Goal: Information Seeking & Learning: Compare options

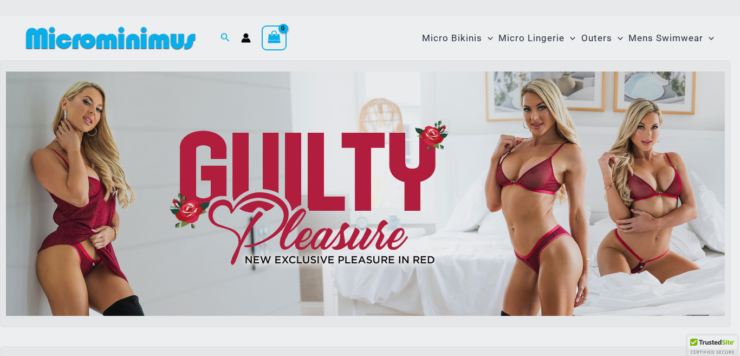
click at [450, 74] on div "“The Hottest Styles You’ve Never Seen” Exclusive Looks. Private Drops. Only Our…" at bounding box center [370, 178] width 740 height 356
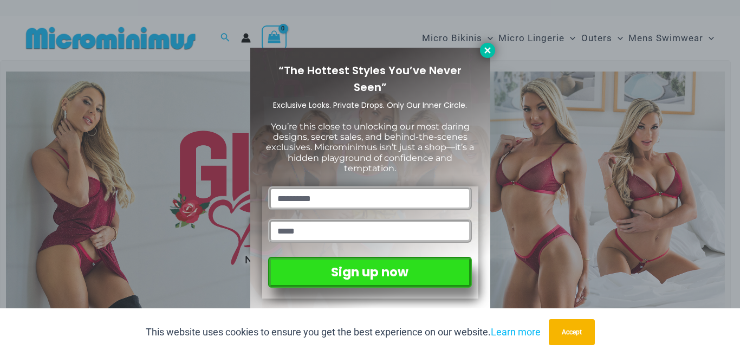
click at [489, 48] on icon at bounding box center [488, 50] width 6 height 6
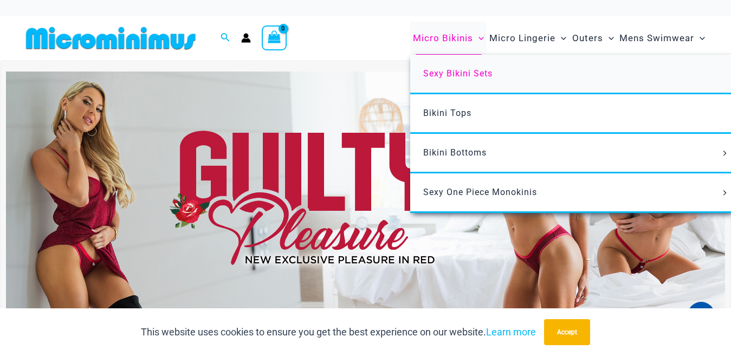
click at [440, 69] on span "Sexy Bikini Sets" at bounding box center [457, 73] width 69 height 10
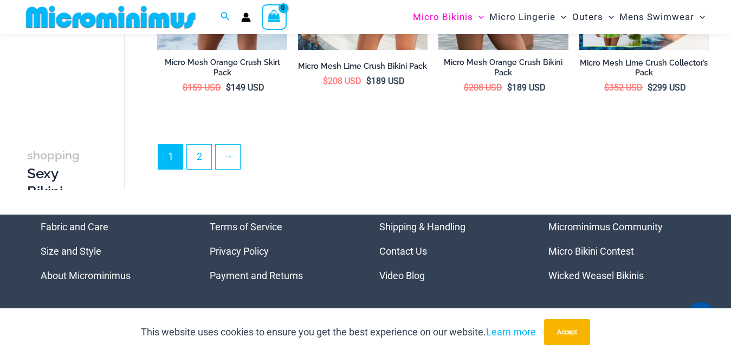
scroll to position [2212, 0]
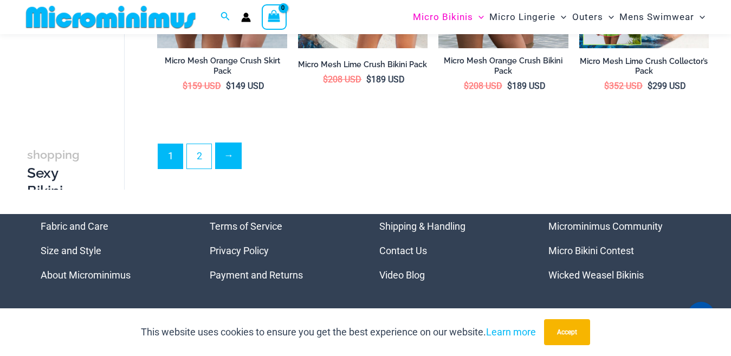
click at [236, 150] on link "→" at bounding box center [228, 155] width 25 height 25
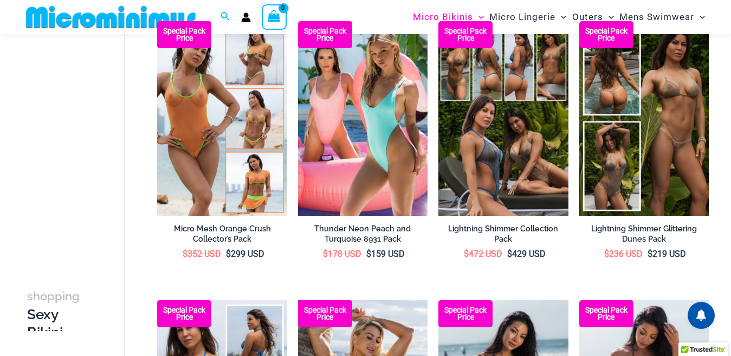
scroll to position [99, 0]
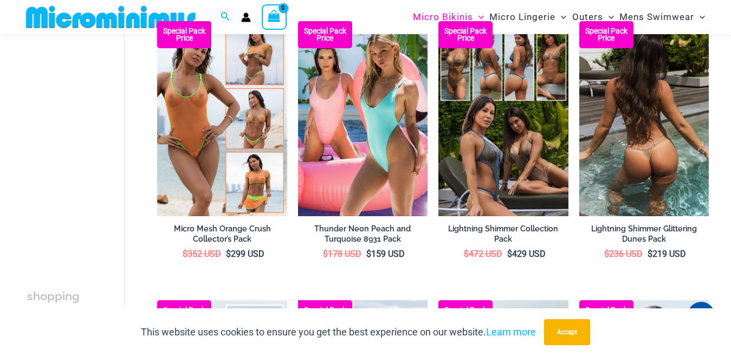
click at [662, 134] on img at bounding box center [644, 118] width 130 height 195
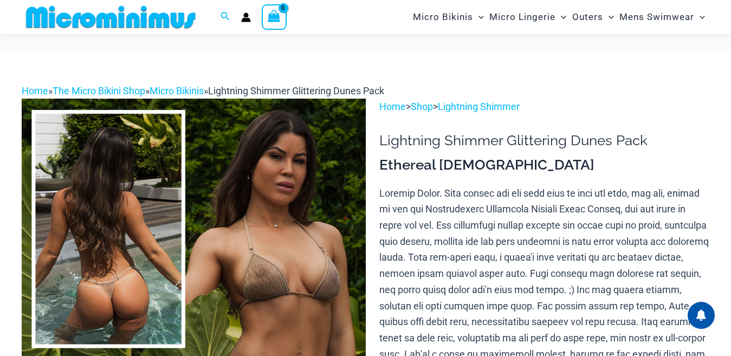
scroll to position [220, 0]
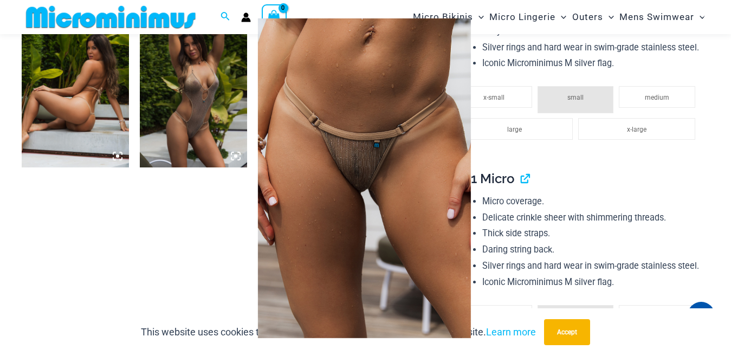
scroll to position [803, 0]
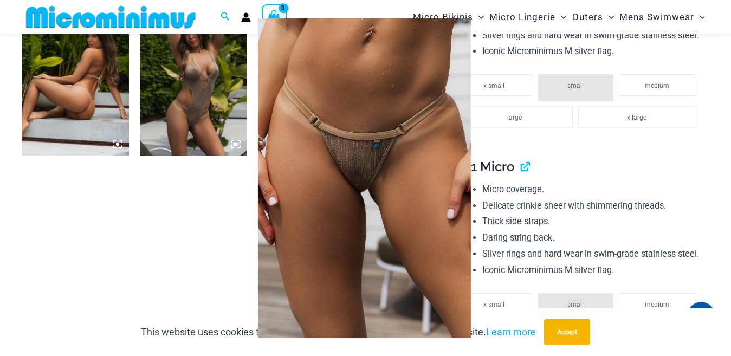
click at [326, 199] on img at bounding box center [364, 178] width 213 height 320
click at [494, 163] on div at bounding box center [365, 178] width 731 height 356
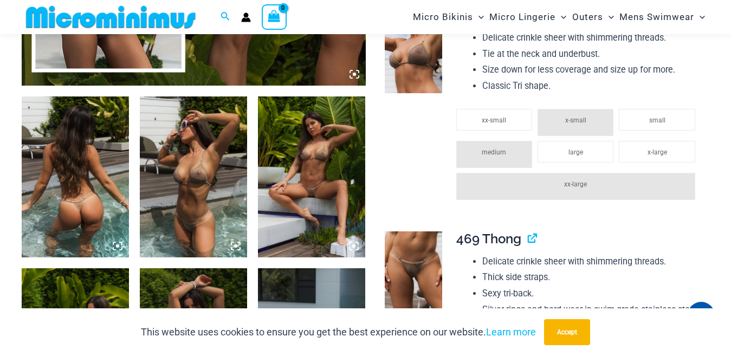
scroll to position [478, 0]
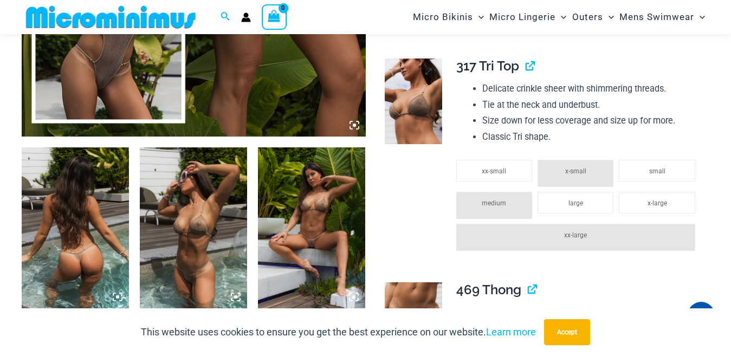
click at [408, 104] on img at bounding box center [413, 102] width 57 height 86
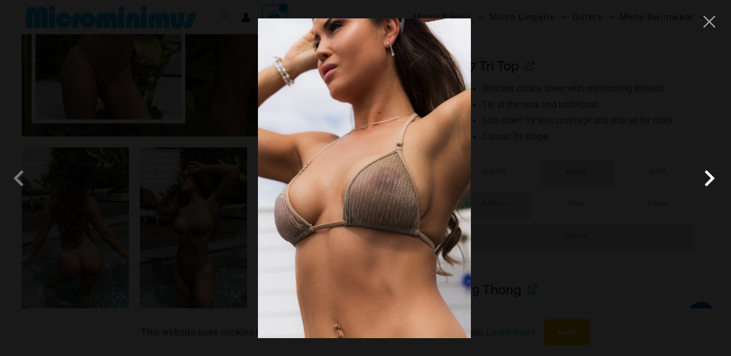
click at [710, 177] on span at bounding box center [709, 178] width 33 height 33
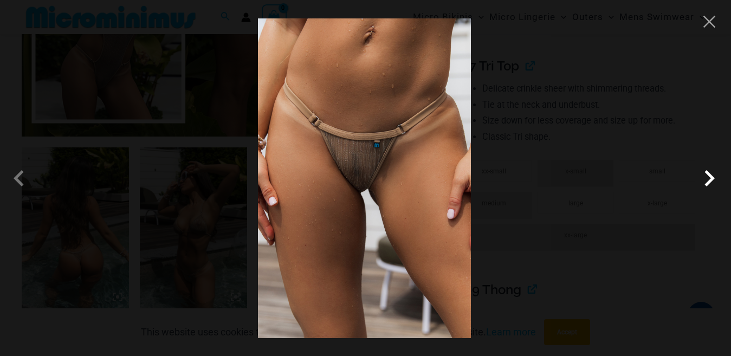
click at [710, 177] on span at bounding box center [709, 178] width 33 height 33
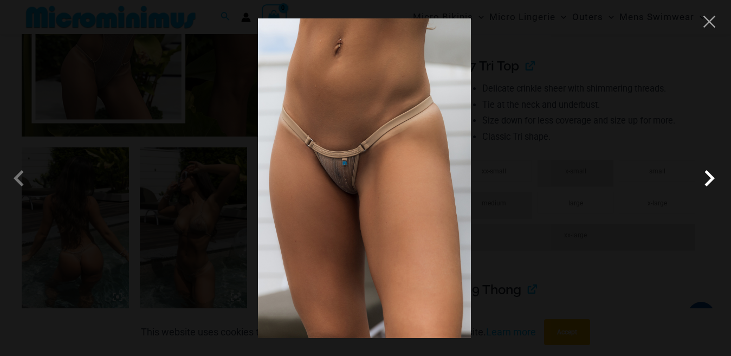
click at [710, 177] on span at bounding box center [709, 178] width 33 height 33
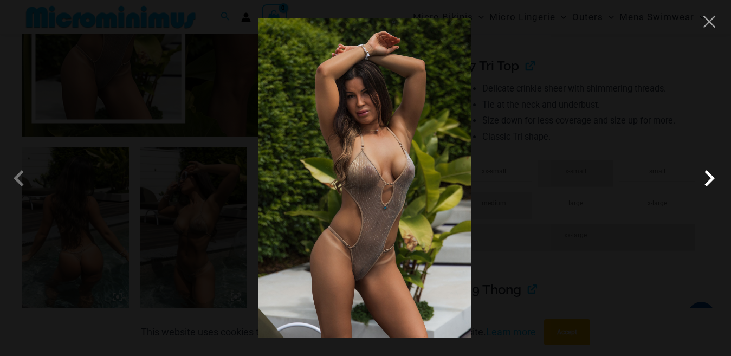
click at [710, 177] on span at bounding box center [709, 178] width 33 height 33
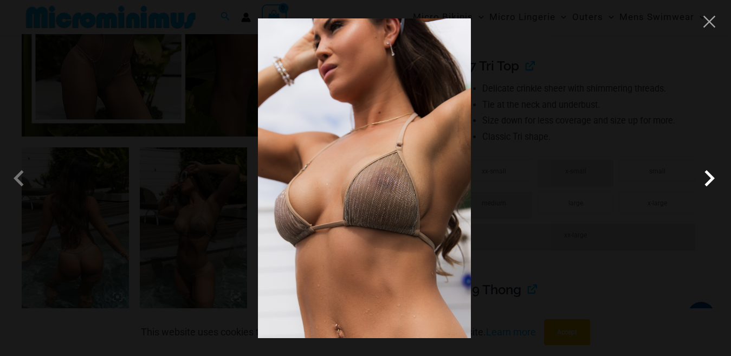
click at [710, 177] on span at bounding box center [709, 178] width 33 height 33
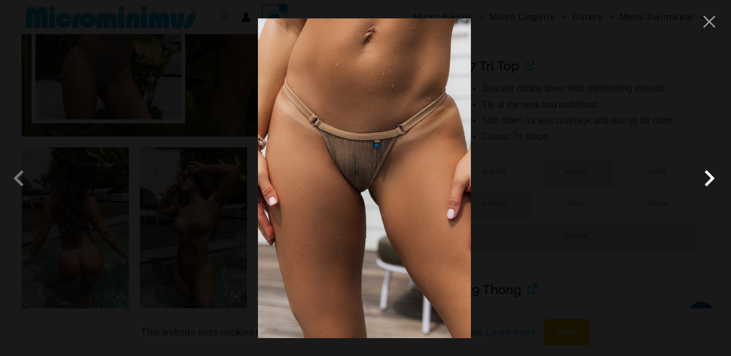
click at [710, 177] on span at bounding box center [709, 178] width 33 height 33
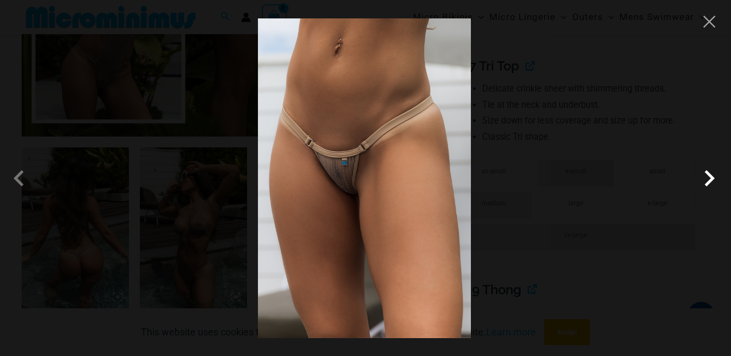
click at [710, 177] on span at bounding box center [709, 178] width 33 height 33
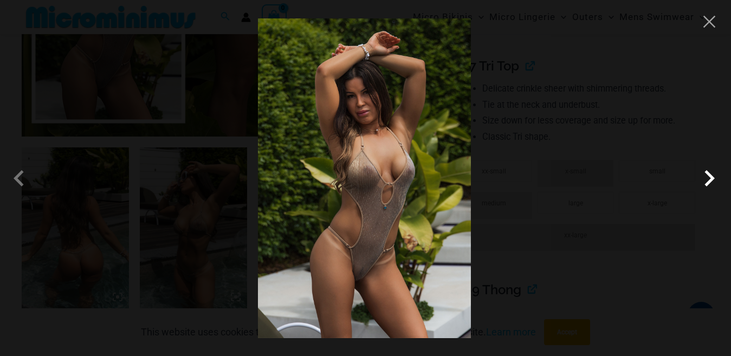
click at [707, 182] on span at bounding box center [709, 178] width 33 height 33
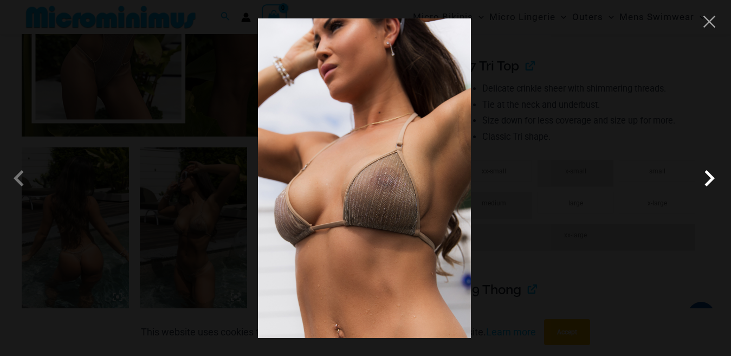
click at [707, 182] on span at bounding box center [709, 178] width 33 height 33
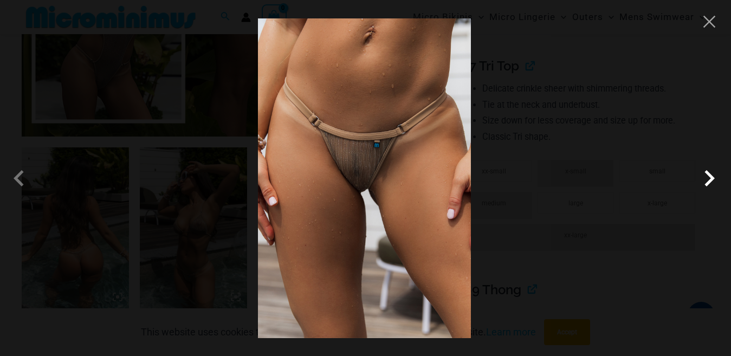
click at [707, 182] on span at bounding box center [709, 178] width 33 height 33
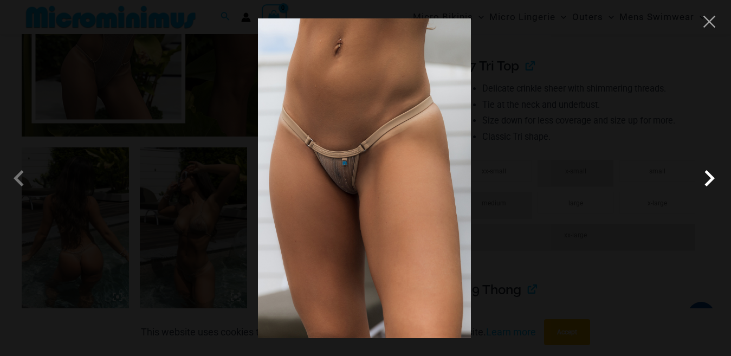
click at [707, 182] on span at bounding box center [709, 178] width 33 height 33
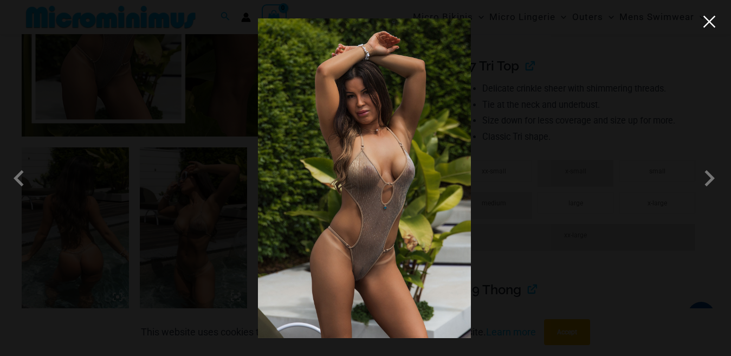
click at [713, 26] on button "Close" at bounding box center [709, 22] width 16 height 16
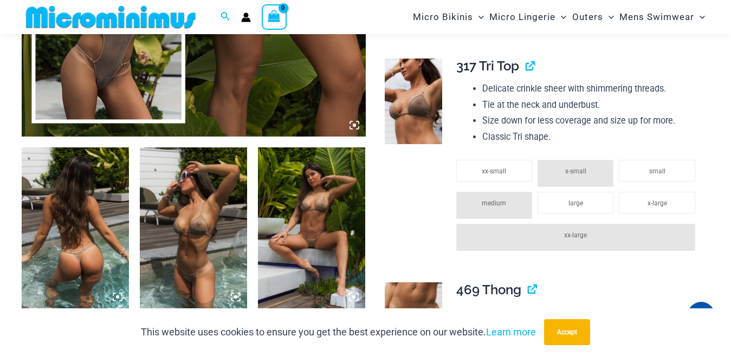
click at [354, 126] on icon at bounding box center [354, 125] width 3 height 3
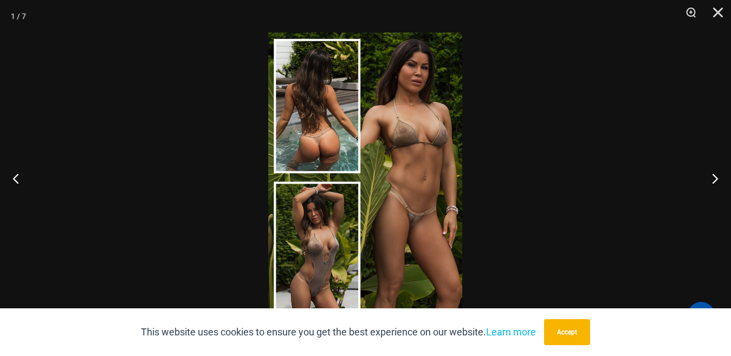
click at [404, 159] on img at bounding box center [365, 178] width 194 height 291
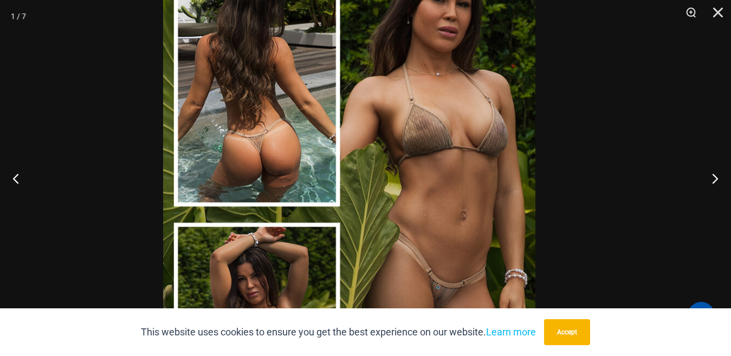
click at [429, 182] on img at bounding box center [349, 216] width 372 height 558
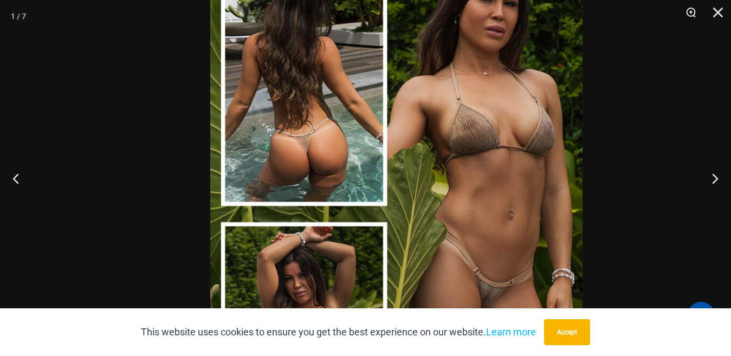
click at [416, 150] on img at bounding box center [396, 215] width 372 height 558
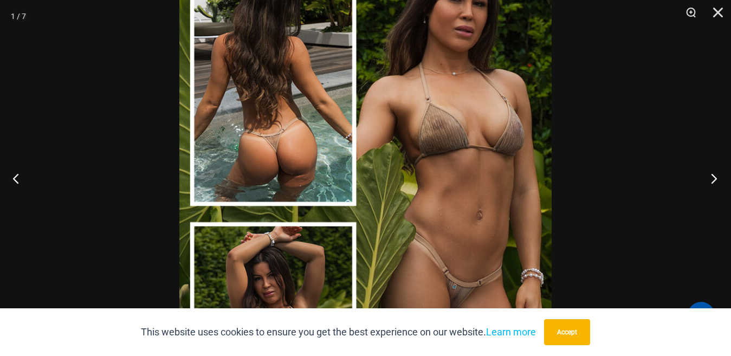
click at [712, 176] on button "Next" at bounding box center [711, 178] width 41 height 54
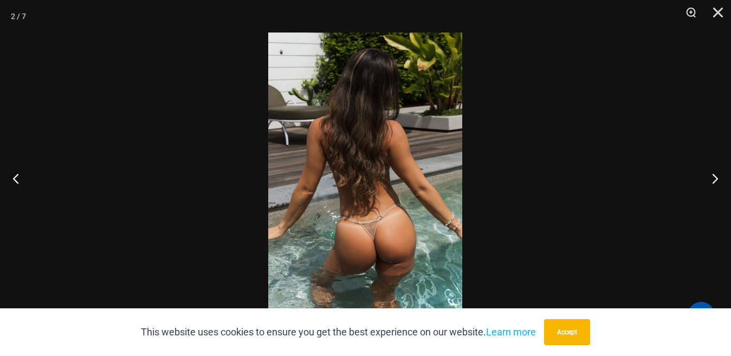
click at [380, 217] on img at bounding box center [365, 178] width 194 height 291
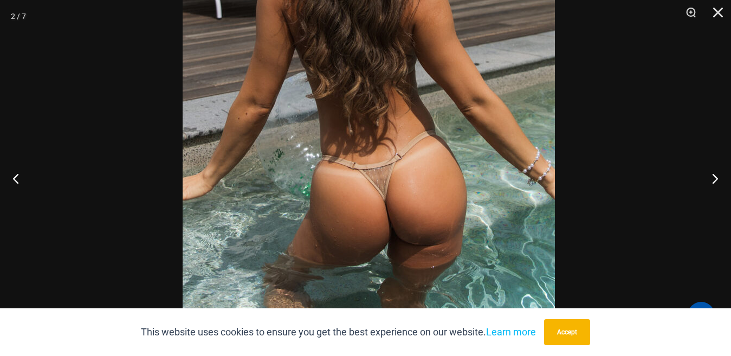
click at [393, 149] on img at bounding box center [369, 81] width 372 height 558
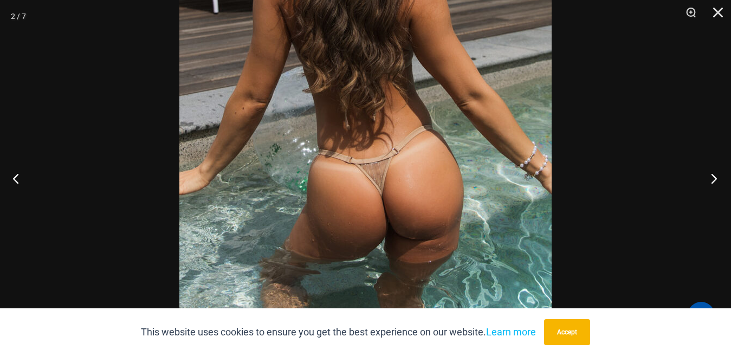
click at [712, 176] on button "Next" at bounding box center [711, 178] width 41 height 54
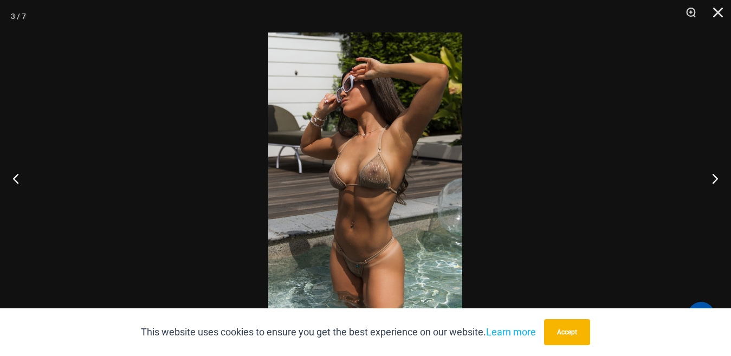
click at [387, 177] on img at bounding box center [365, 178] width 194 height 291
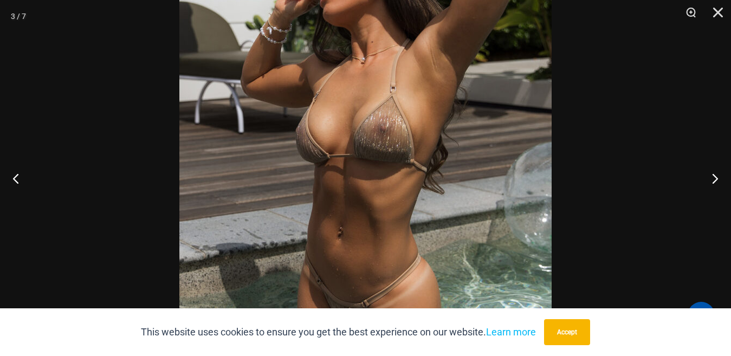
click at [383, 128] on img at bounding box center [365, 142] width 372 height 558
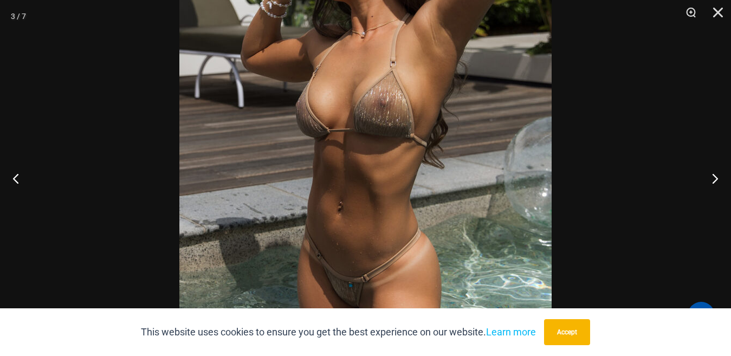
click at [405, 110] on img at bounding box center [365, 116] width 372 height 558
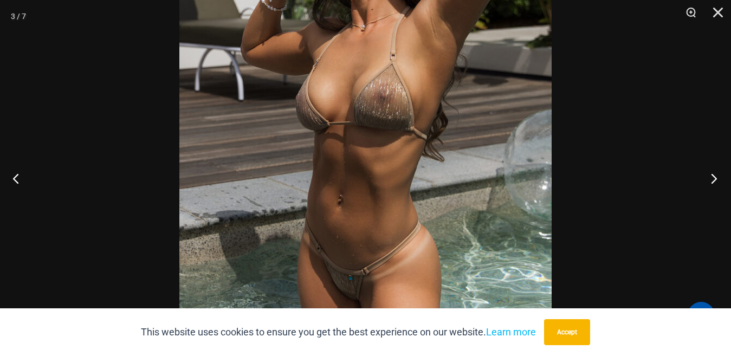
click at [714, 181] on button "Next" at bounding box center [711, 178] width 41 height 54
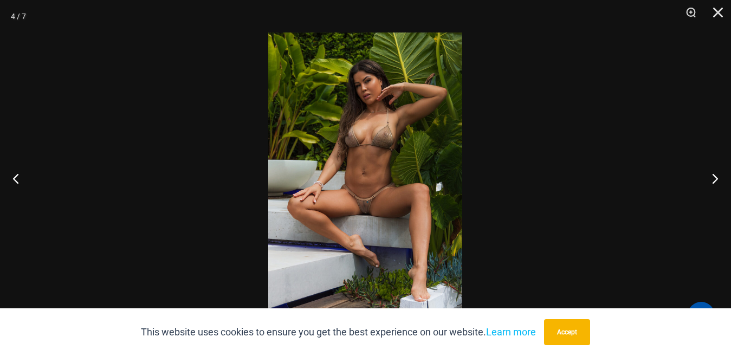
click at [396, 134] on img at bounding box center [365, 178] width 194 height 291
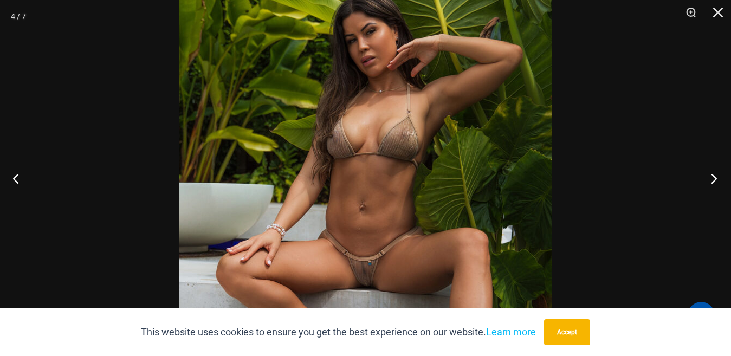
click at [705, 179] on button "Next" at bounding box center [711, 178] width 41 height 54
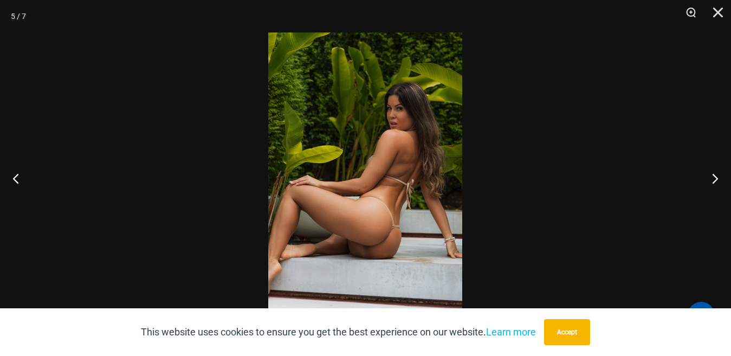
click at [398, 228] on img at bounding box center [365, 178] width 194 height 291
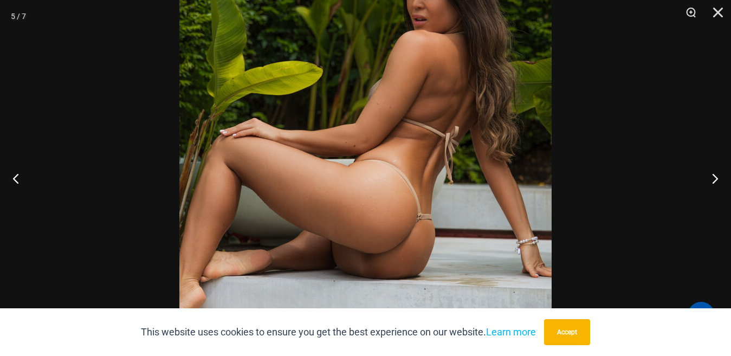
click at [397, 210] on img at bounding box center [365, 123] width 372 height 558
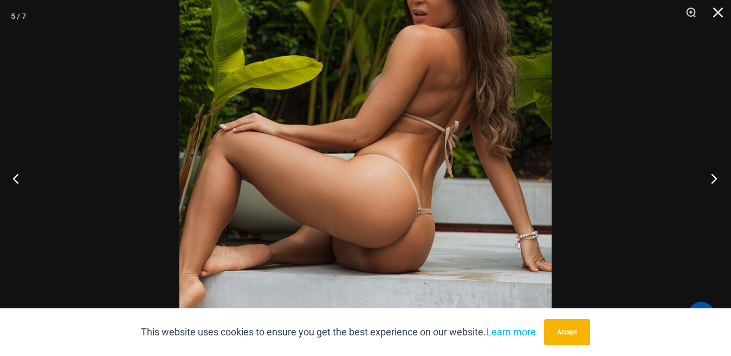
click at [713, 176] on button "Next" at bounding box center [711, 178] width 41 height 54
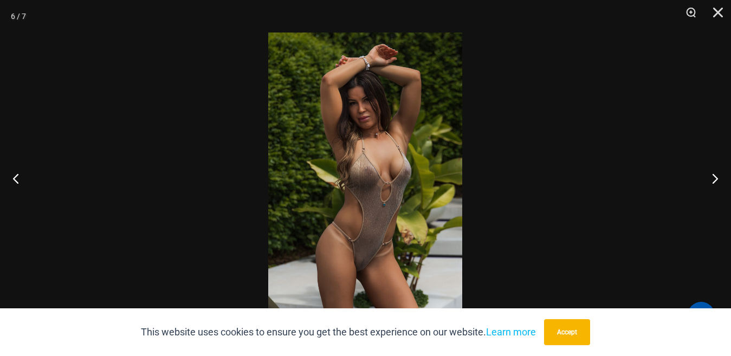
click at [401, 172] on img at bounding box center [365, 178] width 194 height 291
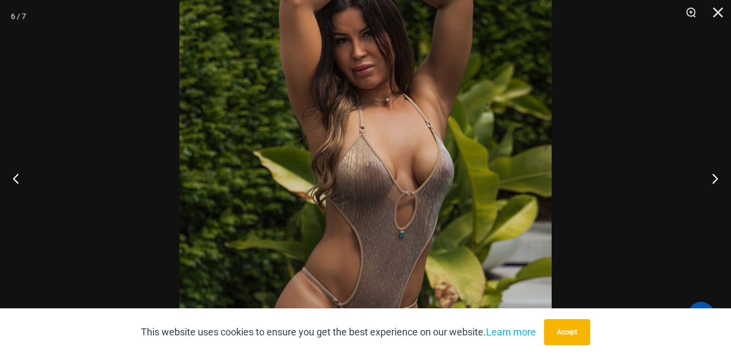
click at [402, 179] on img at bounding box center [365, 184] width 372 height 558
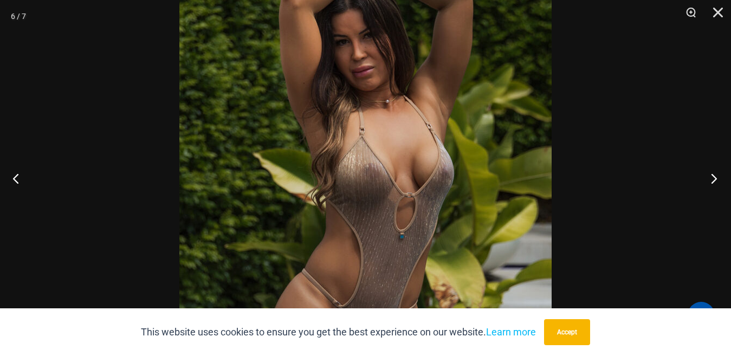
click at [713, 179] on button "Next" at bounding box center [711, 178] width 41 height 54
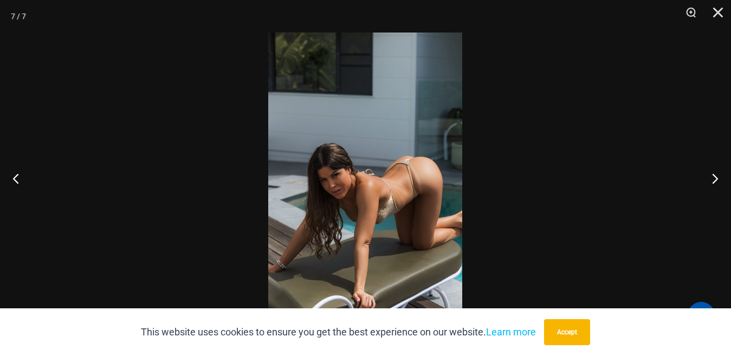
click at [421, 172] on img at bounding box center [365, 178] width 194 height 291
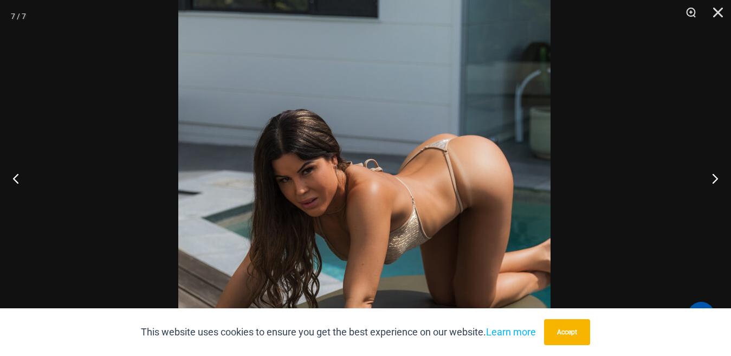
click at [412, 152] on img at bounding box center [364, 176] width 372 height 558
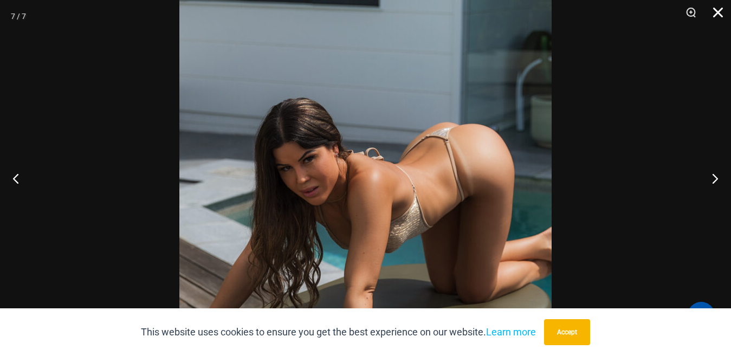
click at [714, 11] on button "Close" at bounding box center [714, 16] width 27 height 33
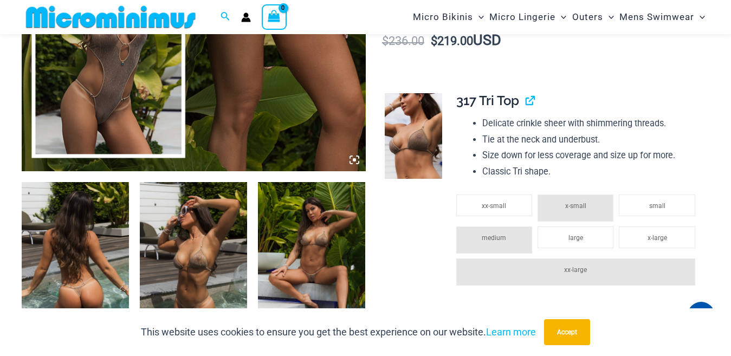
scroll to position [424, 0]
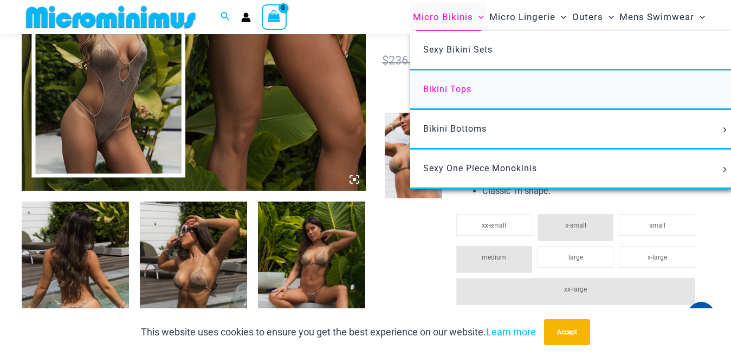
click at [436, 87] on span "Bikini Tops" at bounding box center [447, 89] width 48 height 10
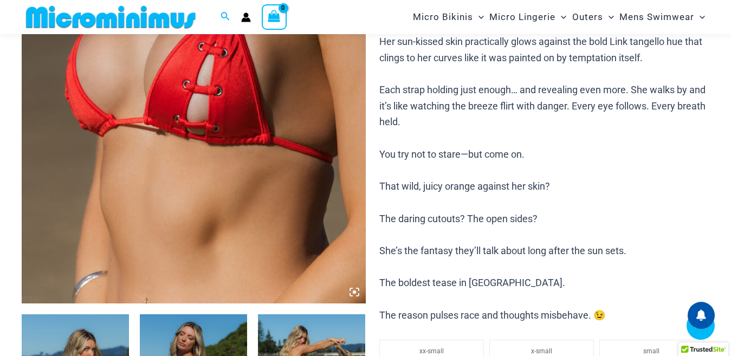
scroll to position [534, 0]
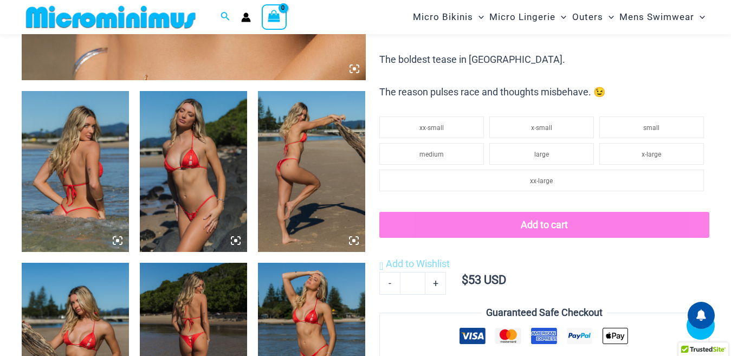
click at [110, 241] on img at bounding box center [75, 171] width 107 height 161
click at [114, 238] on icon at bounding box center [118, 241] width 10 height 10
click at [116, 241] on icon at bounding box center [118, 241] width 10 height 10
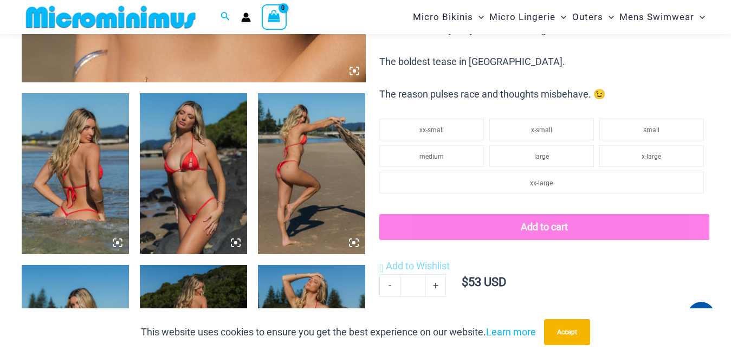
click at [238, 241] on icon at bounding box center [236, 243] width 10 height 10
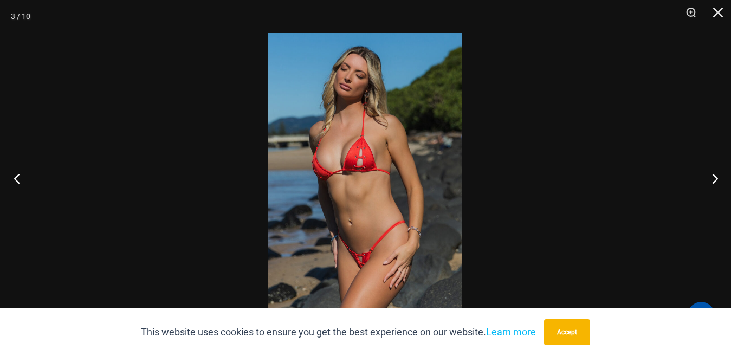
click at [16, 177] on button "Previous" at bounding box center [20, 178] width 41 height 54
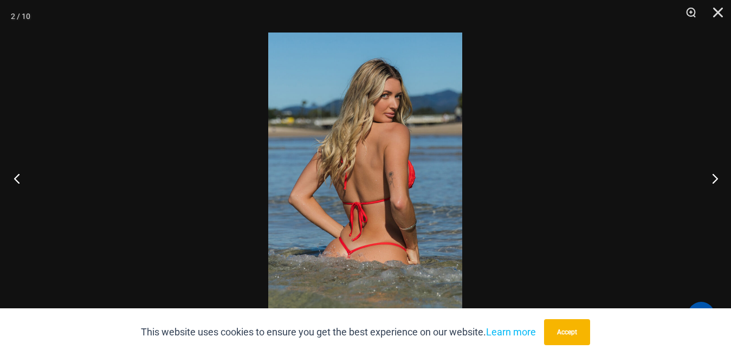
click at [16, 177] on button "Previous" at bounding box center [20, 178] width 41 height 54
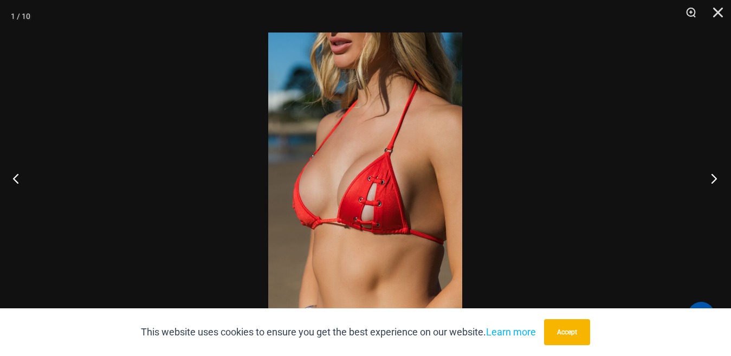
click at [715, 178] on button "Next" at bounding box center [711, 178] width 41 height 54
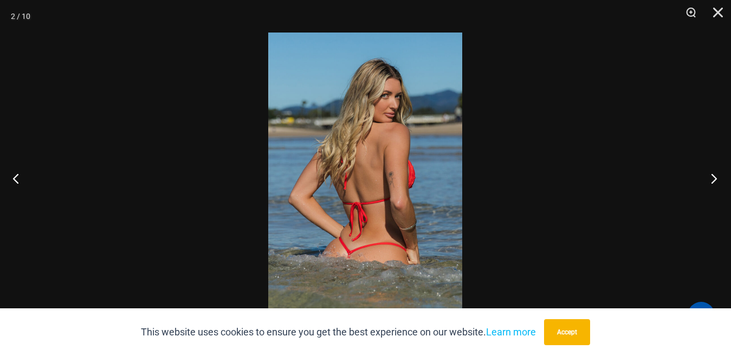
click at [715, 178] on button "Next" at bounding box center [711, 178] width 41 height 54
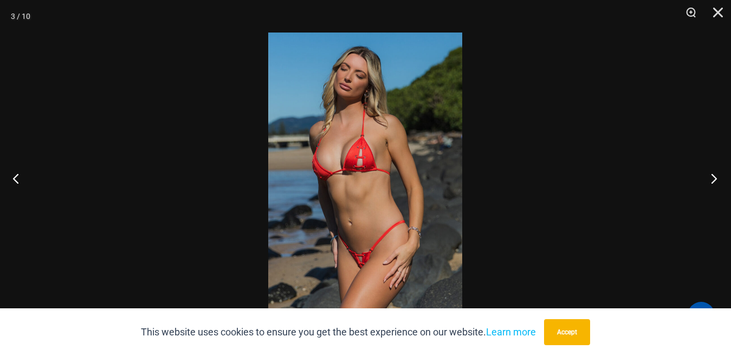
click at [715, 178] on button "Next" at bounding box center [711, 178] width 41 height 54
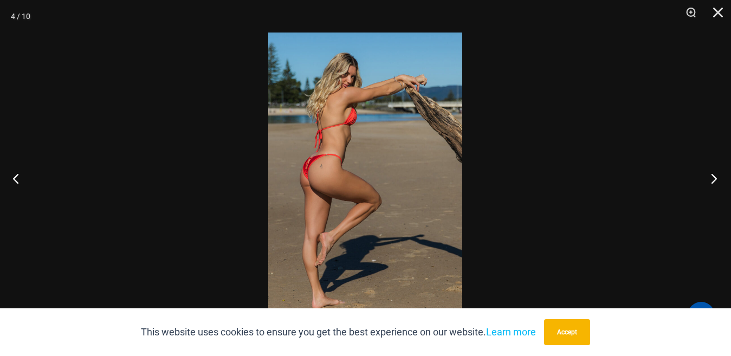
click at [715, 178] on button "Next" at bounding box center [711, 178] width 41 height 54
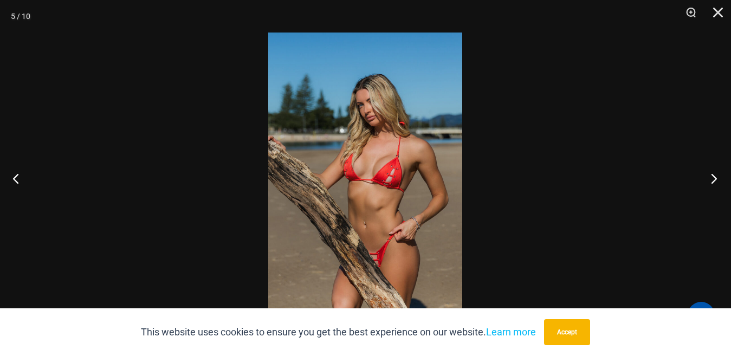
click at [715, 178] on button "Next" at bounding box center [711, 178] width 41 height 54
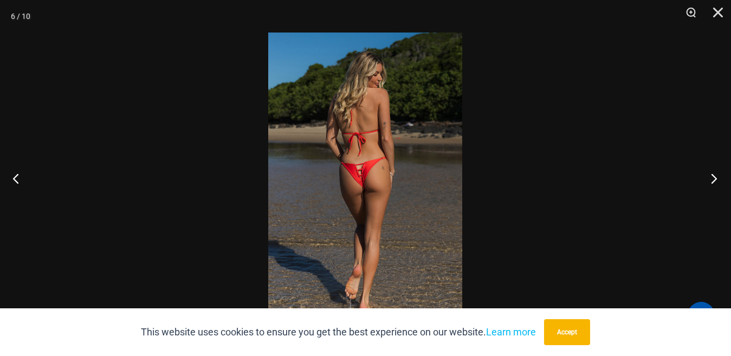
click at [715, 178] on button "Next" at bounding box center [711, 178] width 41 height 54
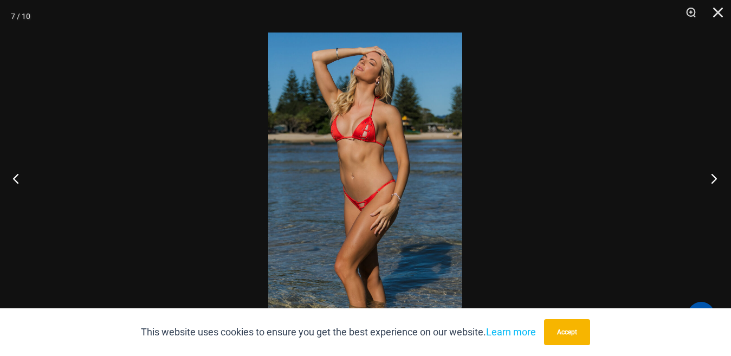
click at [715, 178] on button "Next" at bounding box center [711, 178] width 41 height 54
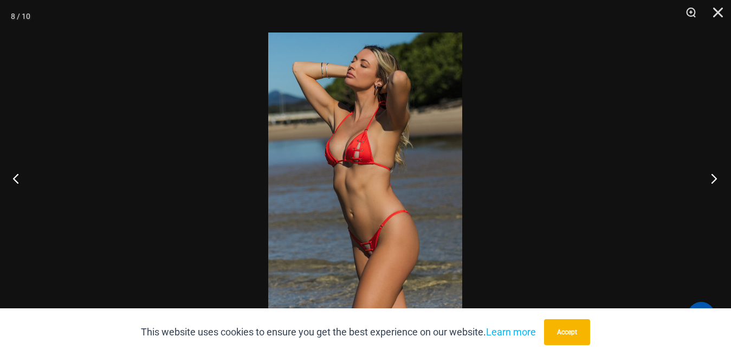
click at [715, 178] on button "Next" at bounding box center [711, 178] width 41 height 54
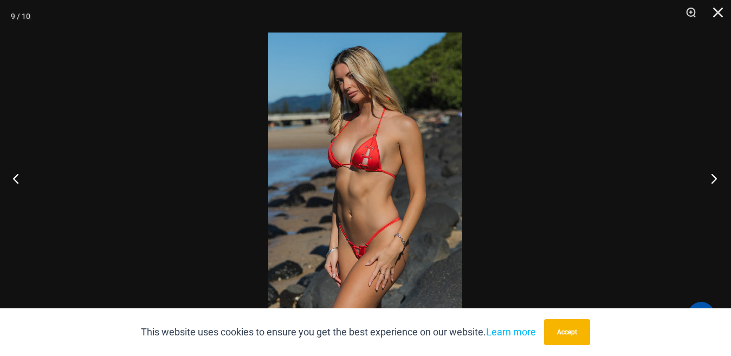
click at [715, 178] on button "Next" at bounding box center [711, 178] width 41 height 54
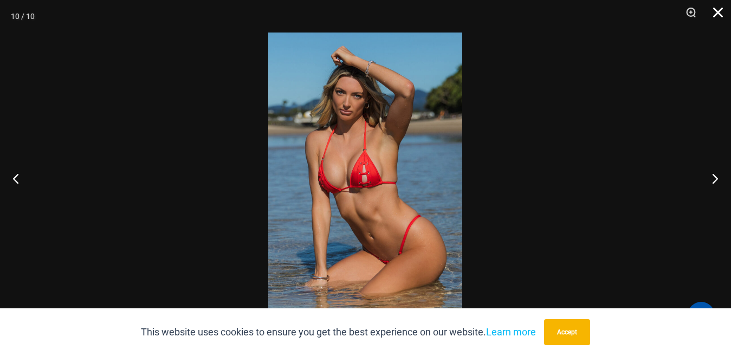
click at [719, 10] on button "Close" at bounding box center [714, 16] width 27 height 33
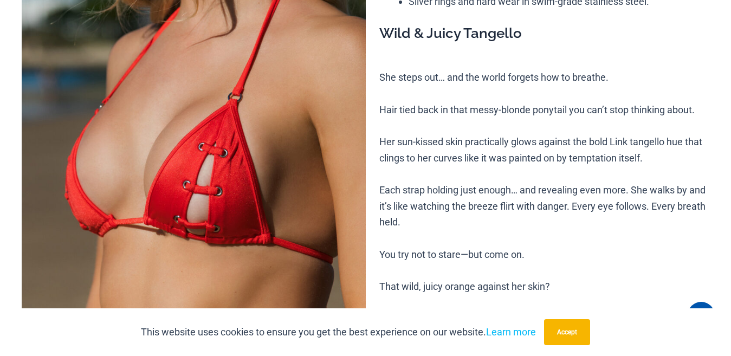
scroll to position [13, 0]
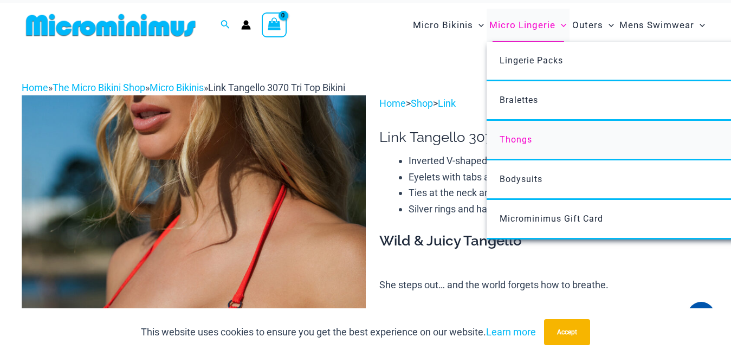
click at [518, 142] on span "Thongs" at bounding box center [516, 139] width 33 height 10
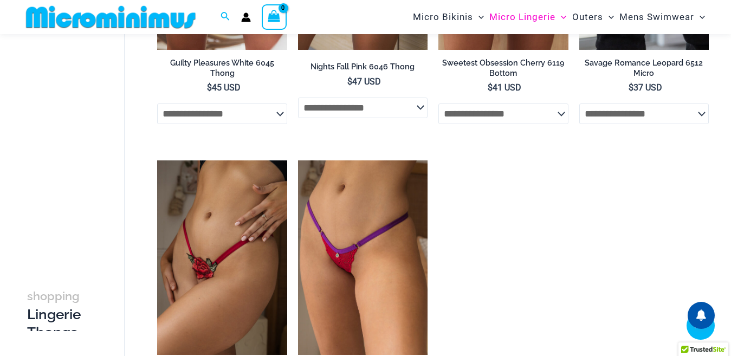
scroll to position [1183, 0]
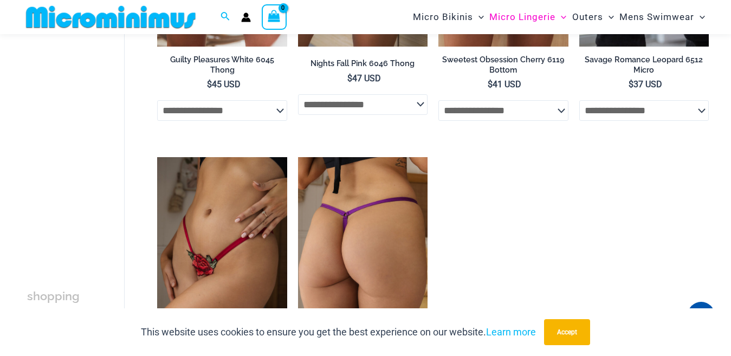
click at [328, 209] on img at bounding box center [363, 254] width 130 height 195
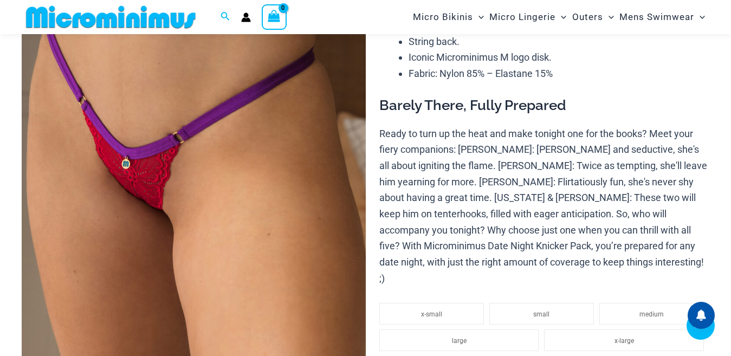
scroll to position [370, 0]
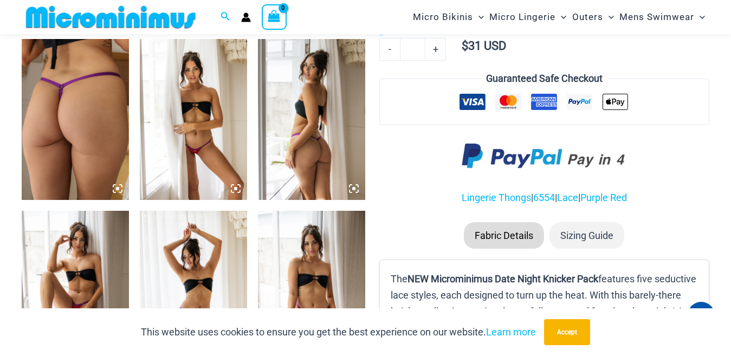
click at [122, 187] on icon at bounding box center [121, 186] width 2 height 2
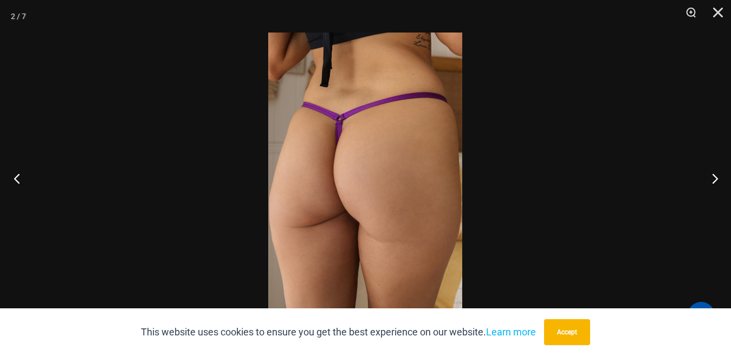
click at [12, 176] on button "Previous" at bounding box center [20, 178] width 41 height 54
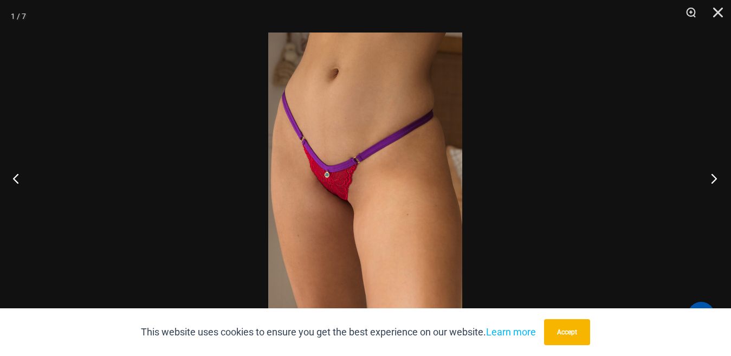
click at [714, 179] on button "Next" at bounding box center [711, 178] width 41 height 54
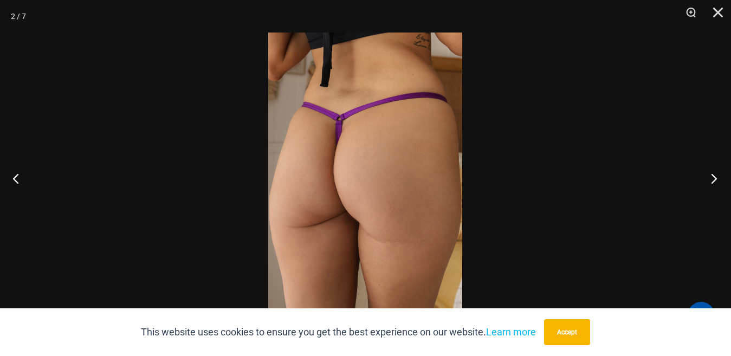
click at [714, 179] on button "Next" at bounding box center [711, 178] width 41 height 54
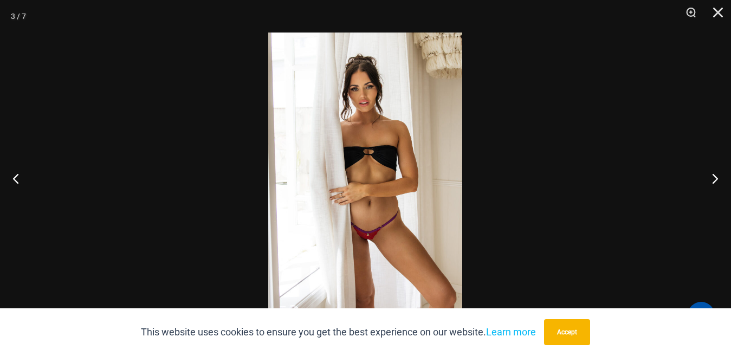
click at [380, 160] on img at bounding box center [365, 178] width 194 height 291
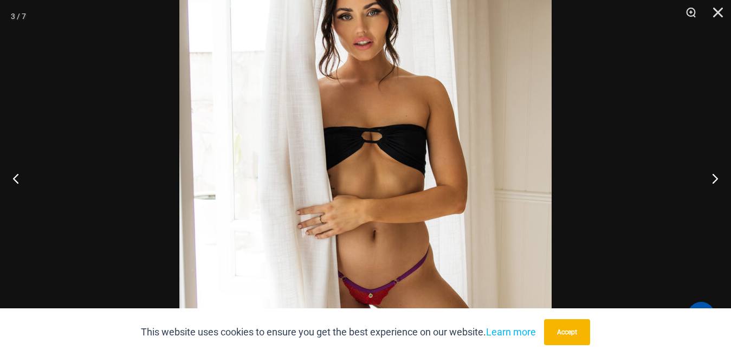
click at [440, 152] on img at bounding box center [365, 187] width 372 height 558
click at [714, 178] on button "Next" at bounding box center [711, 178] width 41 height 54
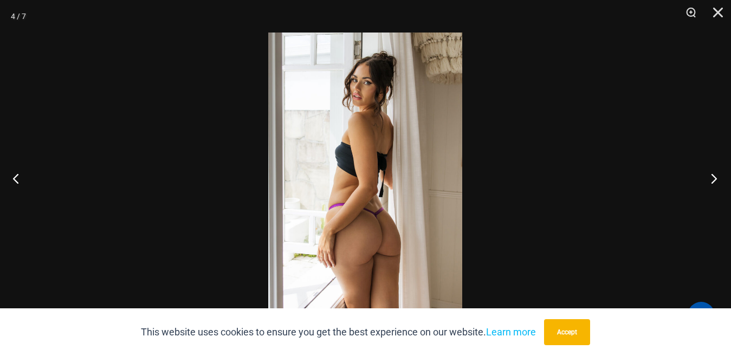
click at [714, 178] on button "Next" at bounding box center [711, 178] width 41 height 54
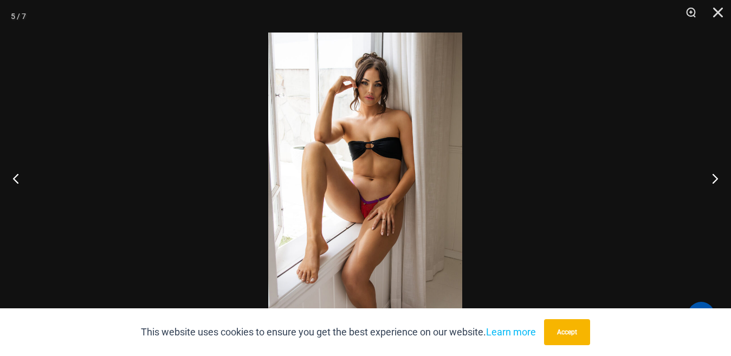
click at [385, 146] on img at bounding box center [365, 178] width 194 height 291
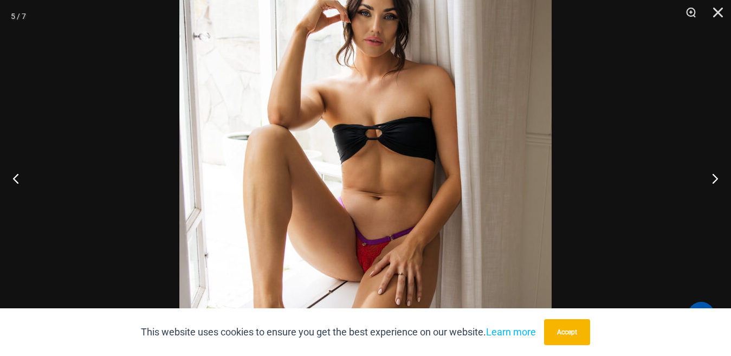
click at [390, 119] on img at bounding box center [365, 195] width 372 height 558
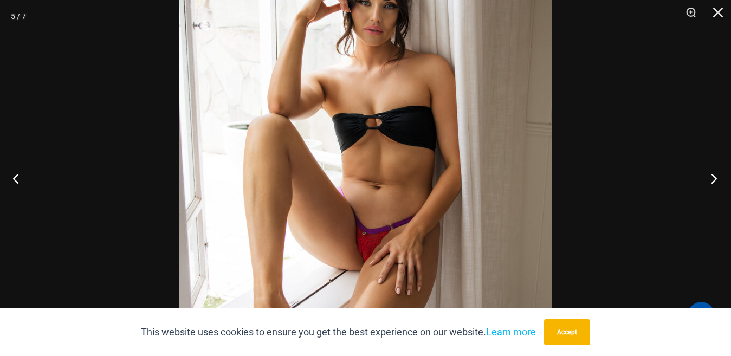
click at [713, 177] on button "Next" at bounding box center [711, 178] width 41 height 54
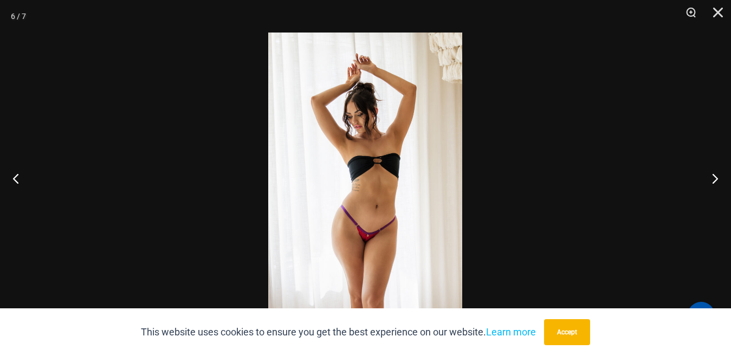
click at [390, 162] on img at bounding box center [365, 178] width 194 height 291
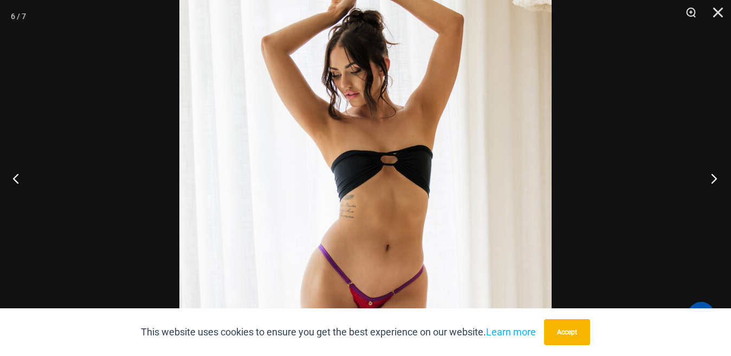
click at [710, 179] on button "Next" at bounding box center [711, 178] width 41 height 54
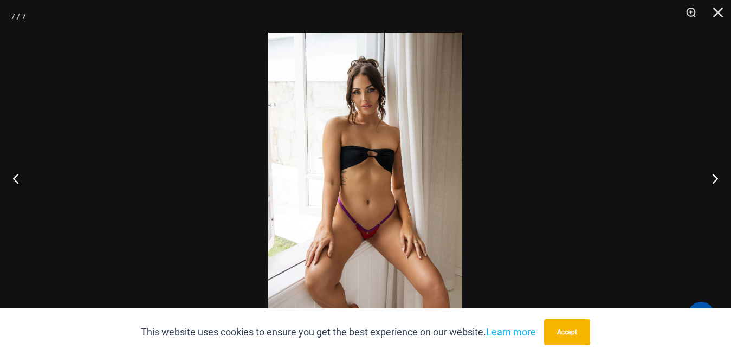
click at [386, 162] on img at bounding box center [365, 178] width 194 height 291
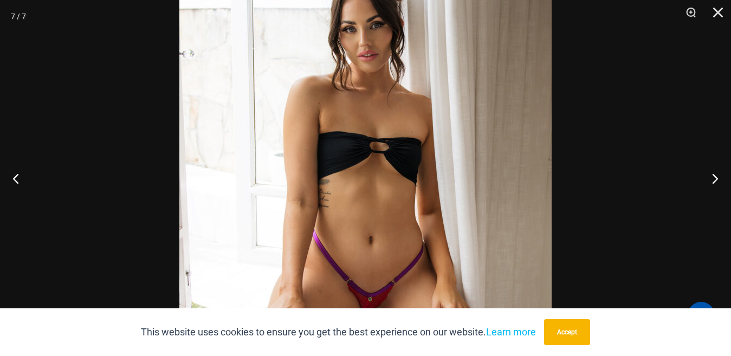
click at [390, 157] on img at bounding box center [365, 193] width 372 height 558
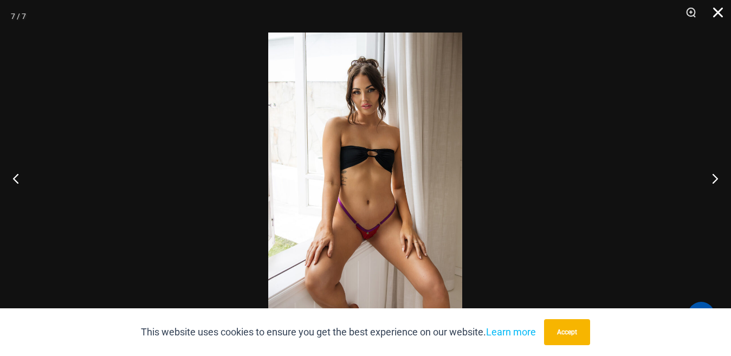
click at [722, 11] on button "Close" at bounding box center [714, 16] width 27 height 33
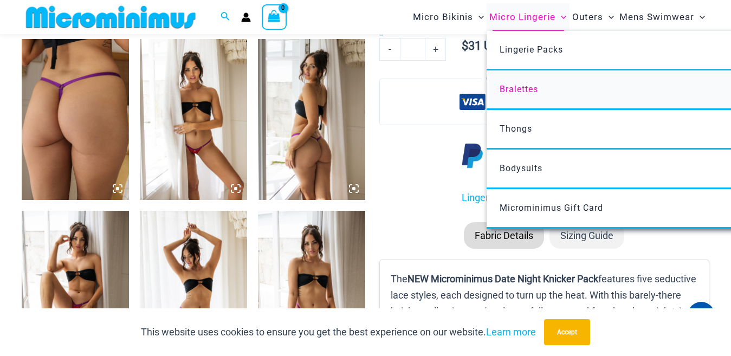
click at [511, 89] on span "Bralettes" at bounding box center [519, 89] width 38 height 10
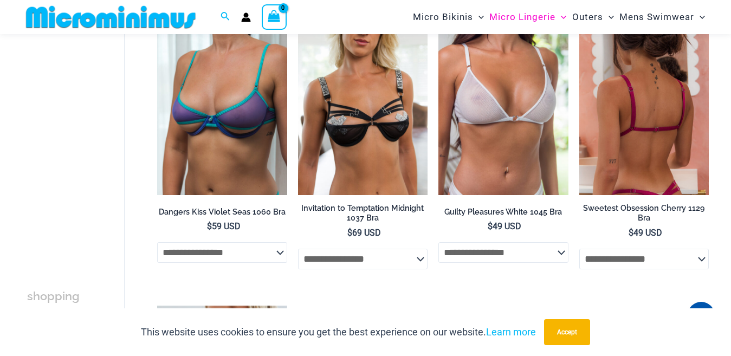
scroll to position [424, 0]
click at [605, 108] on img at bounding box center [644, 98] width 130 height 195
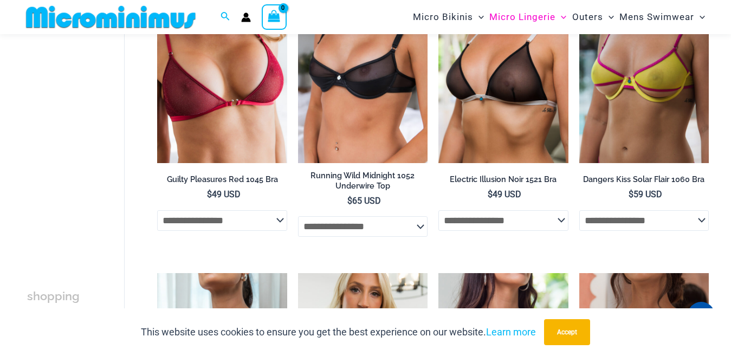
scroll to position [99, 0]
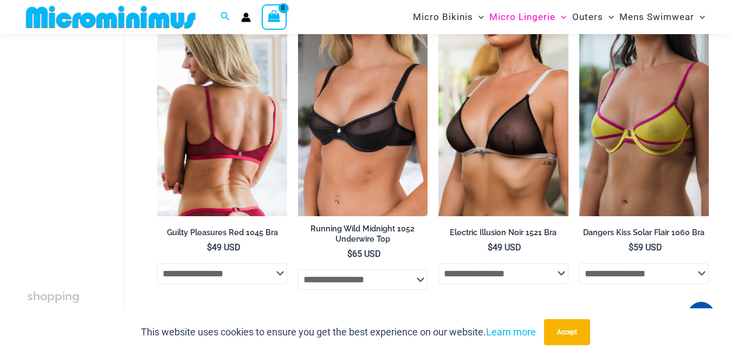
click at [241, 133] on img at bounding box center [222, 118] width 130 height 195
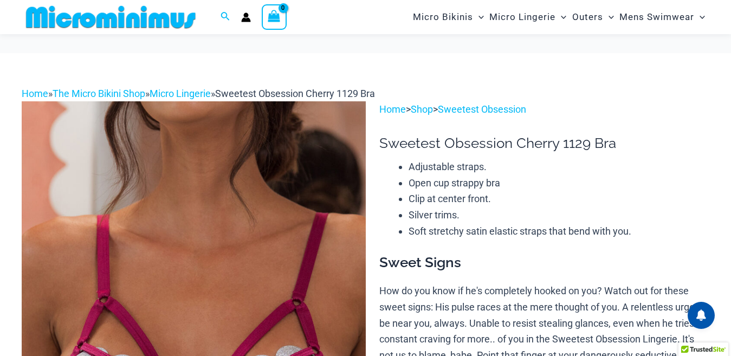
scroll to position [207, 0]
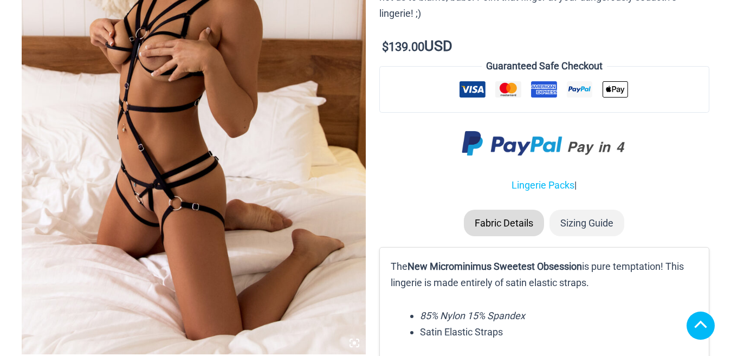
scroll to position [315, 0]
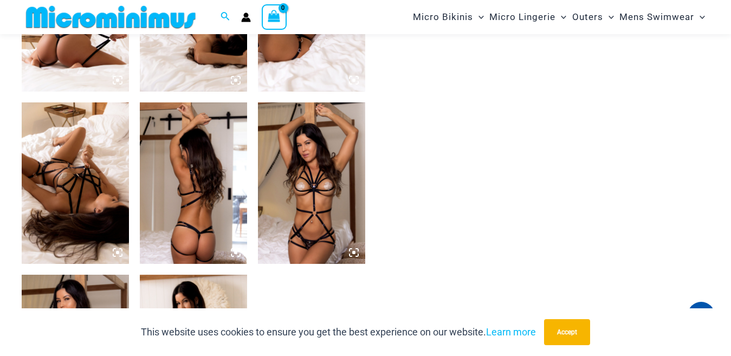
click at [351, 252] on icon at bounding box center [354, 253] width 10 height 10
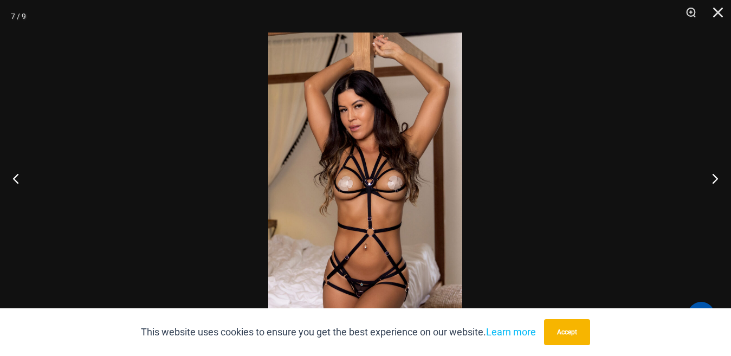
click at [350, 201] on img at bounding box center [365, 178] width 194 height 291
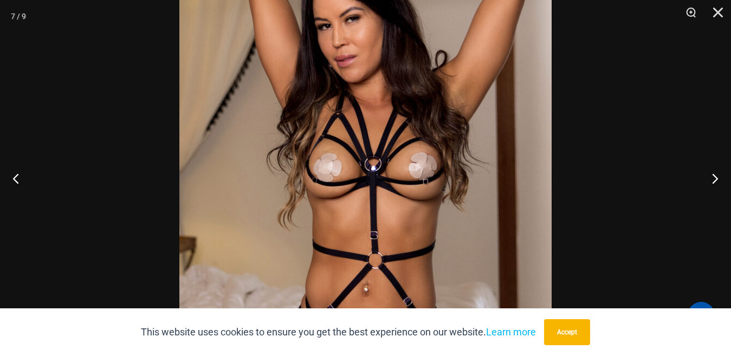
click at [351, 186] on img at bounding box center [365, 157] width 372 height 558
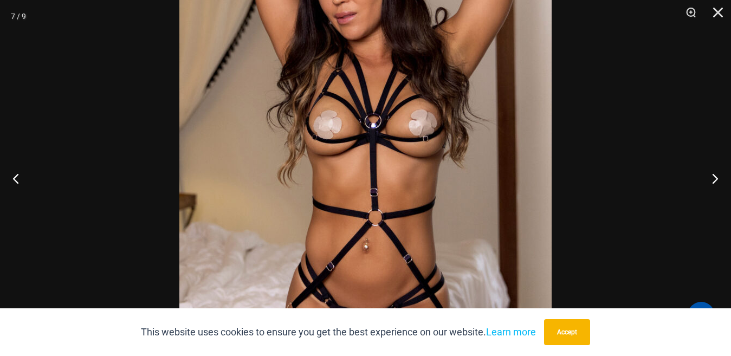
click at [372, 135] on img at bounding box center [365, 114] width 372 height 558
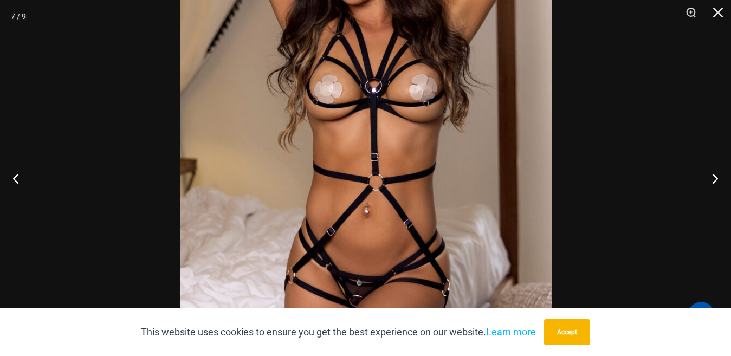
click at [420, 152] on img at bounding box center [366, 78] width 372 height 558
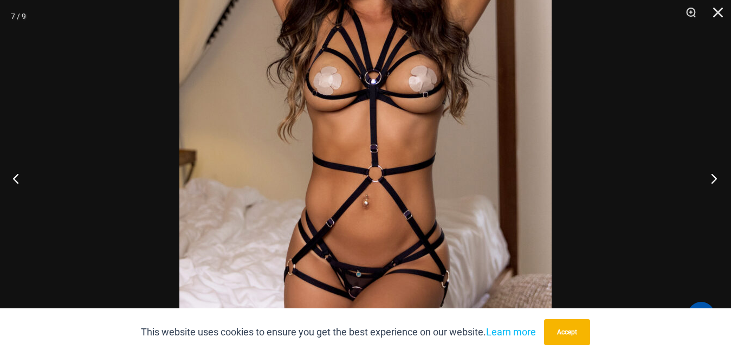
click at [711, 176] on button "Next" at bounding box center [711, 178] width 41 height 54
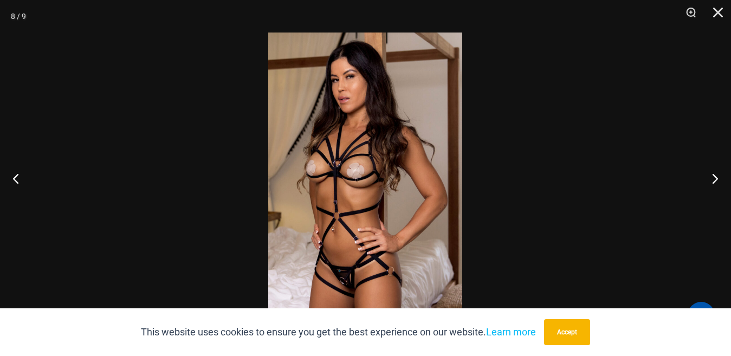
click at [326, 163] on img at bounding box center [365, 178] width 194 height 291
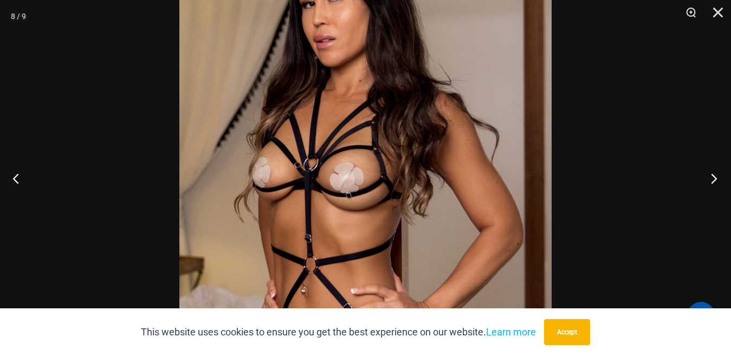
click at [711, 177] on button "Next" at bounding box center [711, 178] width 41 height 54
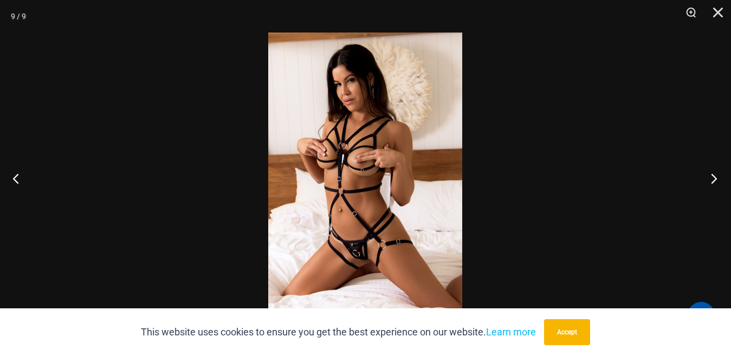
click at [711, 177] on button "Next" at bounding box center [711, 178] width 41 height 54
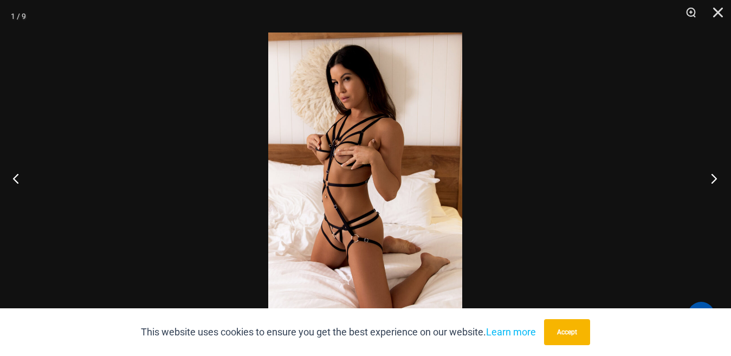
click at [711, 177] on button "Next" at bounding box center [711, 178] width 41 height 54
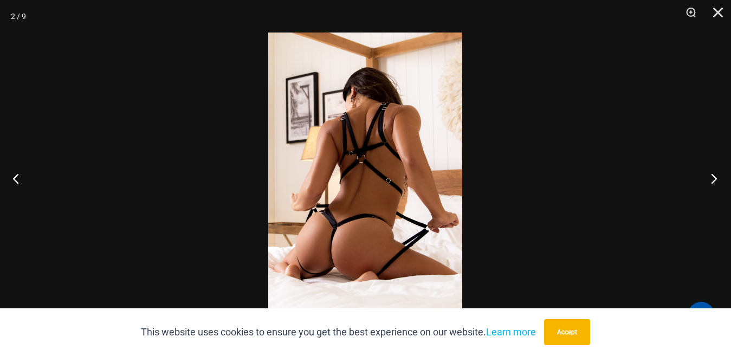
click at [711, 177] on button "Next" at bounding box center [711, 178] width 41 height 54
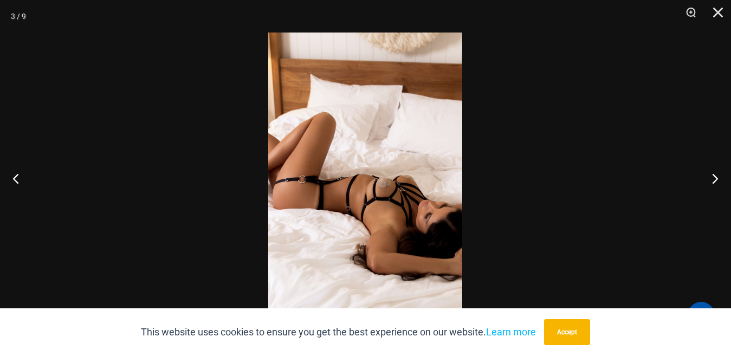
click at [403, 183] on img at bounding box center [365, 178] width 194 height 291
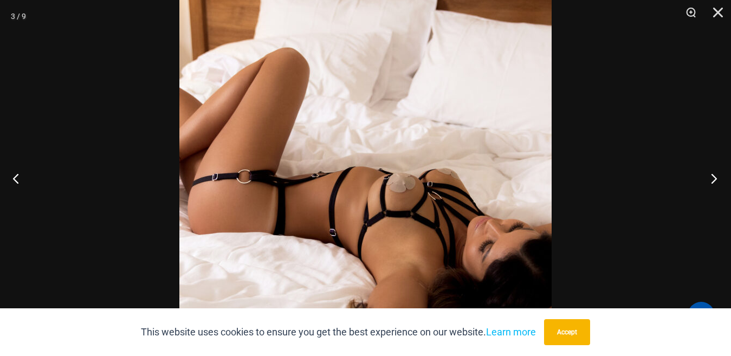
click at [709, 176] on button "Next" at bounding box center [711, 178] width 41 height 54
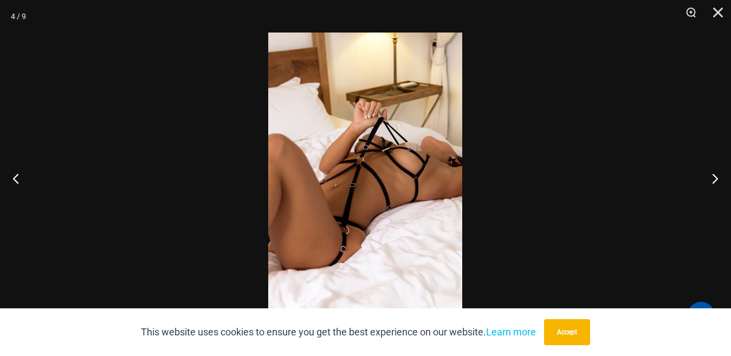
click at [408, 162] on img at bounding box center [365, 178] width 194 height 291
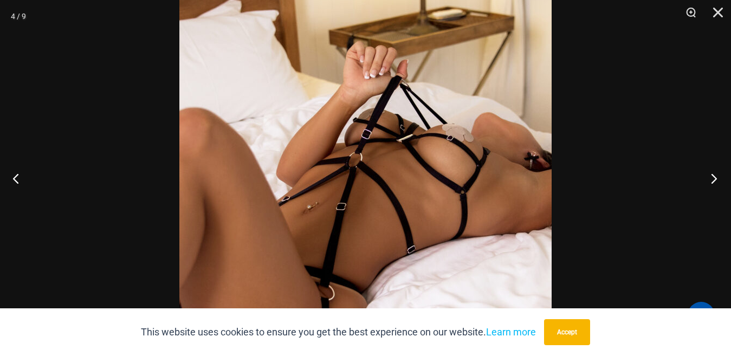
click at [709, 179] on button "Next" at bounding box center [711, 178] width 41 height 54
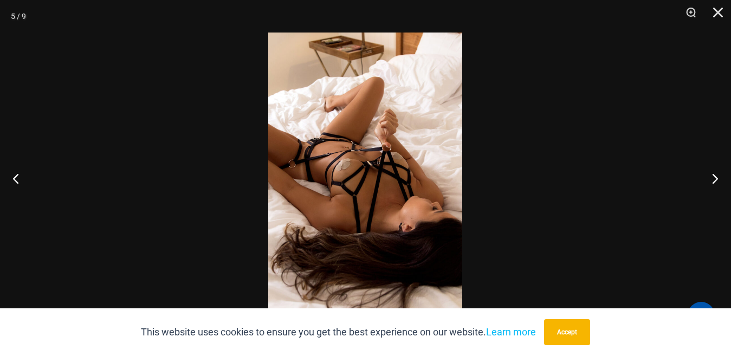
click at [410, 173] on img at bounding box center [365, 178] width 194 height 291
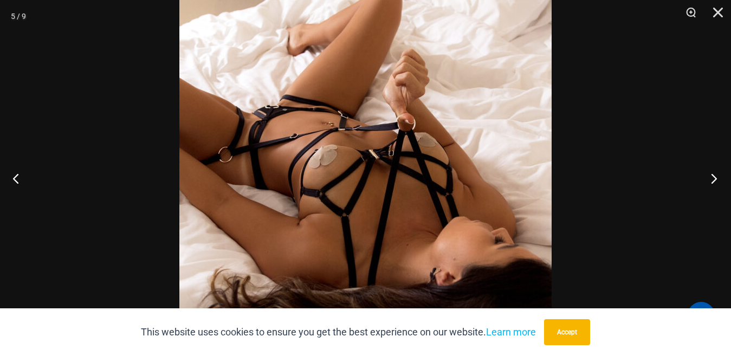
click at [715, 176] on button "Next" at bounding box center [711, 178] width 41 height 54
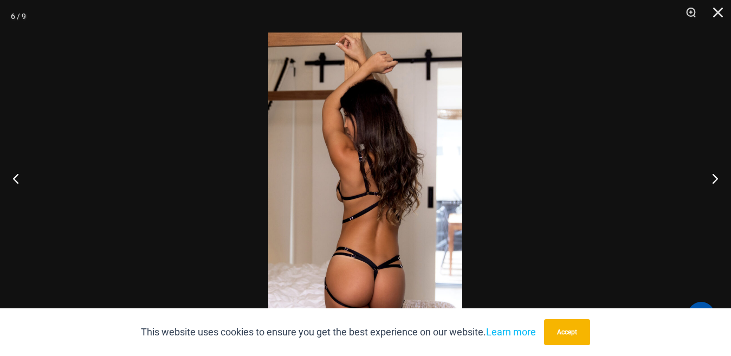
click at [376, 199] on img at bounding box center [365, 178] width 194 height 291
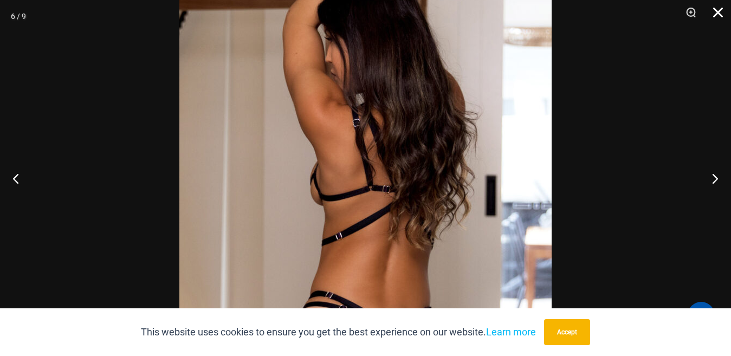
click at [716, 12] on button "Close" at bounding box center [714, 16] width 27 height 33
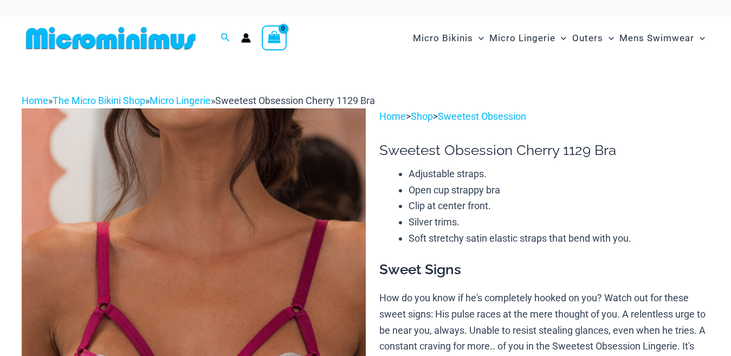
scroll to position [966, 0]
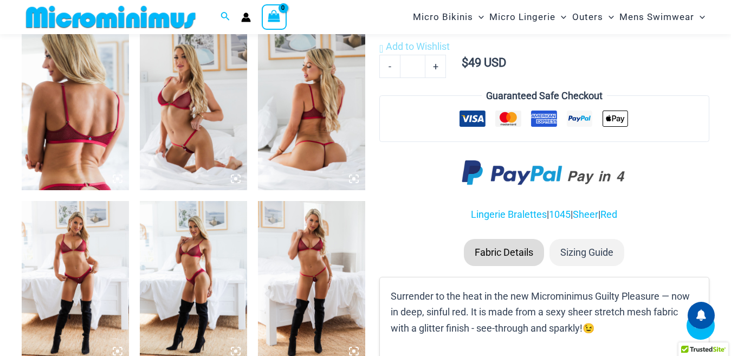
scroll to position [1128, 0]
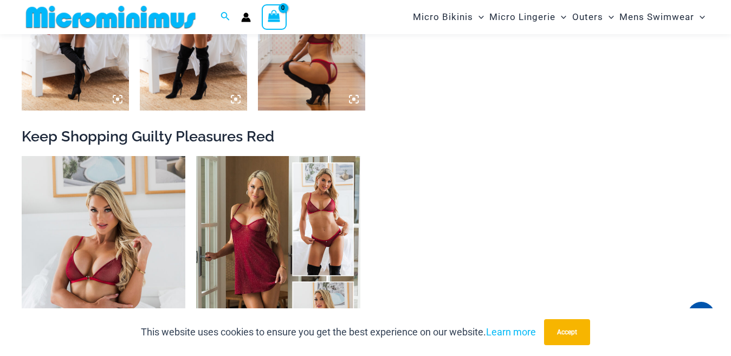
click at [356, 99] on icon at bounding box center [354, 99] width 10 height 10
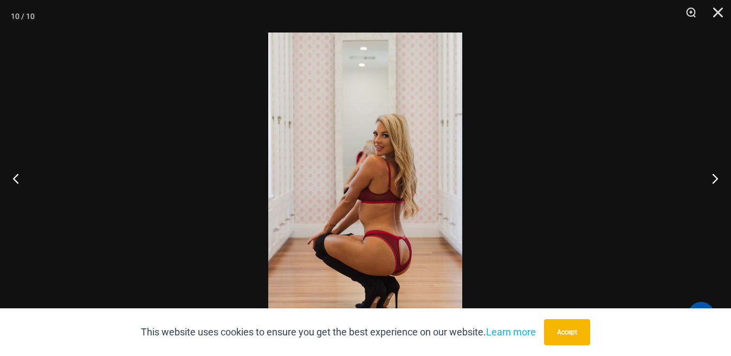
click at [379, 173] on img at bounding box center [365, 178] width 194 height 291
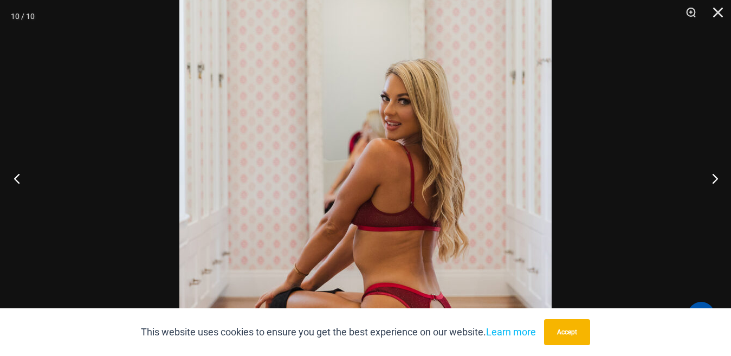
click at [18, 178] on button "Previous" at bounding box center [20, 178] width 41 height 54
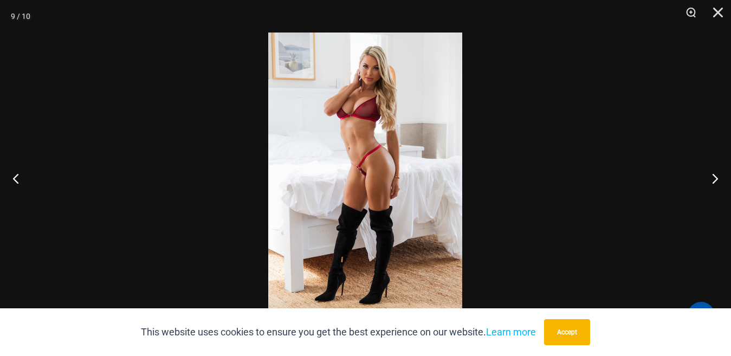
click at [360, 116] on img at bounding box center [365, 178] width 194 height 291
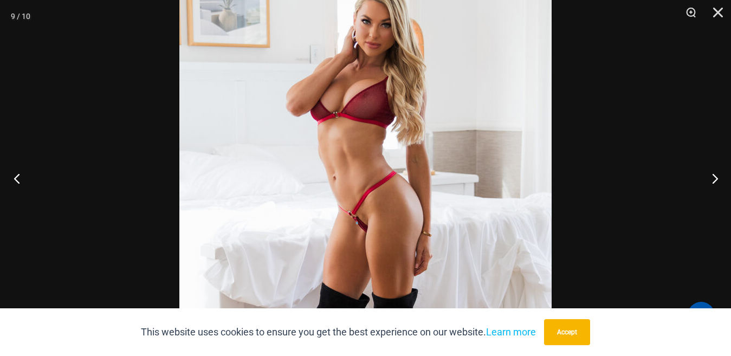
click at [19, 177] on button "Previous" at bounding box center [20, 178] width 41 height 54
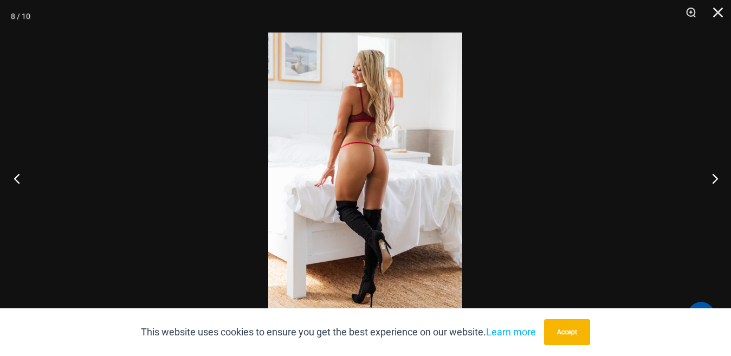
click at [19, 177] on button "Previous" at bounding box center [20, 178] width 41 height 54
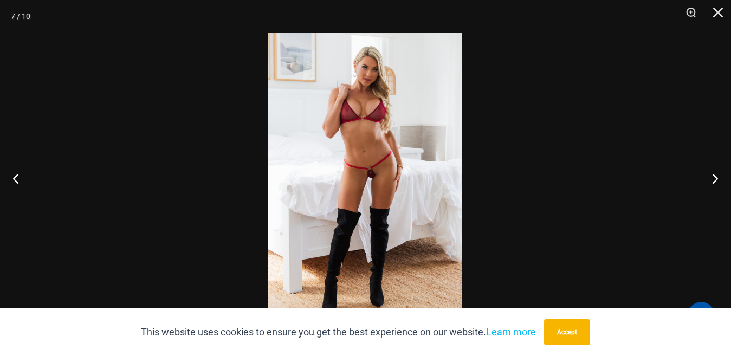
click at [372, 171] on img at bounding box center [365, 178] width 194 height 291
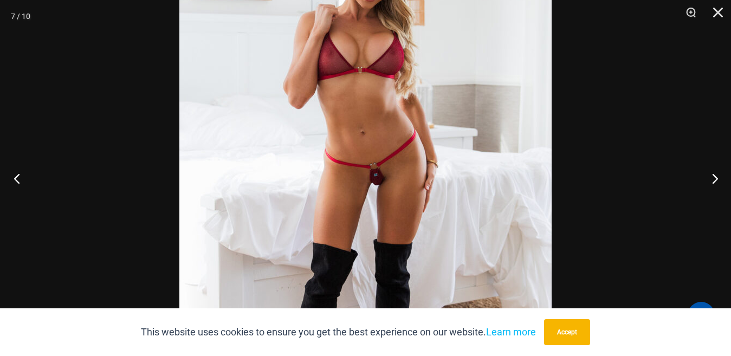
click at [12, 172] on button "Previous" at bounding box center [20, 178] width 41 height 54
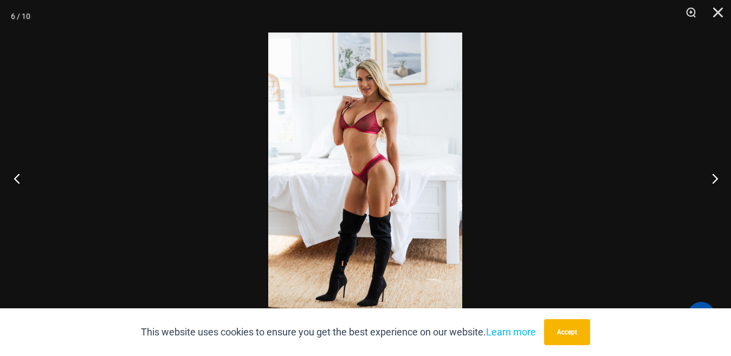
click at [12, 172] on button "Previous" at bounding box center [20, 178] width 41 height 54
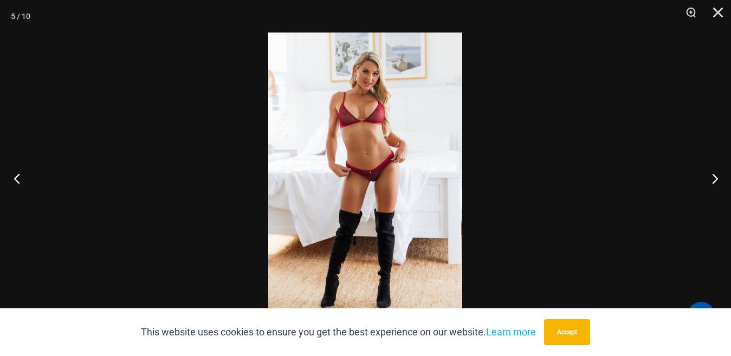
click at [12, 172] on button "Previous" at bounding box center [20, 178] width 41 height 54
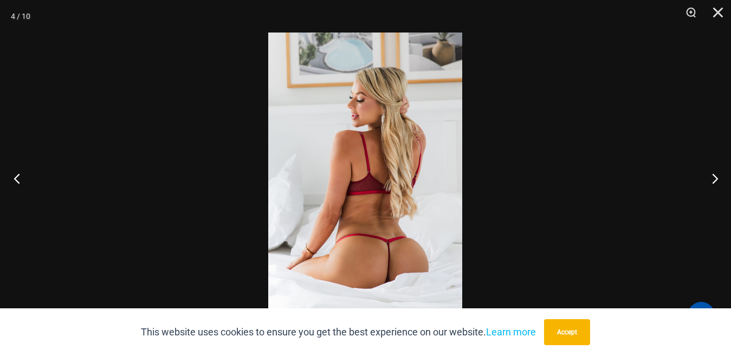
click at [12, 172] on button "Previous" at bounding box center [20, 178] width 41 height 54
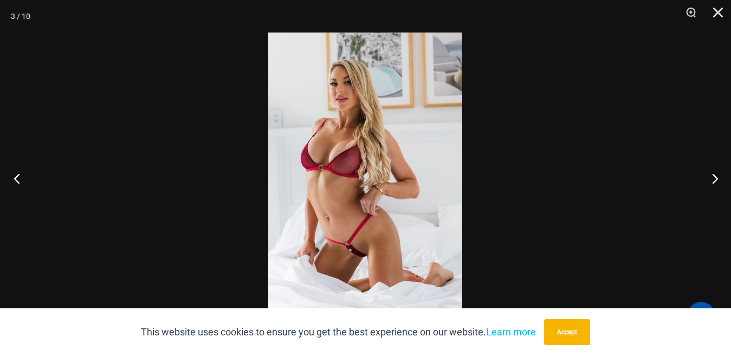
click at [12, 172] on button "Previous" at bounding box center [20, 178] width 41 height 54
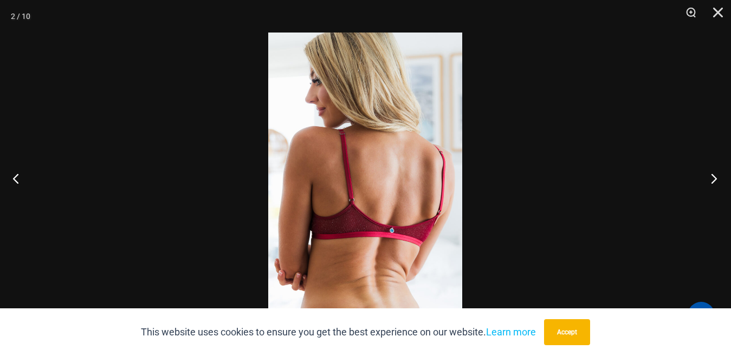
click at [715, 173] on button "Next" at bounding box center [711, 178] width 41 height 54
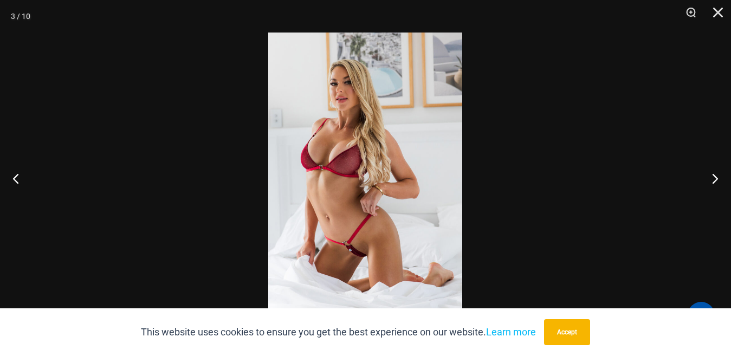
click at [356, 248] on img at bounding box center [365, 178] width 194 height 291
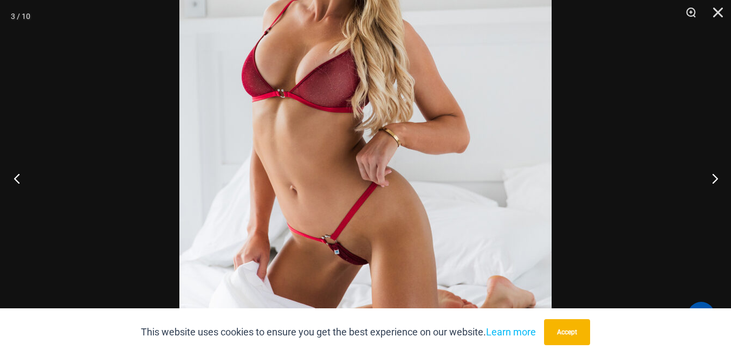
click at [17, 174] on button "Previous" at bounding box center [20, 178] width 41 height 54
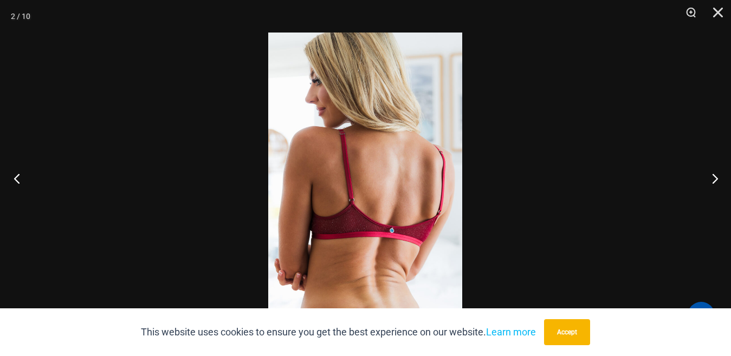
click at [17, 174] on button "Previous" at bounding box center [20, 178] width 41 height 54
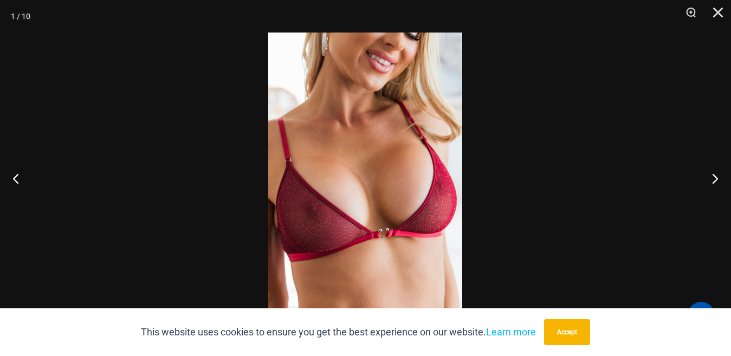
click at [339, 190] on img at bounding box center [365, 178] width 194 height 291
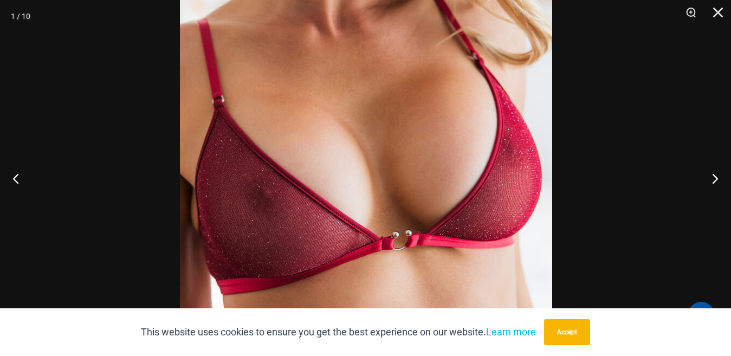
click at [350, 151] on img at bounding box center [366, 134] width 372 height 558
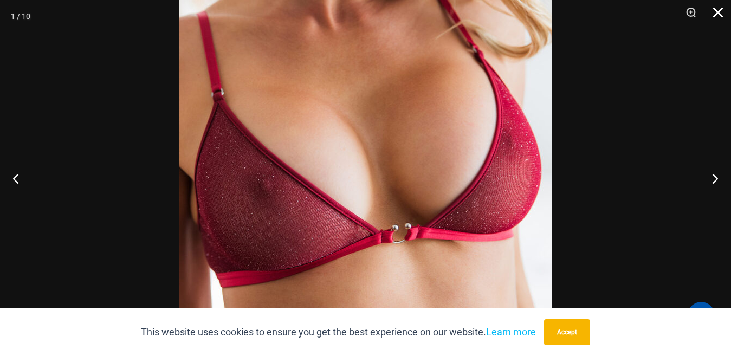
click at [720, 15] on button "Close" at bounding box center [714, 16] width 27 height 33
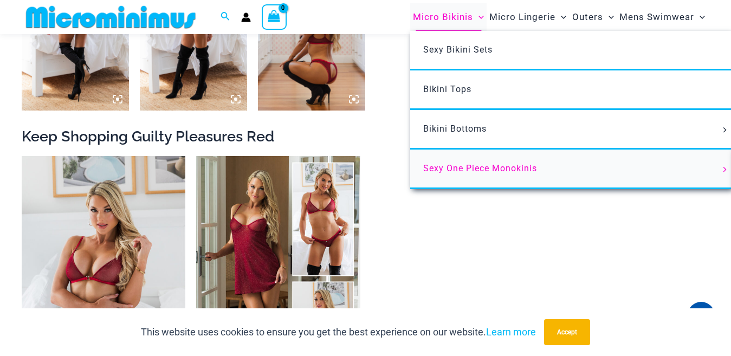
click at [475, 166] on span "Sexy One Piece Monokinis" at bounding box center [480, 168] width 114 height 10
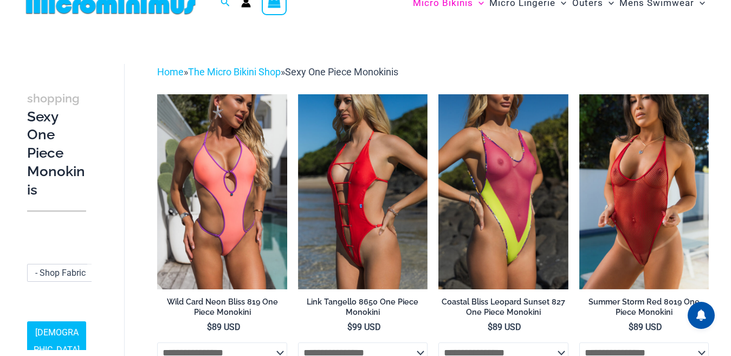
scroll to position [54, 0]
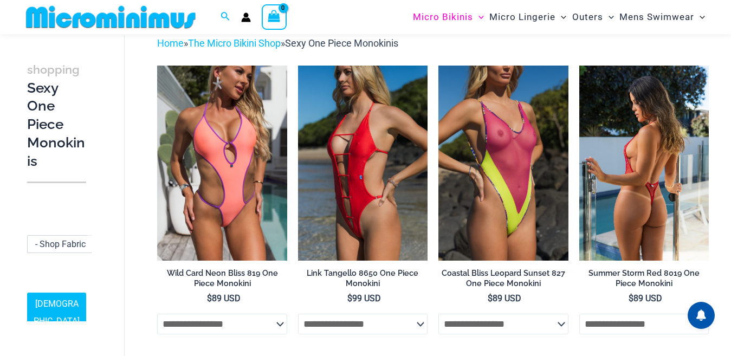
click at [616, 162] on img at bounding box center [644, 163] width 130 height 195
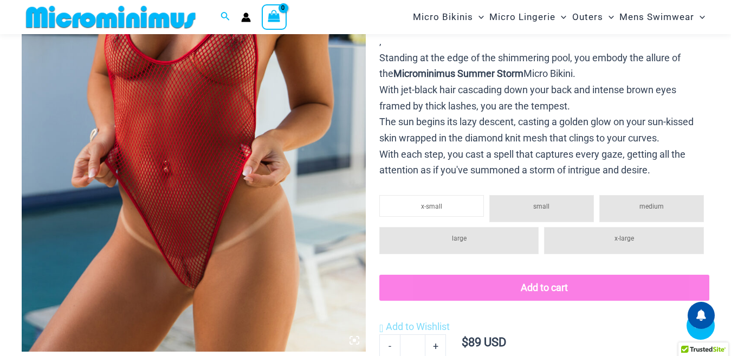
scroll to position [641, 0]
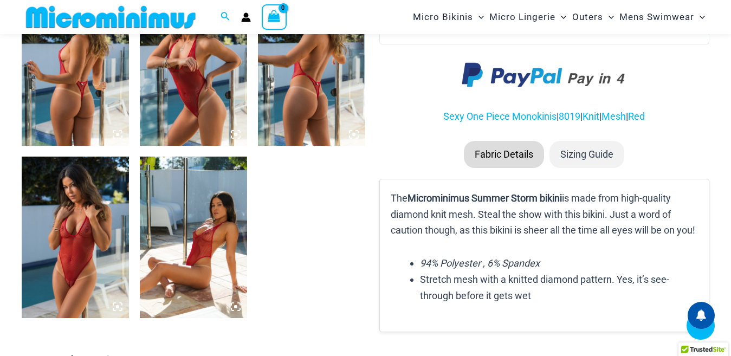
click at [352, 135] on icon at bounding box center [354, 135] width 10 height 10
click at [354, 134] on icon at bounding box center [353, 134] width 3 height 3
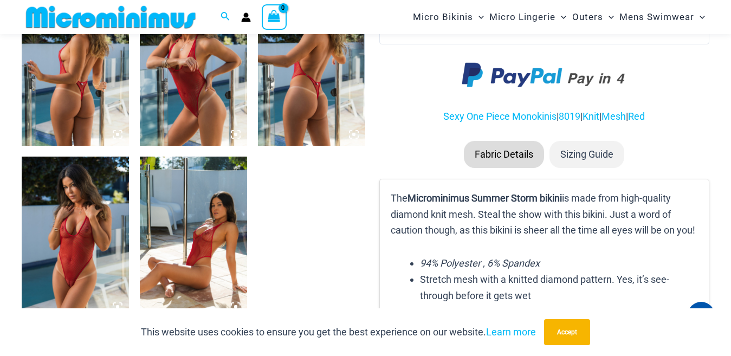
click at [354, 137] on icon at bounding box center [354, 135] width 10 height 10
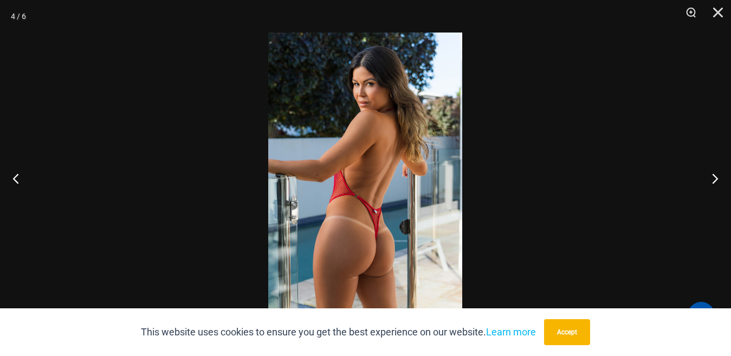
click at [376, 209] on img at bounding box center [365, 178] width 194 height 291
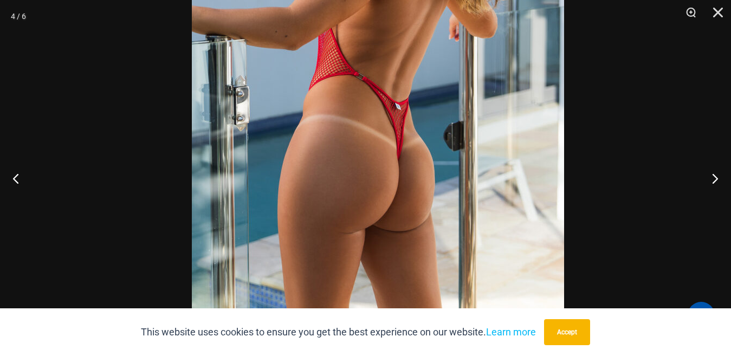
click at [413, 85] on img at bounding box center [378, 42] width 372 height 558
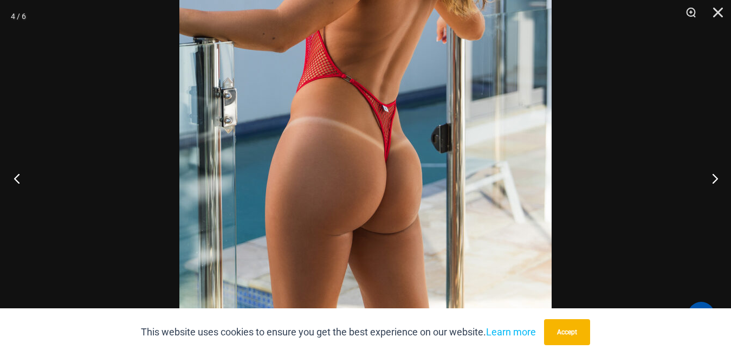
click at [14, 175] on button "Previous" at bounding box center [20, 178] width 41 height 54
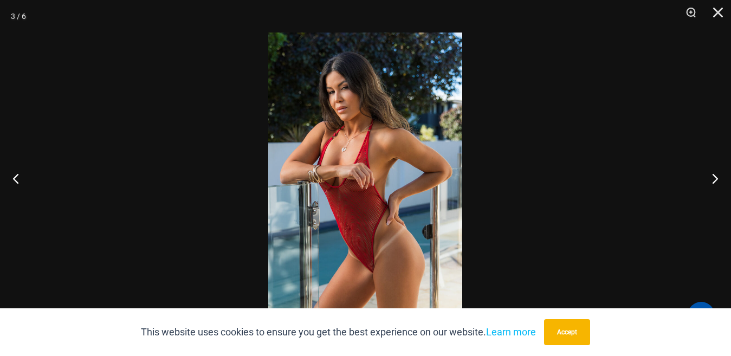
click at [330, 170] on img at bounding box center [365, 178] width 194 height 291
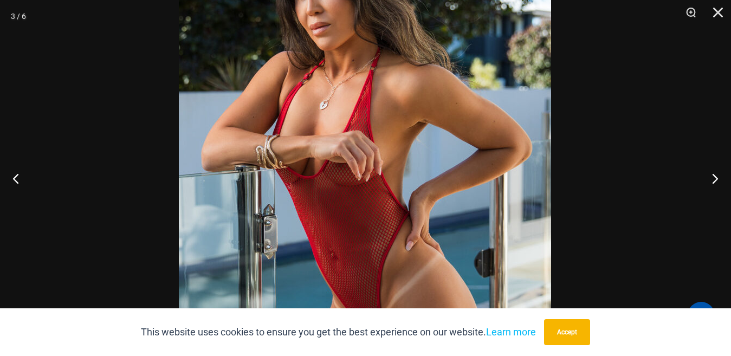
click at [324, 138] on img at bounding box center [365, 160] width 372 height 558
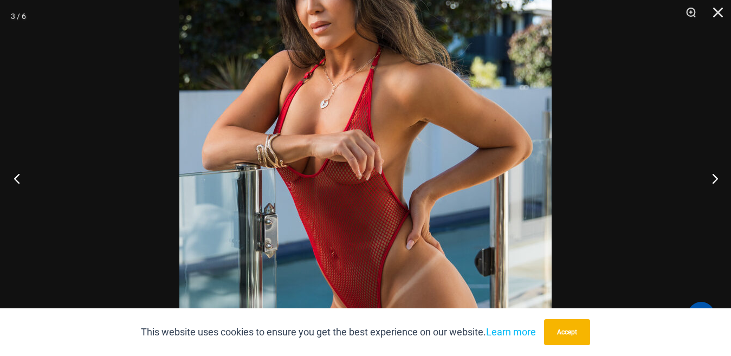
click at [16, 177] on button "Previous" at bounding box center [20, 178] width 41 height 54
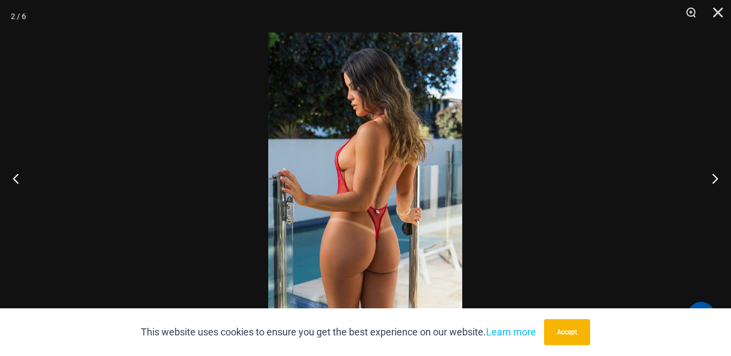
click at [351, 162] on img at bounding box center [365, 178] width 194 height 291
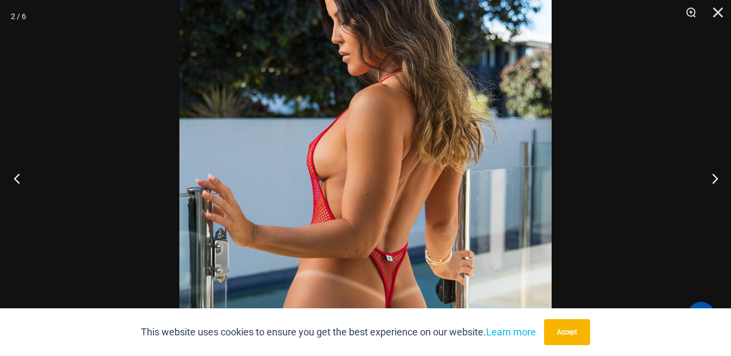
click at [16, 180] on button "Previous" at bounding box center [20, 178] width 41 height 54
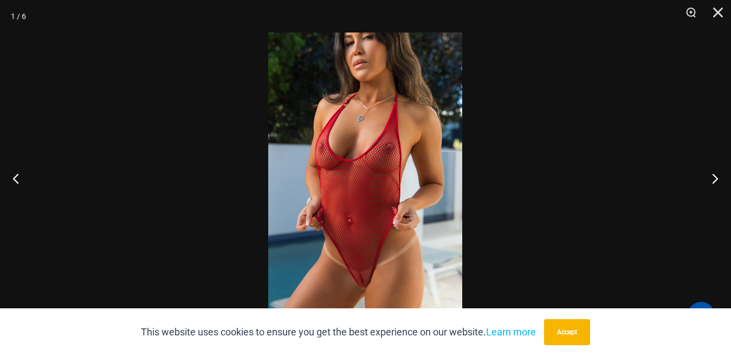
click at [358, 154] on img at bounding box center [365, 178] width 194 height 291
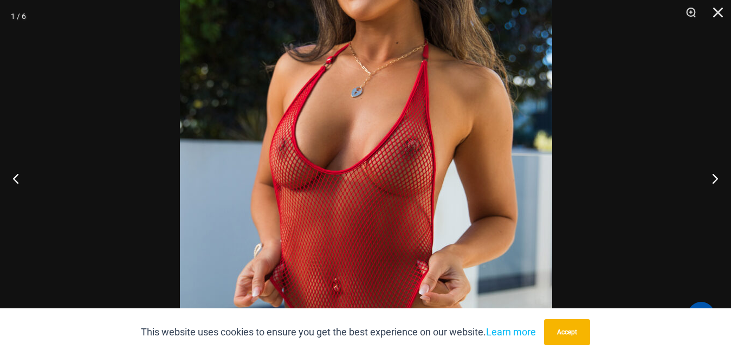
click at [374, 185] on img at bounding box center [366, 206] width 372 height 558
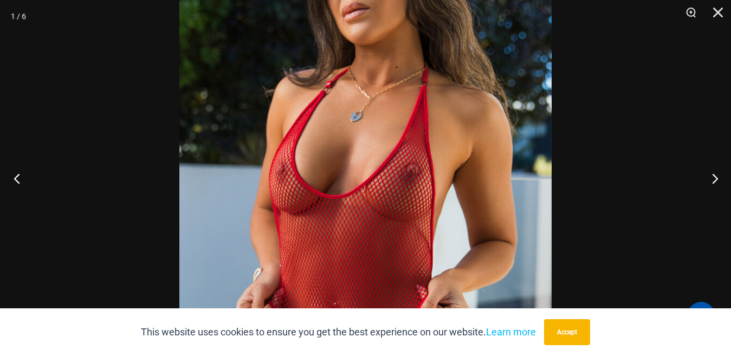
click at [20, 182] on button "Previous" at bounding box center [20, 178] width 41 height 54
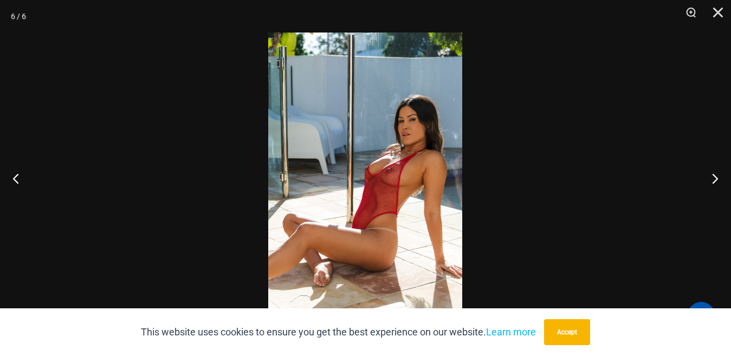
click at [395, 165] on img at bounding box center [365, 178] width 194 height 291
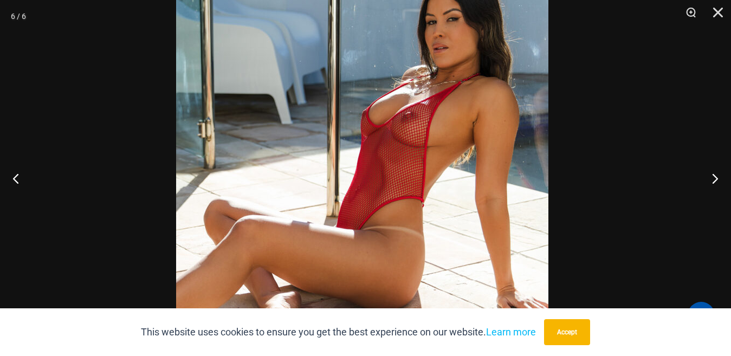
click at [375, 99] on img at bounding box center [362, 131] width 372 height 558
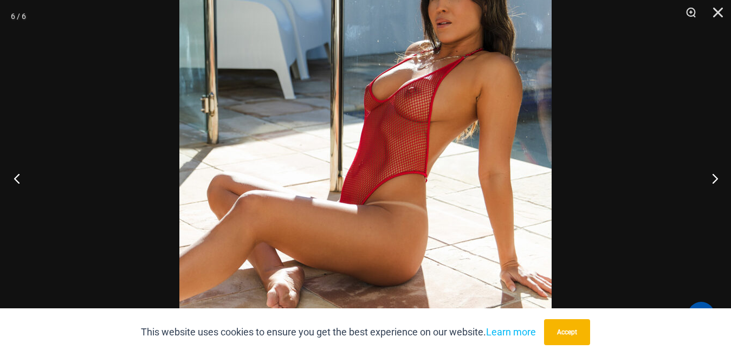
click at [17, 178] on button "Previous" at bounding box center [20, 178] width 41 height 54
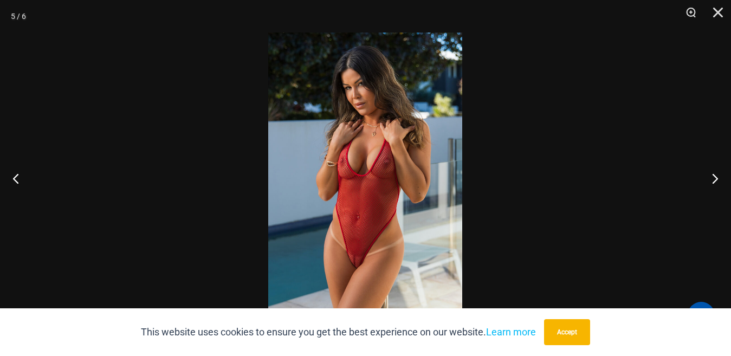
click at [361, 164] on img at bounding box center [365, 178] width 194 height 291
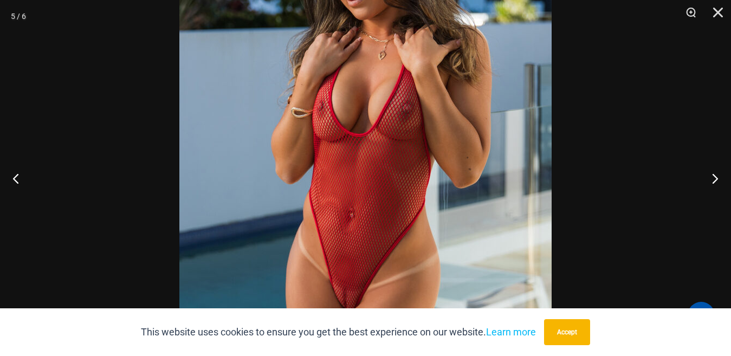
click at [369, 108] on img at bounding box center [365, 140] width 372 height 558
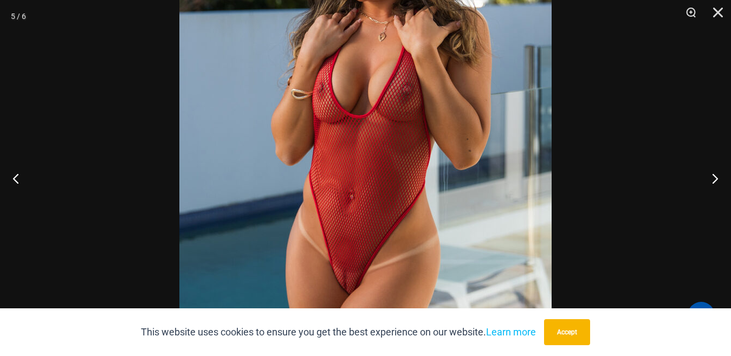
click at [384, 117] on img at bounding box center [365, 121] width 372 height 558
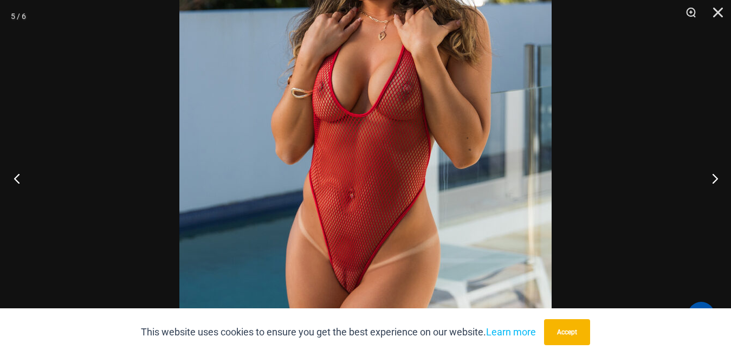
click at [17, 178] on button "Previous" at bounding box center [20, 178] width 41 height 54
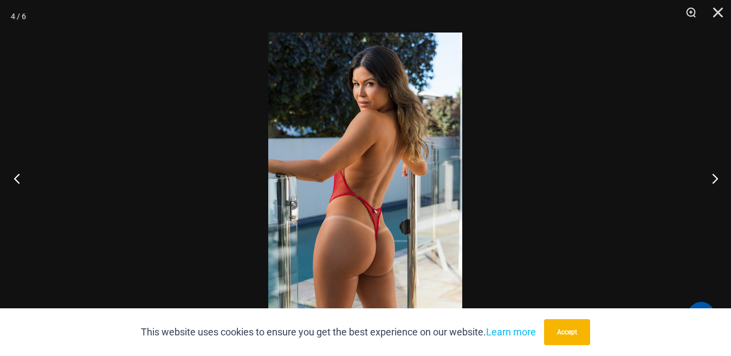
click at [17, 178] on button "Previous" at bounding box center [20, 178] width 41 height 54
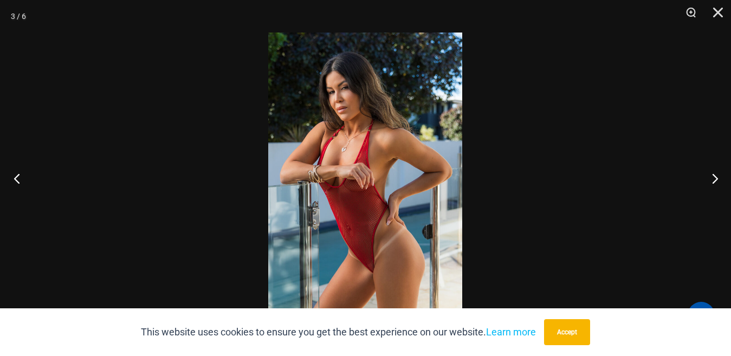
click at [26, 180] on button "Previous" at bounding box center [20, 178] width 41 height 54
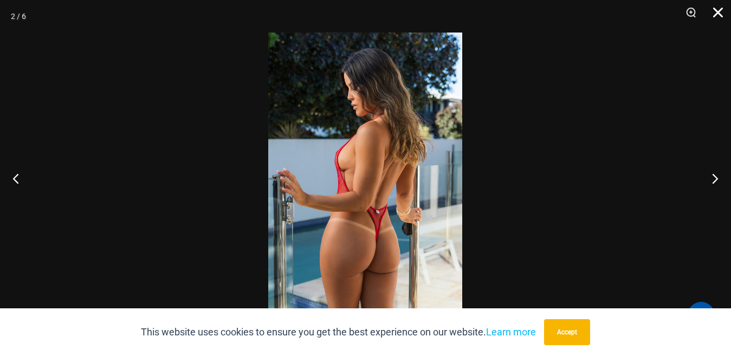
click at [718, 12] on button "Close" at bounding box center [714, 16] width 27 height 33
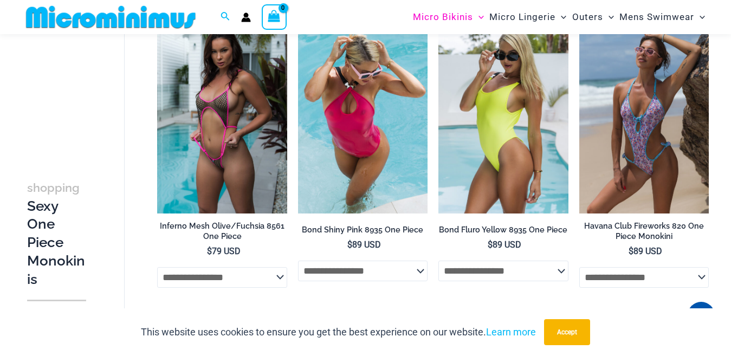
scroll to position [695, 0]
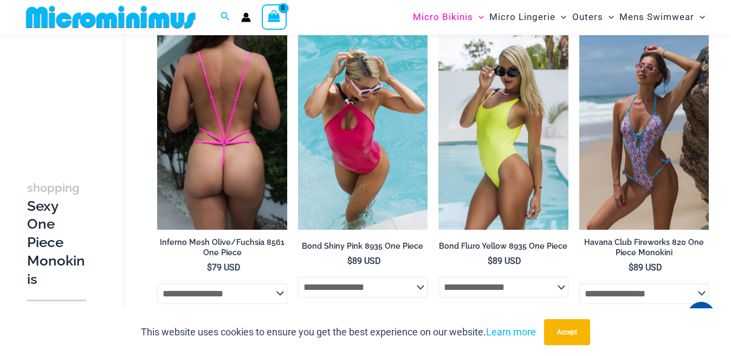
click at [237, 135] on img at bounding box center [222, 132] width 130 height 195
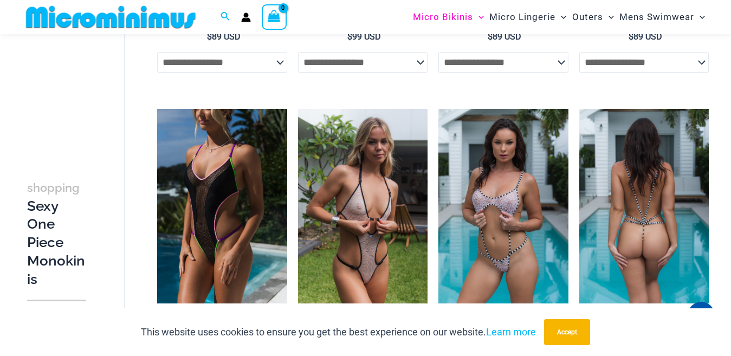
scroll to position [315, 0]
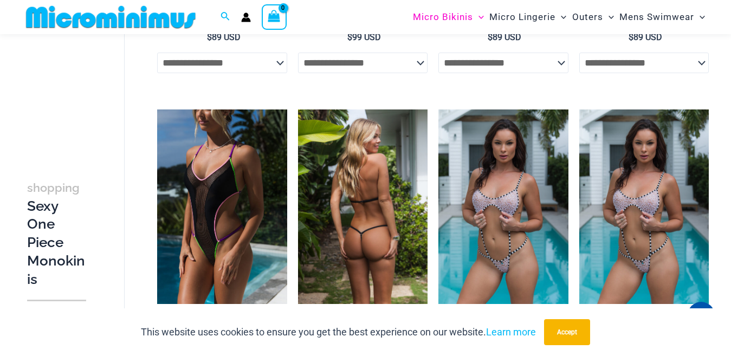
click at [389, 198] on img at bounding box center [363, 206] width 130 height 195
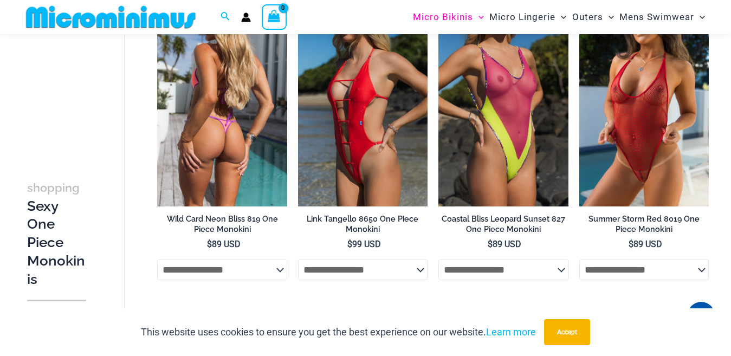
scroll to position [44, 0]
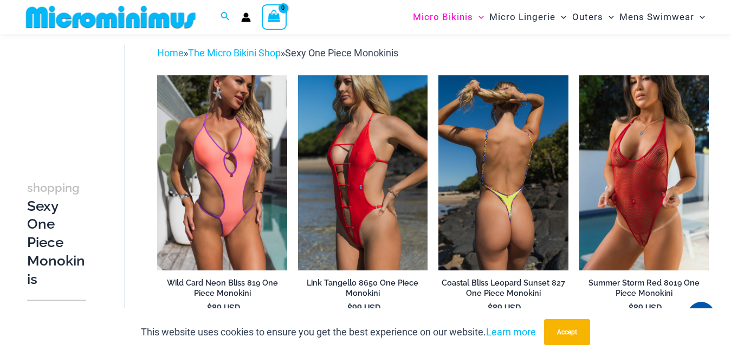
click at [516, 173] on img at bounding box center [503, 172] width 130 height 195
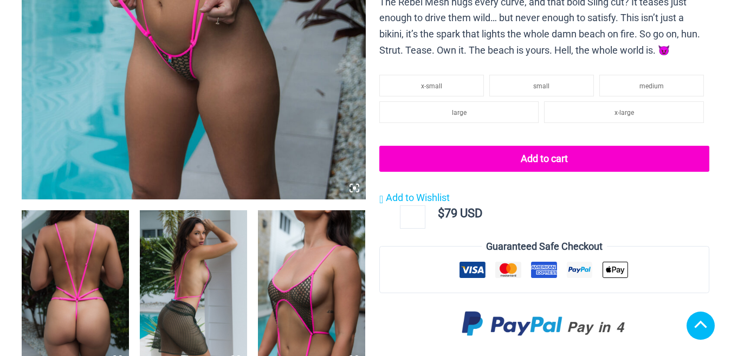
scroll to position [434, 0]
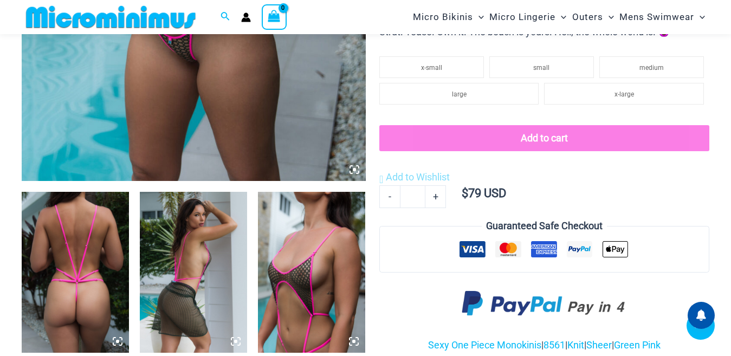
click at [115, 338] on icon at bounding box center [114, 339] width 2 height 2
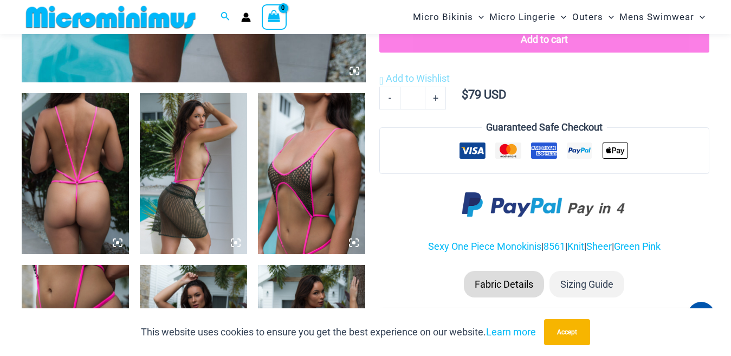
click at [119, 240] on icon at bounding box center [118, 243] width 10 height 10
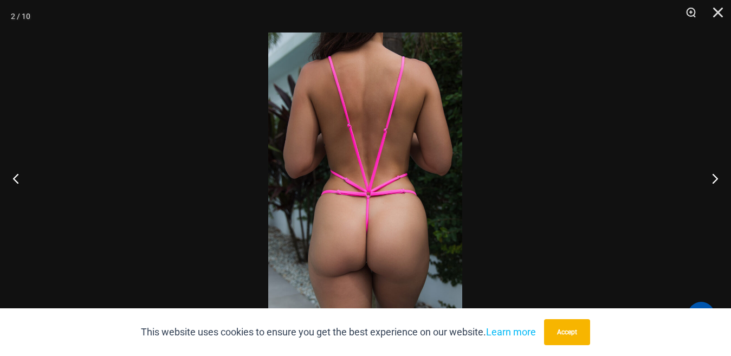
click at [376, 210] on img at bounding box center [365, 178] width 194 height 291
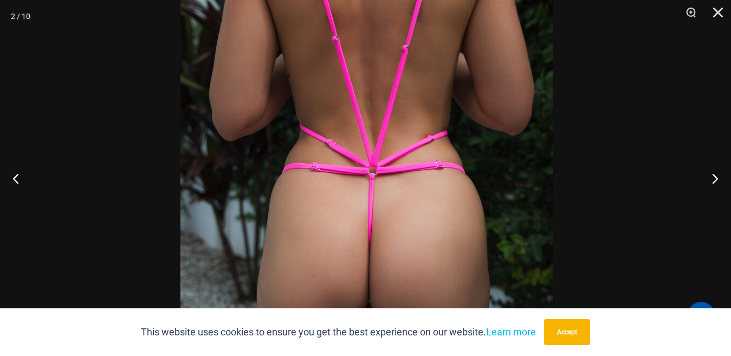
click at [383, 157] on img at bounding box center [366, 140] width 372 height 558
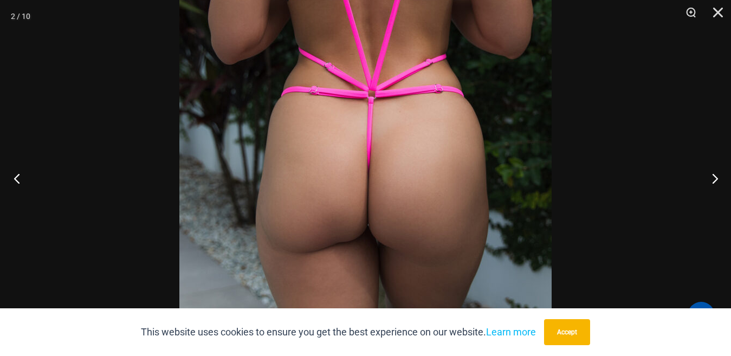
click at [20, 177] on button "Previous" at bounding box center [20, 178] width 41 height 54
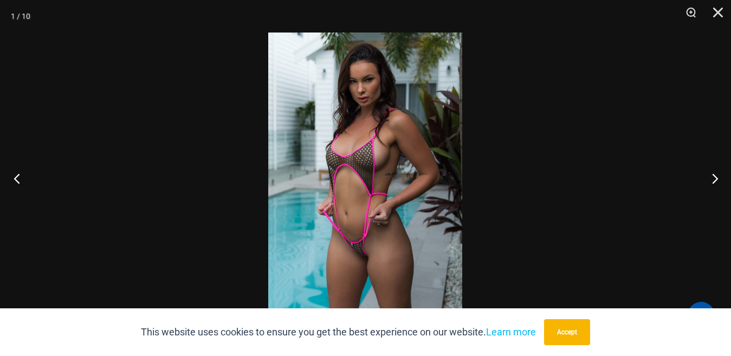
click at [20, 177] on button "Previous" at bounding box center [20, 178] width 41 height 54
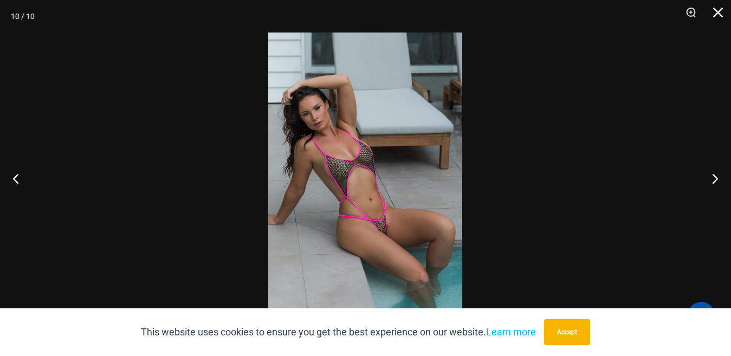
click at [373, 160] on img at bounding box center [365, 178] width 194 height 291
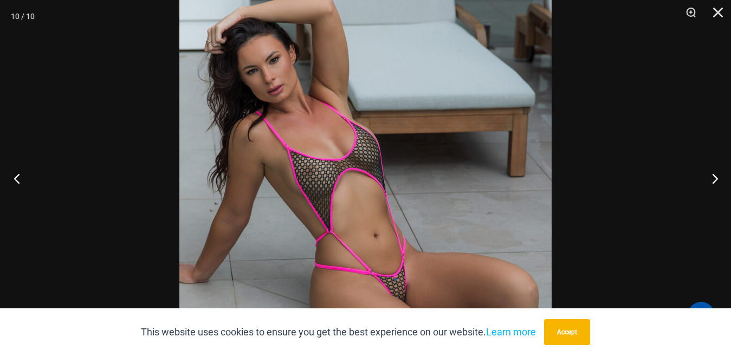
click at [21, 172] on button "Previous" at bounding box center [20, 178] width 41 height 54
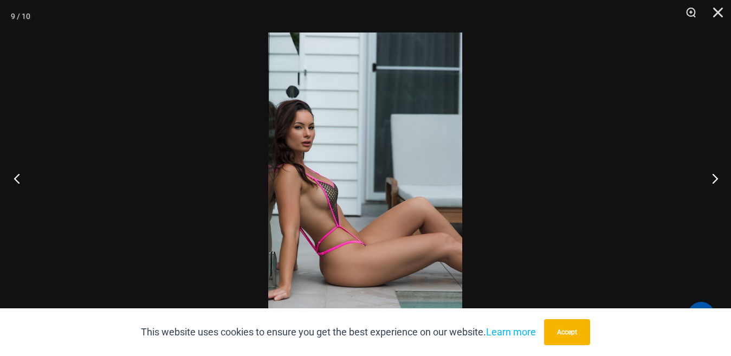
click at [21, 172] on button "Previous" at bounding box center [20, 178] width 41 height 54
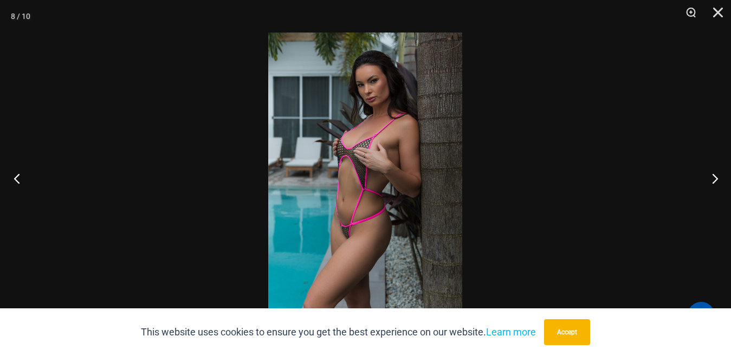
click at [21, 172] on button "Previous" at bounding box center [20, 178] width 41 height 54
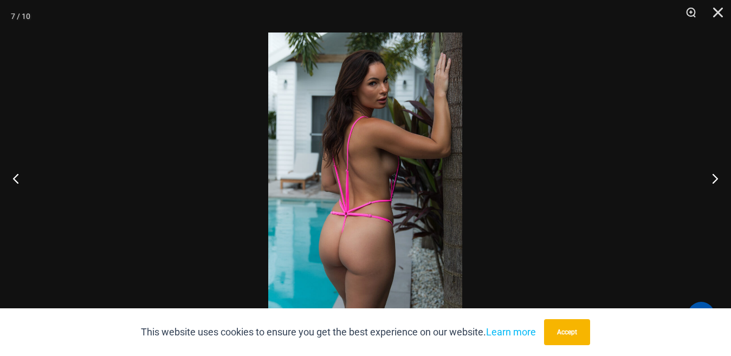
click at [384, 207] on img at bounding box center [365, 178] width 194 height 291
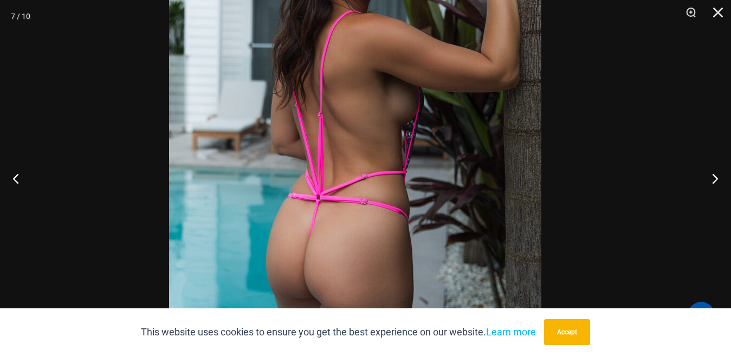
click at [340, 175] on img at bounding box center [355, 129] width 372 height 558
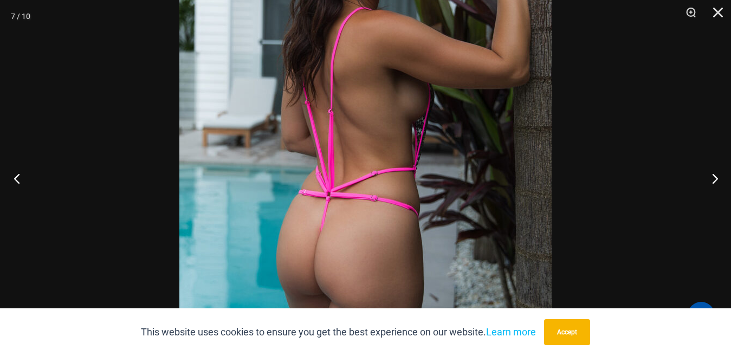
click at [15, 177] on button "Previous" at bounding box center [20, 178] width 41 height 54
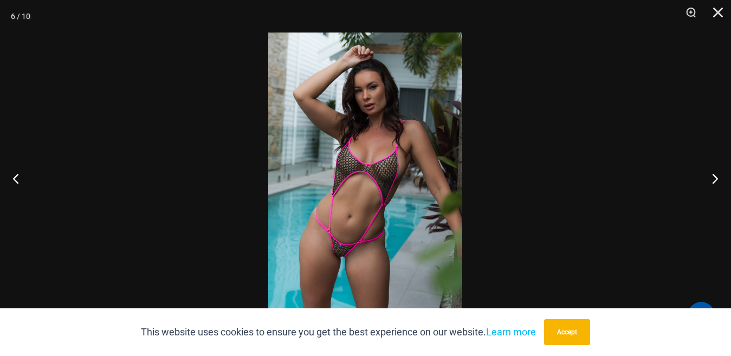
click at [372, 169] on img at bounding box center [365, 178] width 194 height 291
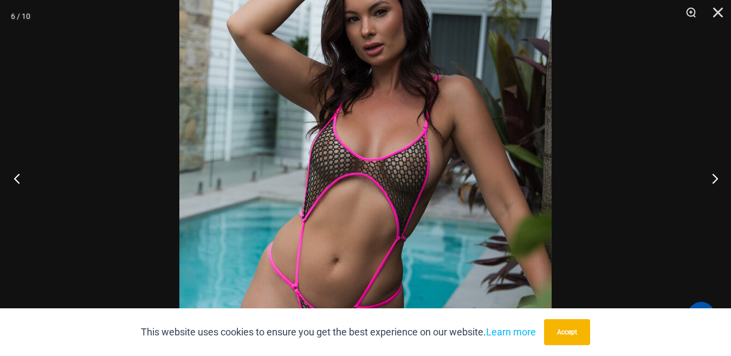
click at [19, 176] on button "Previous" at bounding box center [20, 178] width 41 height 54
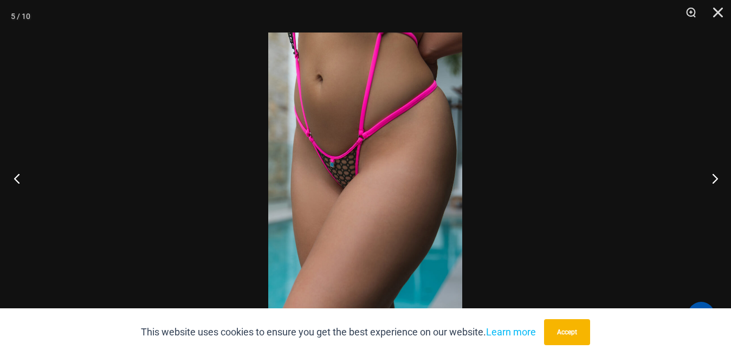
click at [19, 176] on button "Previous" at bounding box center [20, 178] width 41 height 54
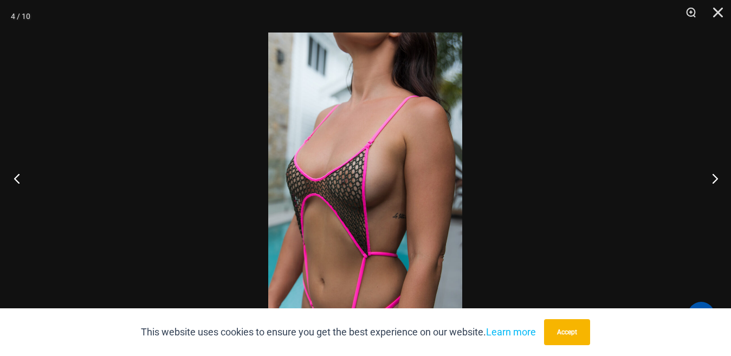
click at [23, 177] on button "Previous" at bounding box center [20, 178] width 41 height 54
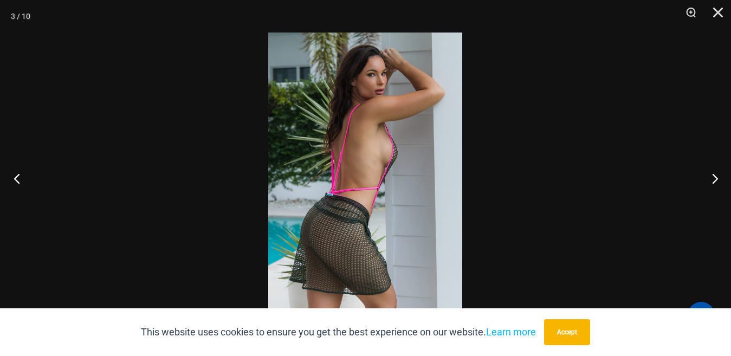
click at [23, 177] on button "Previous" at bounding box center [20, 178] width 41 height 54
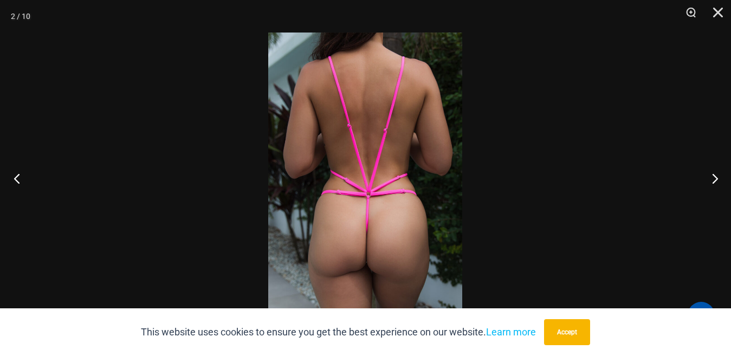
click at [38, 169] on button "Previous" at bounding box center [20, 178] width 41 height 54
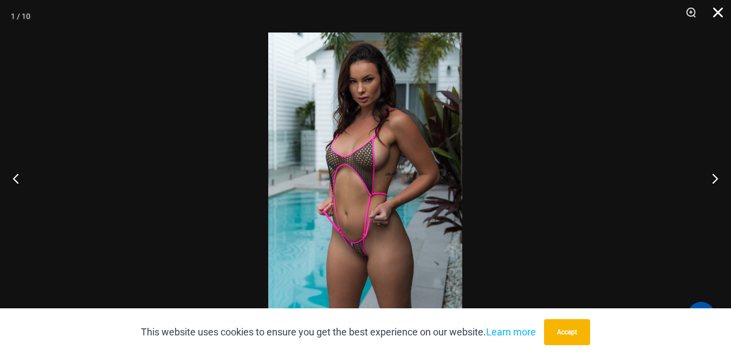
click at [714, 10] on button "Close" at bounding box center [714, 16] width 27 height 33
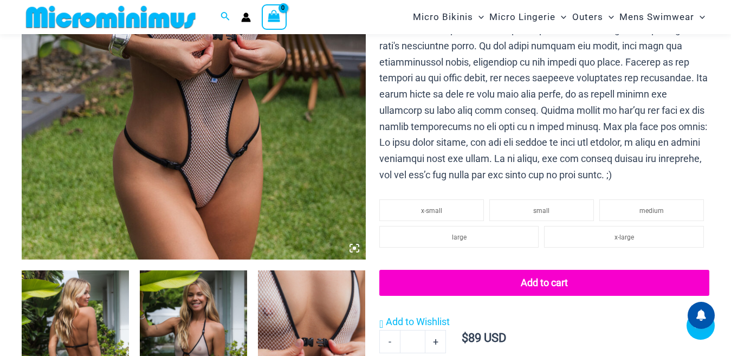
scroll to position [532, 0]
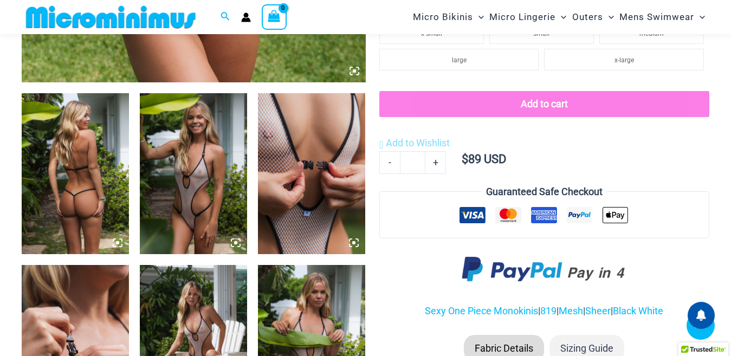
click at [117, 241] on icon at bounding box center [117, 242] width 3 height 3
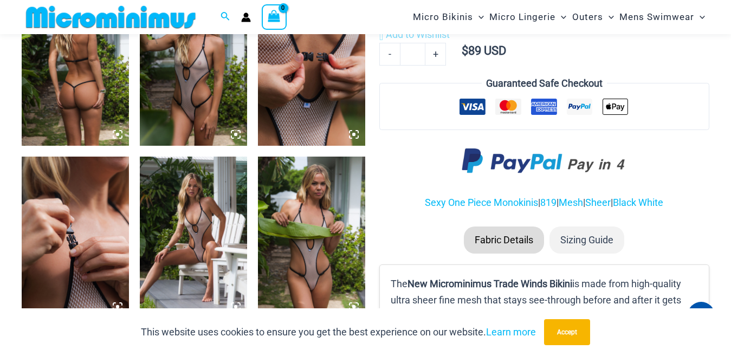
click at [120, 134] on icon at bounding box center [118, 135] width 10 height 10
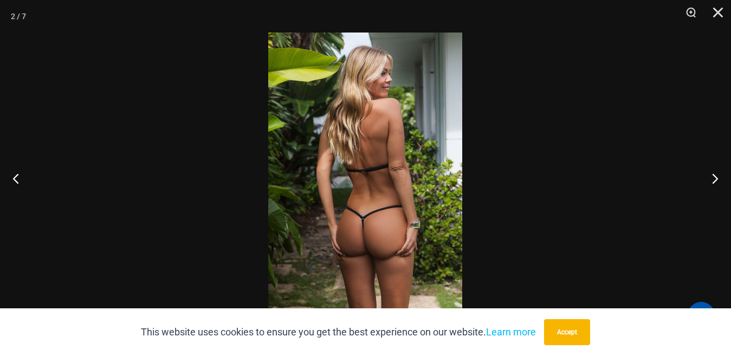
click at [361, 226] on img at bounding box center [365, 178] width 194 height 291
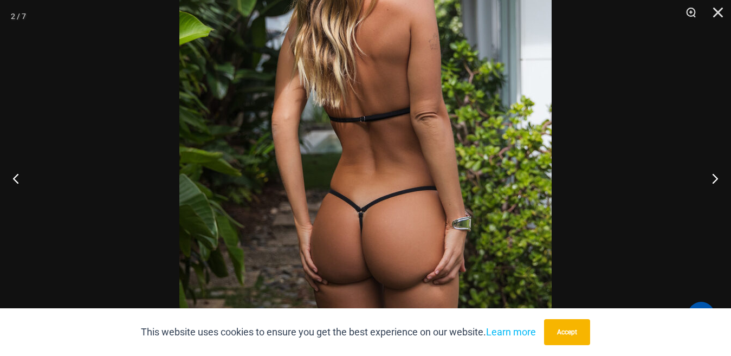
click at [363, 192] on img at bounding box center [365, 134] width 372 height 558
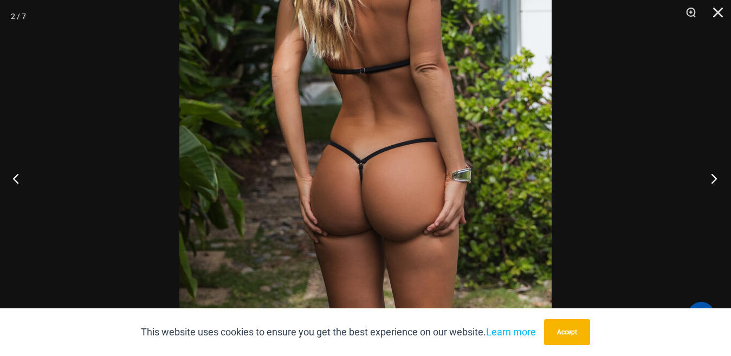
click at [711, 181] on button "Next" at bounding box center [711, 178] width 41 height 54
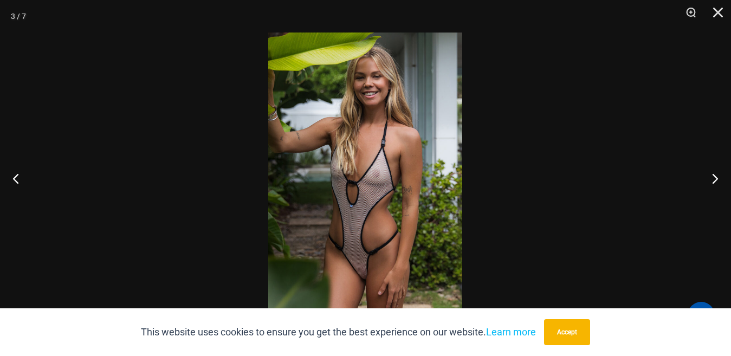
click at [392, 182] on img at bounding box center [365, 178] width 194 height 291
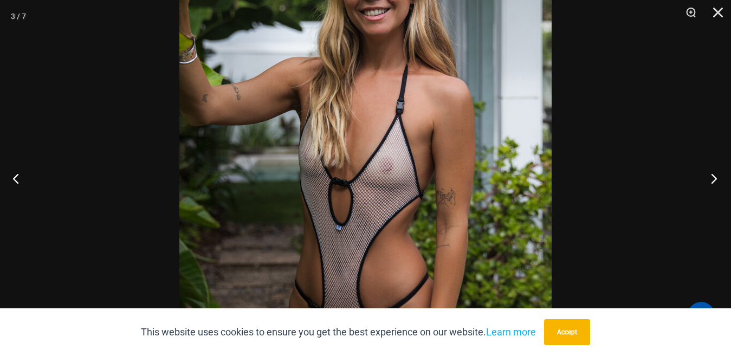
click at [713, 178] on button "Next" at bounding box center [711, 178] width 41 height 54
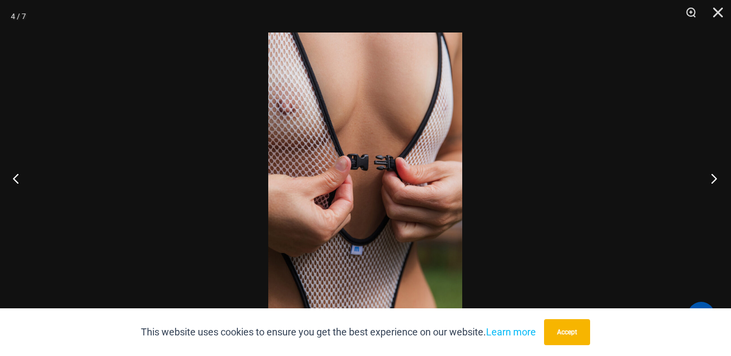
click at [713, 178] on button "Next" at bounding box center [711, 178] width 41 height 54
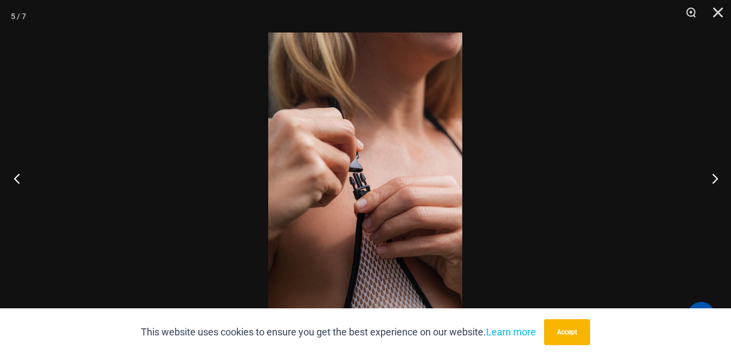
click at [20, 178] on button "Previous" at bounding box center [20, 178] width 41 height 54
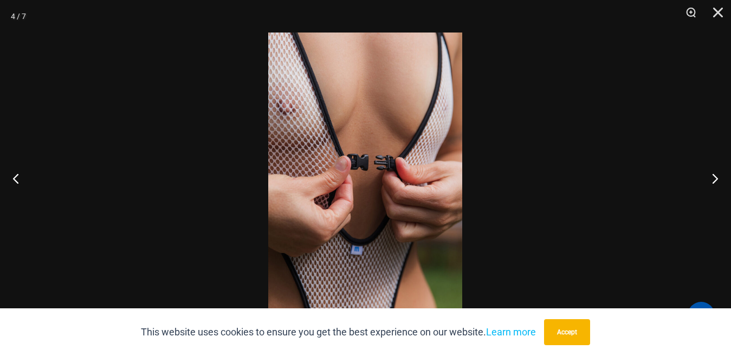
click at [309, 123] on img at bounding box center [365, 178] width 194 height 291
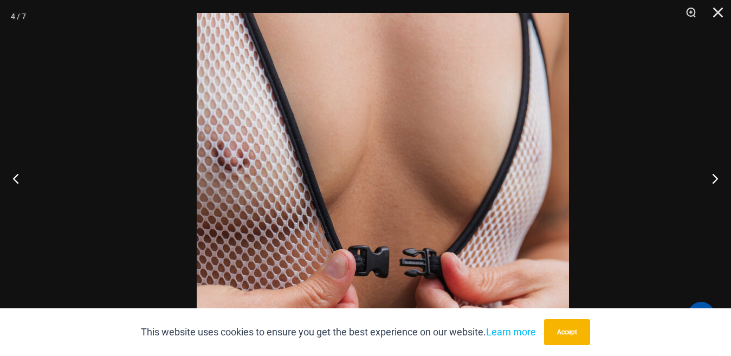
click at [375, 202] on img at bounding box center [383, 292] width 372 height 558
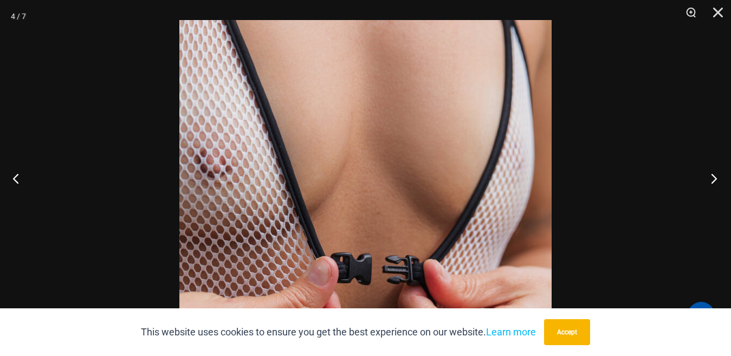
click at [714, 180] on button "Next" at bounding box center [711, 178] width 41 height 54
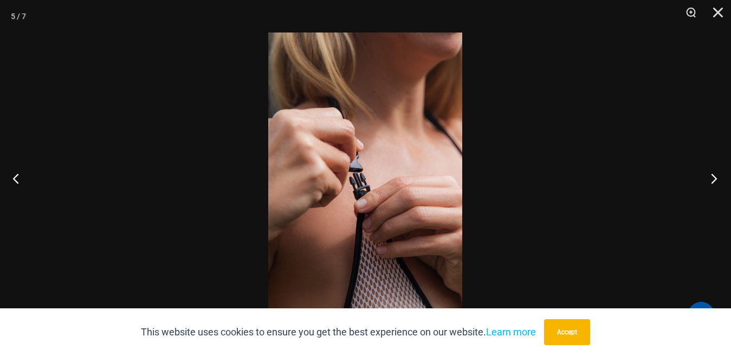
click at [714, 179] on button "Next" at bounding box center [711, 178] width 41 height 54
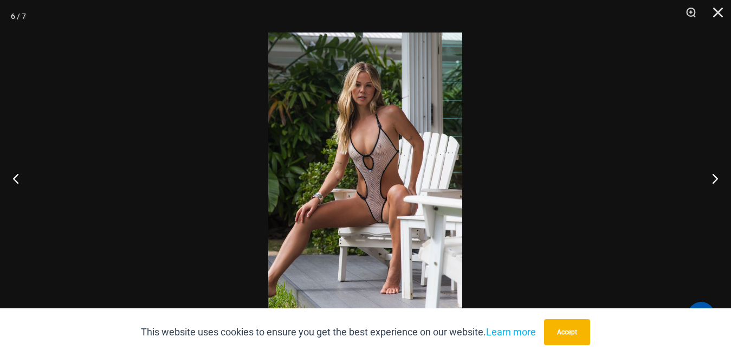
click at [369, 159] on img at bounding box center [365, 178] width 194 height 291
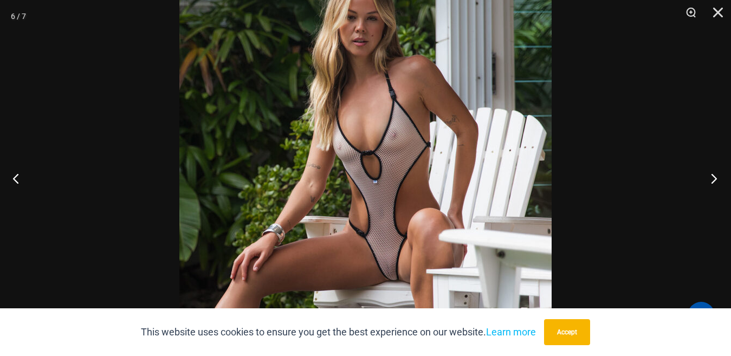
click at [714, 178] on button "Next" at bounding box center [711, 178] width 41 height 54
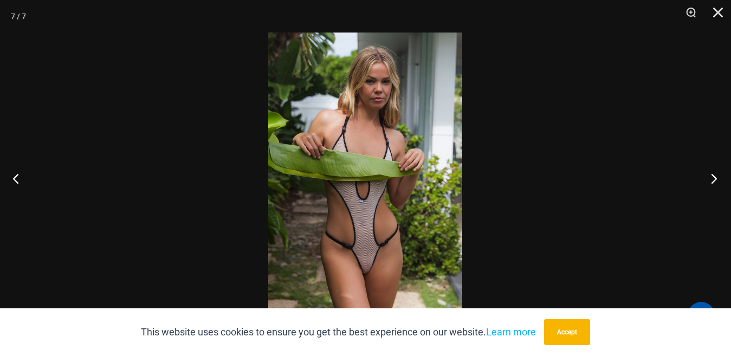
click at [714, 178] on button "Next" at bounding box center [711, 178] width 41 height 54
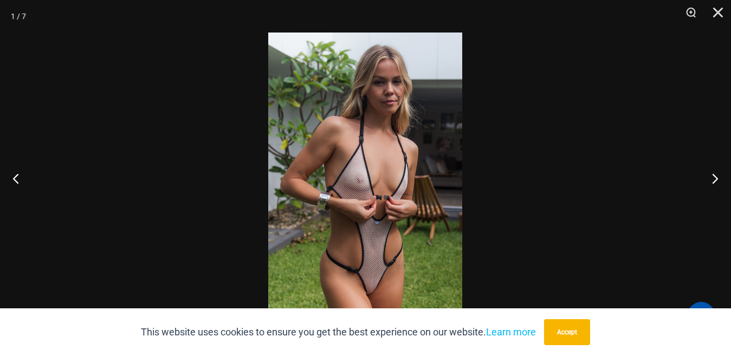
click at [426, 177] on img at bounding box center [365, 178] width 194 height 291
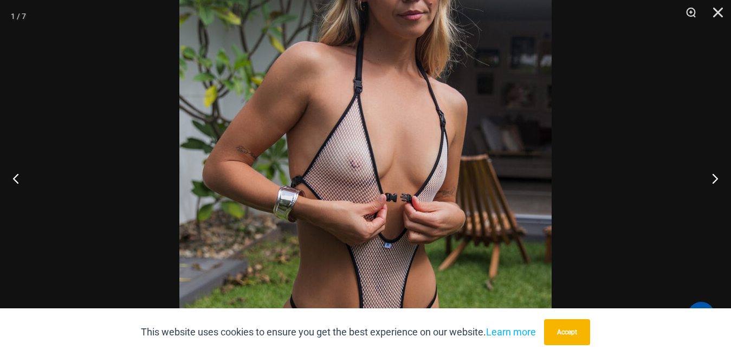
click at [427, 149] on img at bounding box center [365, 160] width 372 height 558
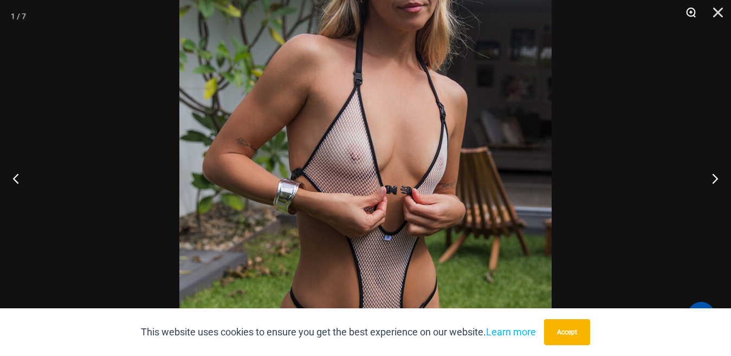
click at [689, 10] on button "Zoom" at bounding box center [687, 16] width 27 height 33
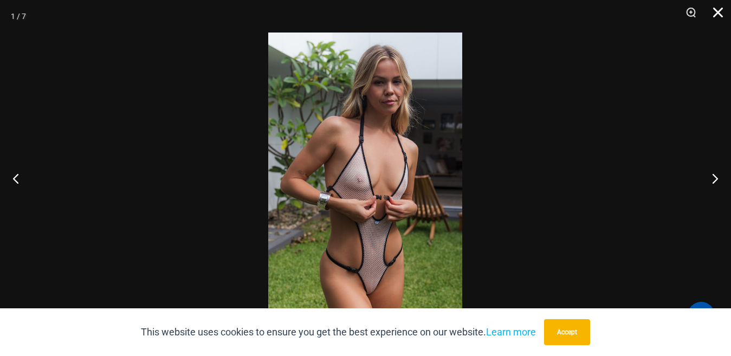
click at [715, 12] on button "Close" at bounding box center [714, 16] width 27 height 33
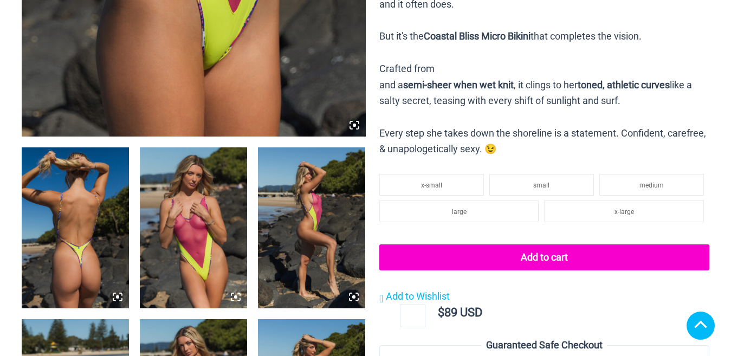
scroll to position [530, 0]
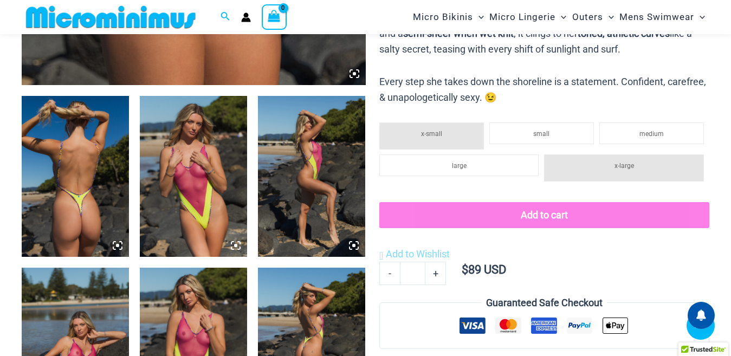
click at [114, 241] on icon at bounding box center [118, 246] width 10 height 10
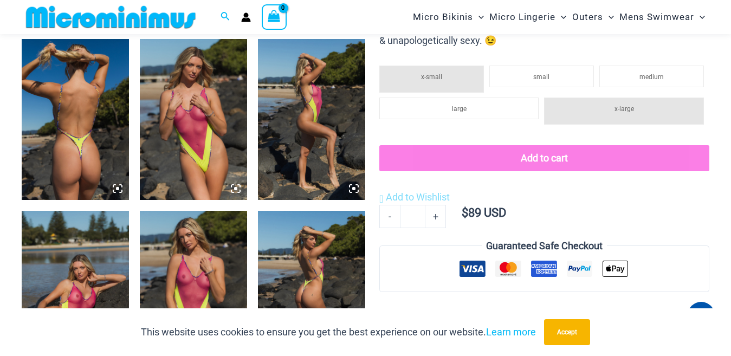
click at [115, 188] on icon at bounding box center [118, 189] width 10 height 10
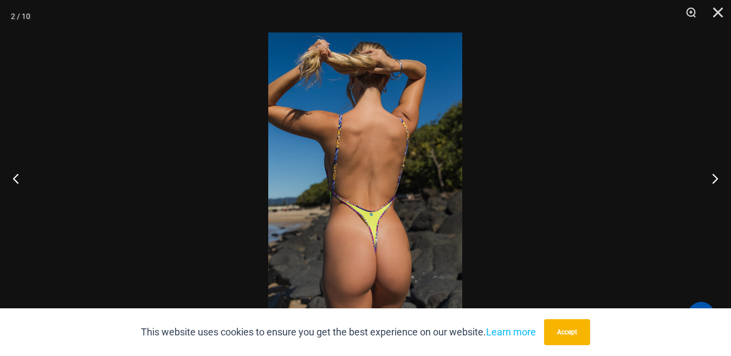
click at [363, 233] on img at bounding box center [365, 178] width 194 height 291
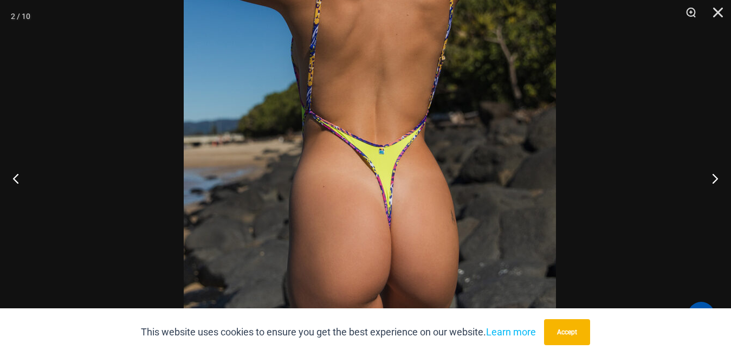
click at [392, 165] on img at bounding box center [370, 82] width 372 height 558
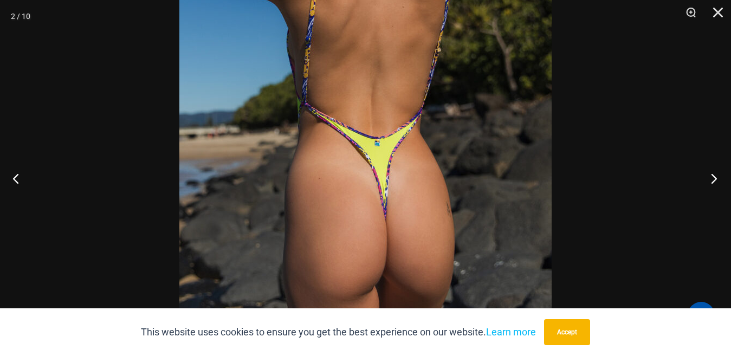
click at [717, 179] on button "Next" at bounding box center [711, 178] width 41 height 54
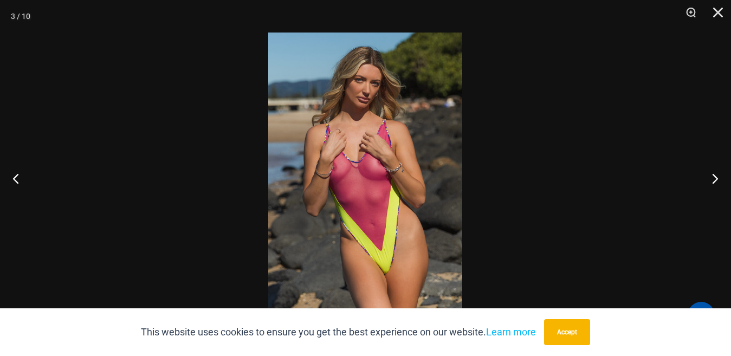
click at [376, 171] on img at bounding box center [365, 178] width 194 height 291
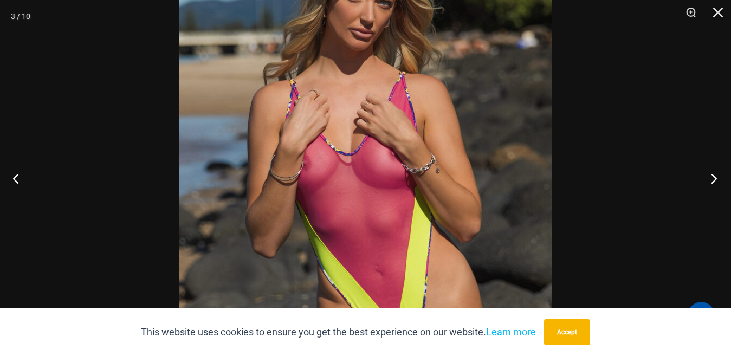
click at [709, 176] on button "Next" at bounding box center [711, 178] width 41 height 54
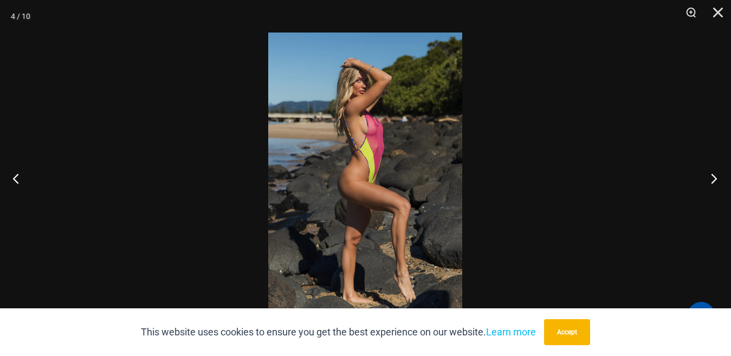
click at [709, 176] on button "Next" at bounding box center [711, 178] width 41 height 54
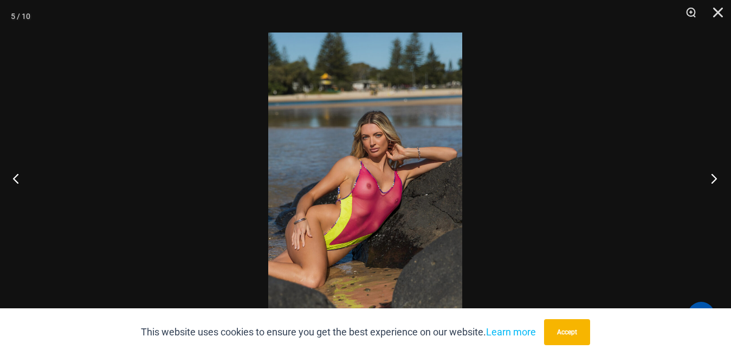
click at [709, 176] on button "Next" at bounding box center [711, 178] width 41 height 54
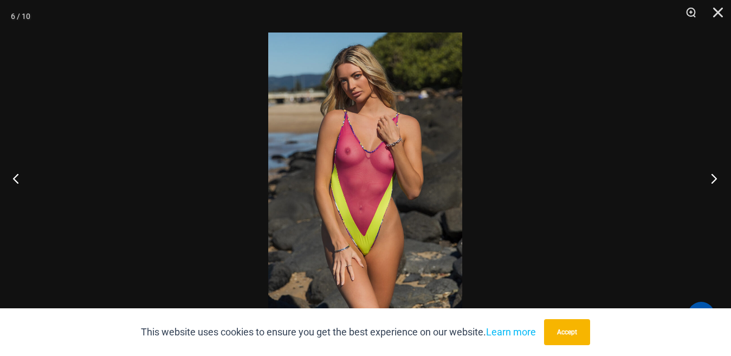
click at [709, 176] on button "Next" at bounding box center [711, 178] width 41 height 54
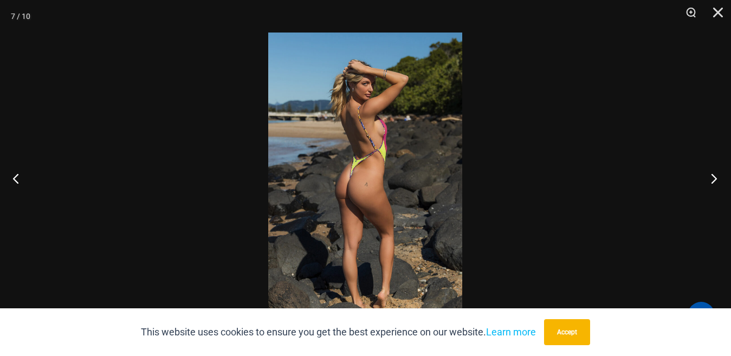
click at [709, 176] on button "Next" at bounding box center [711, 178] width 41 height 54
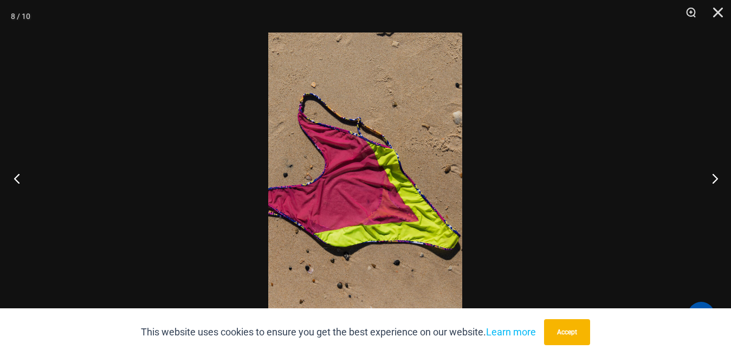
click at [21, 176] on button "Previous" at bounding box center [20, 178] width 41 height 54
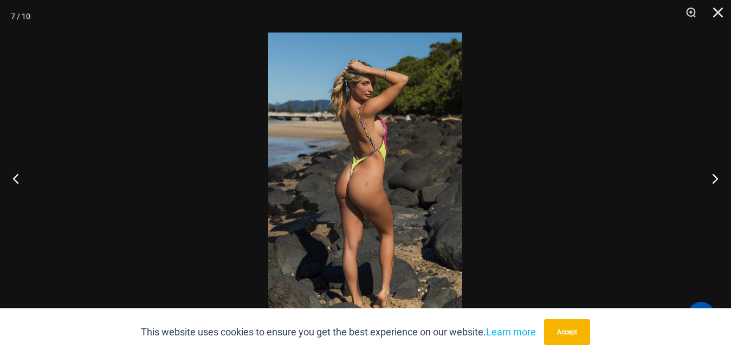
click at [381, 134] on img at bounding box center [365, 178] width 194 height 291
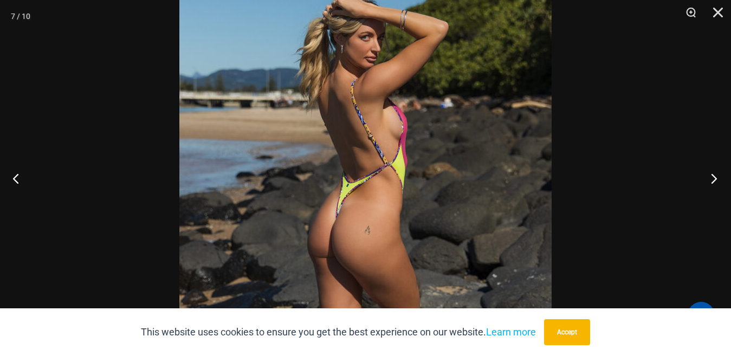
click at [713, 175] on button "Next" at bounding box center [711, 178] width 41 height 54
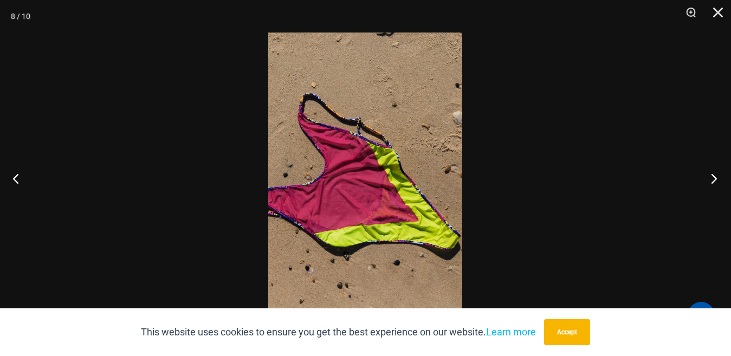
click at [713, 175] on button "Next" at bounding box center [711, 178] width 41 height 54
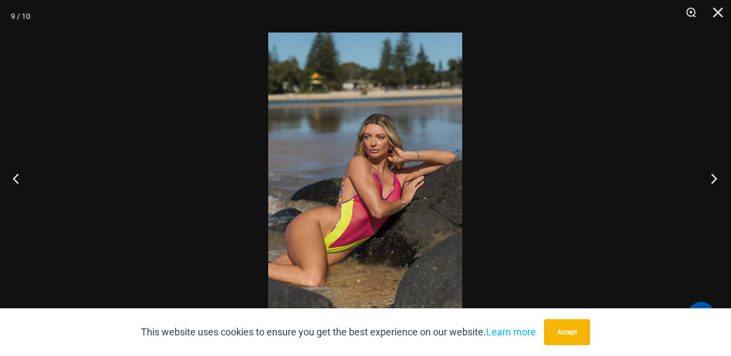
click at [713, 175] on button "Next" at bounding box center [711, 178] width 41 height 54
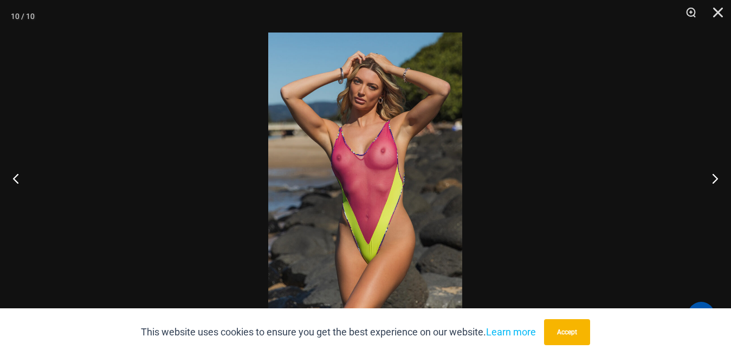
click at [382, 160] on img at bounding box center [365, 178] width 194 height 291
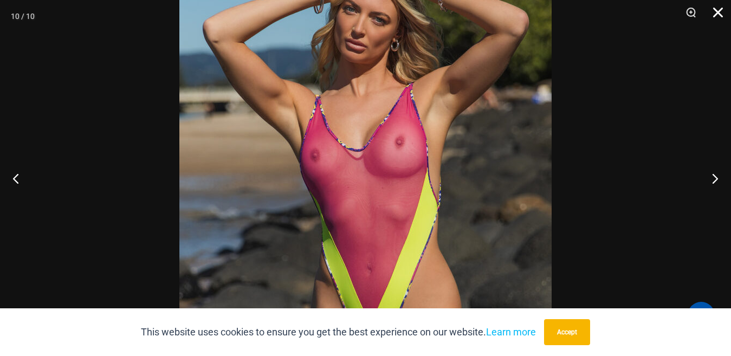
click at [721, 13] on button "Close" at bounding box center [714, 16] width 27 height 33
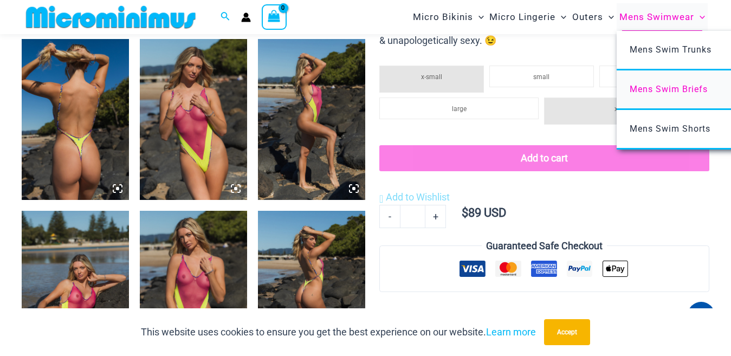
click at [659, 91] on span "Mens Swim Briefs" at bounding box center [669, 89] width 78 height 10
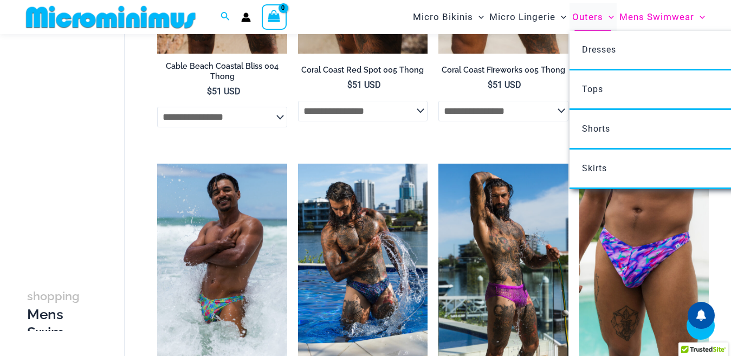
scroll to position [643, 0]
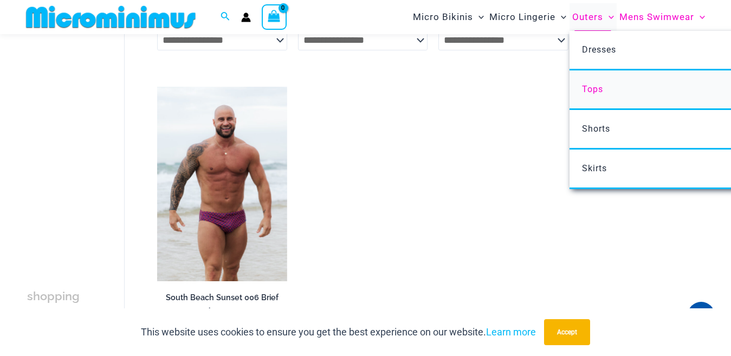
click at [589, 89] on span "Tops" at bounding box center [592, 89] width 21 height 10
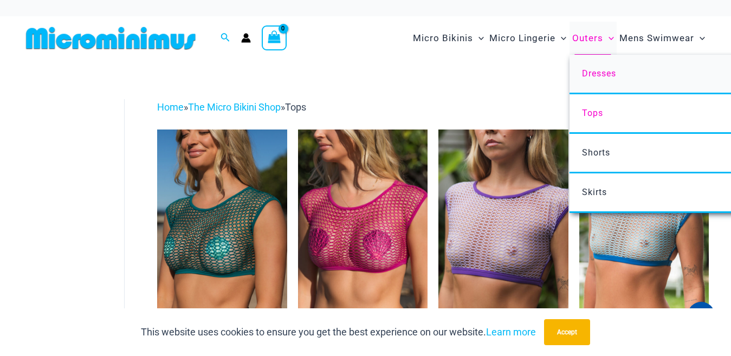
click at [588, 73] on span "Dresses" at bounding box center [599, 73] width 34 height 10
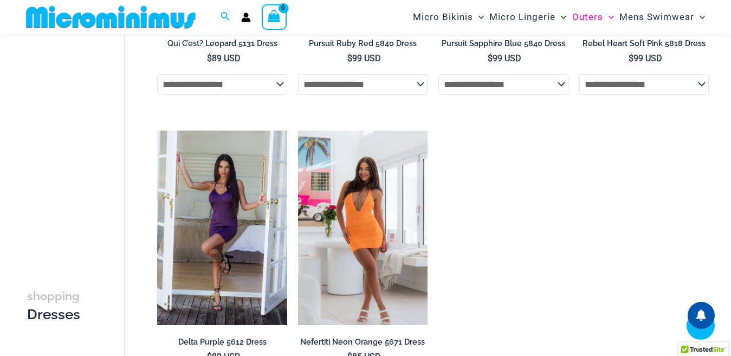
scroll to position [694, 0]
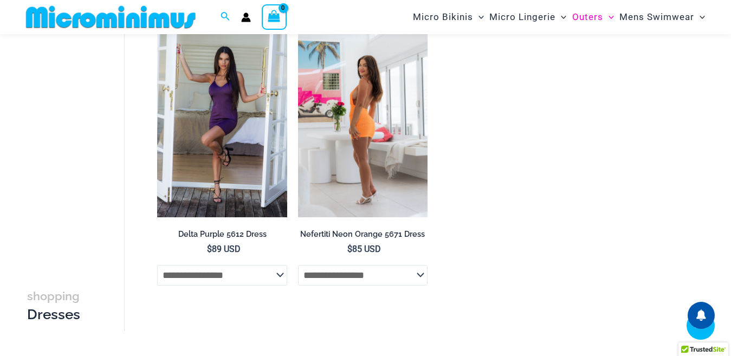
click at [397, 103] on img at bounding box center [363, 120] width 130 height 195
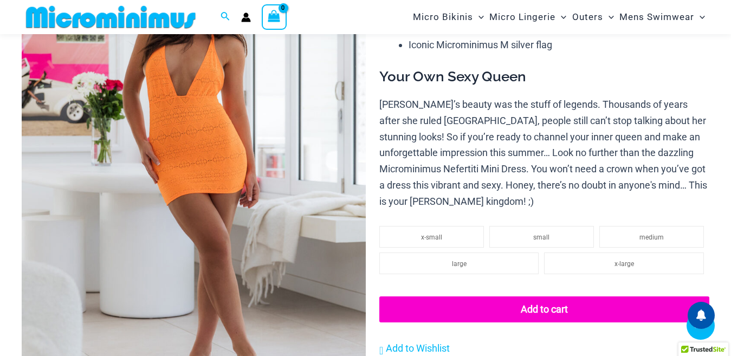
scroll to position [424, 0]
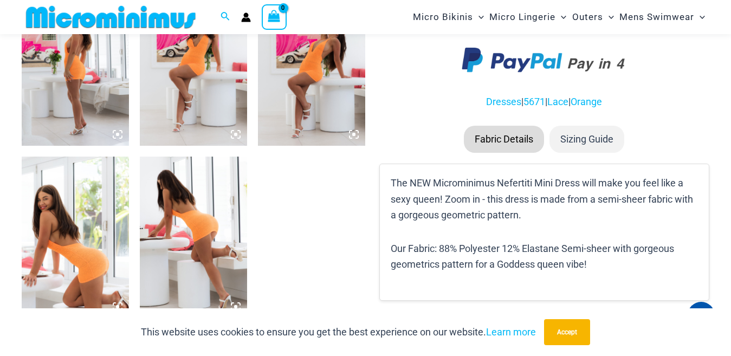
click at [351, 133] on icon at bounding box center [354, 135] width 10 height 10
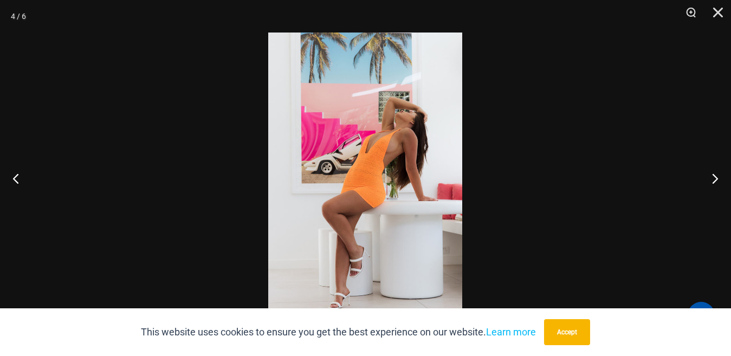
click at [362, 154] on img at bounding box center [365, 178] width 194 height 291
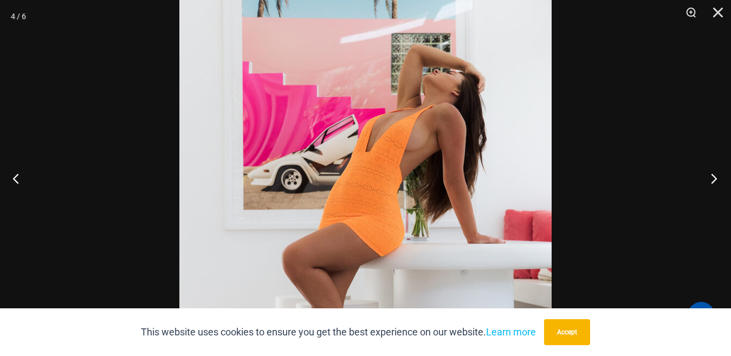
click at [713, 177] on button "Next" at bounding box center [711, 178] width 41 height 54
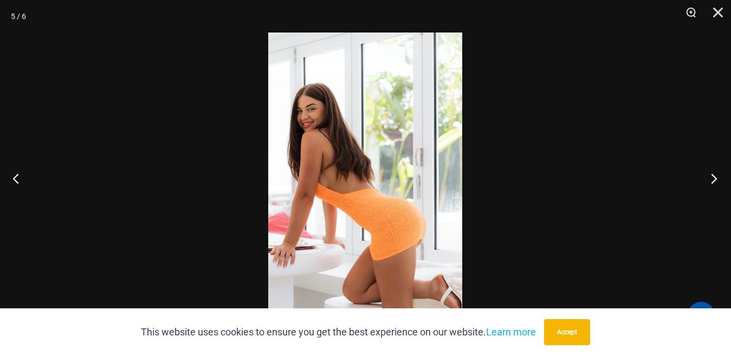
click at [713, 177] on button "Next" at bounding box center [711, 178] width 41 height 54
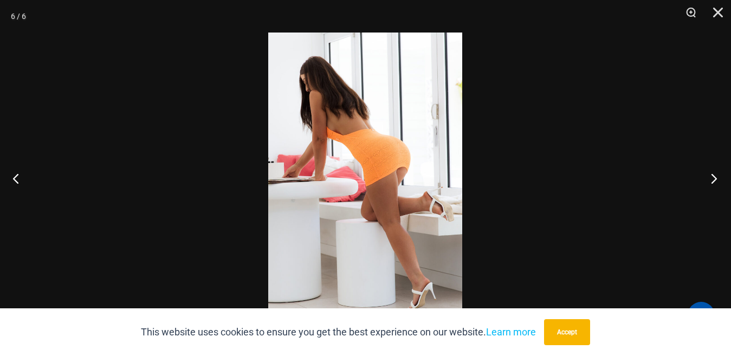
click at [713, 177] on button "Next" at bounding box center [711, 178] width 41 height 54
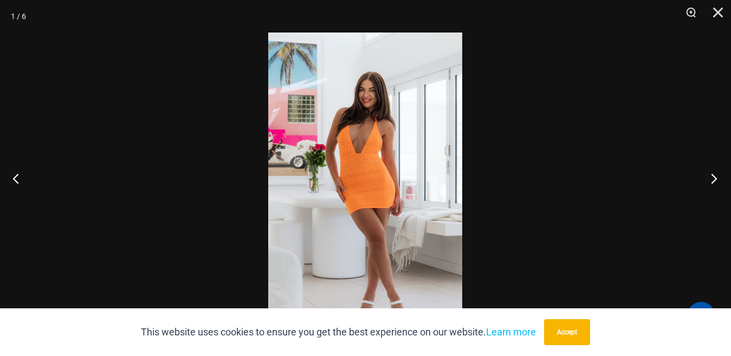
click at [713, 177] on button "Next" at bounding box center [711, 178] width 41 height 54
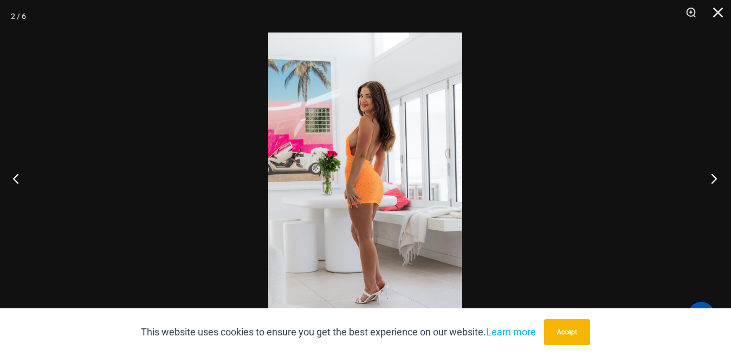
click at [713, 177] on button "Next" at bounding box center [711, 178] width 41 height 54
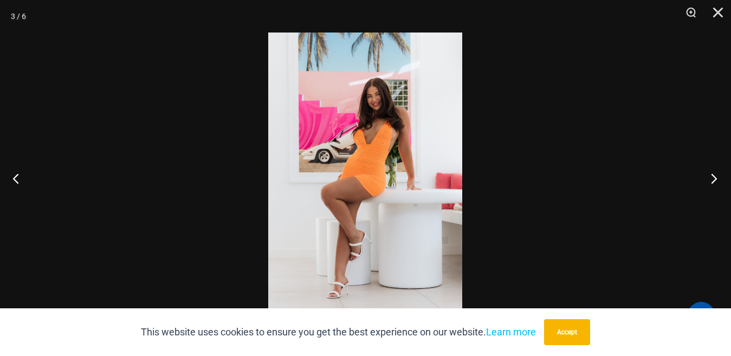
click at [713, 177] on button "Next" at bounding box center [711, 178] width 41 height 54
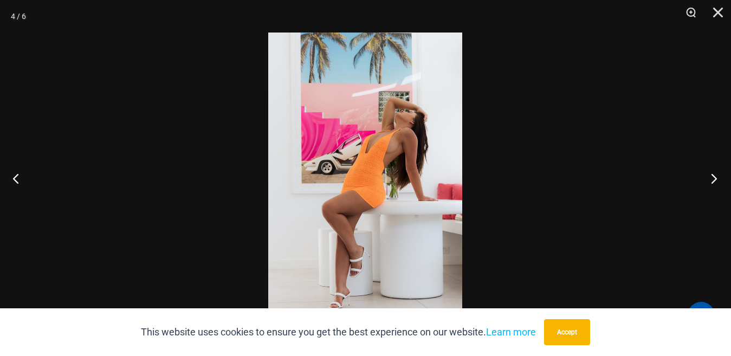
click at [713, 177] on button "Next" at bounding box center [711, 178] width 41 height 54
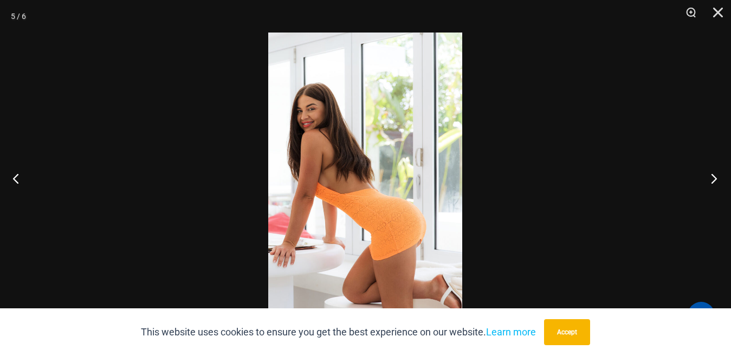
click at [713, 177] on button "Next" at bounding box center [711, 178] width 41 height 54
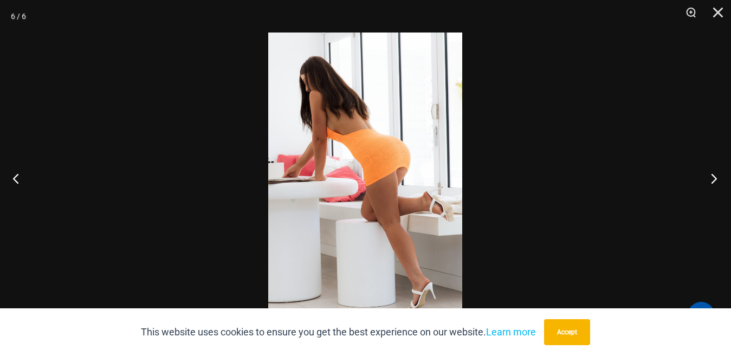
click at [713, 177] on button "Next" at bounding box center [711, 178] width 41 height 54
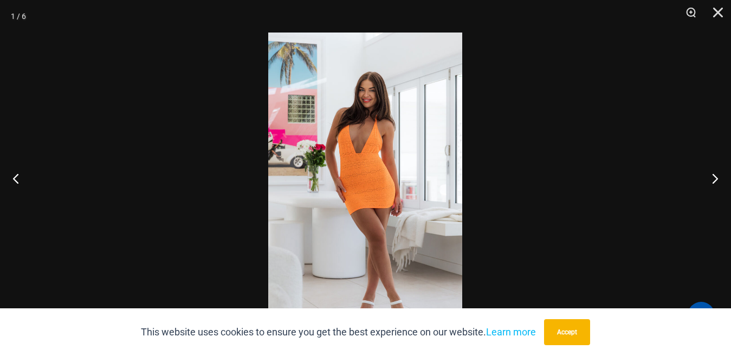
click at [376, 145] on img at bounding box center [365, 178] width 194 height 291
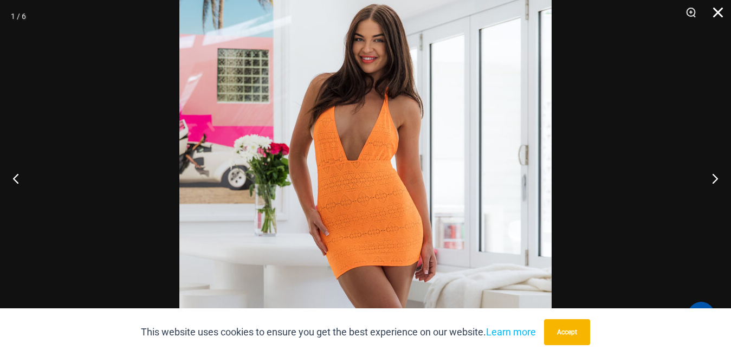
click at [715, 12] on button "Close" at bounding box center [714, 16] width 27 height 33
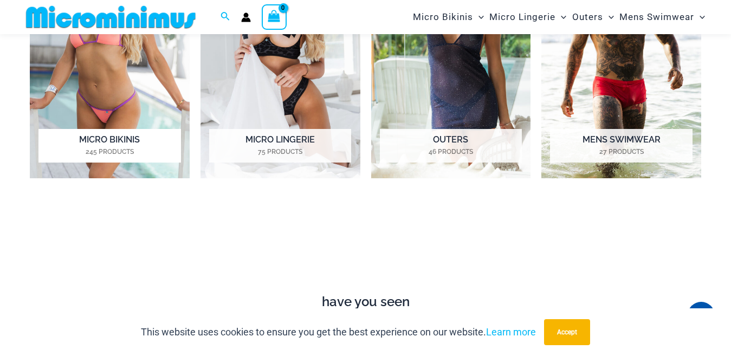
scroll to position [803, 0]
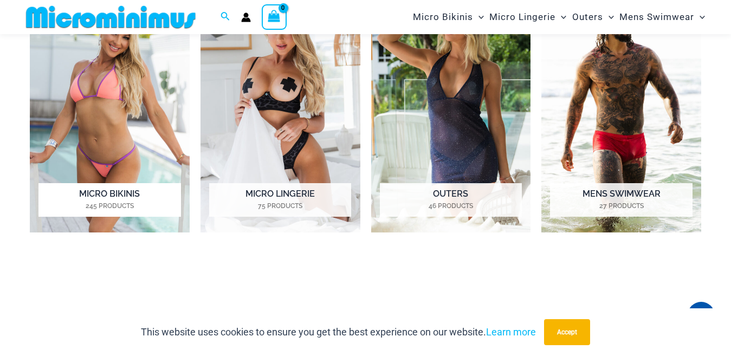
click at [89, 102] on img "Visit product category Micro Bikinis" at bounding box center [110, 109] width 160 height 248
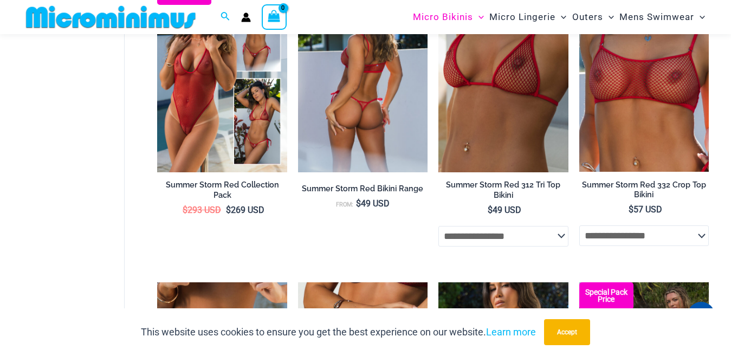
scroll to position [2158, 0]
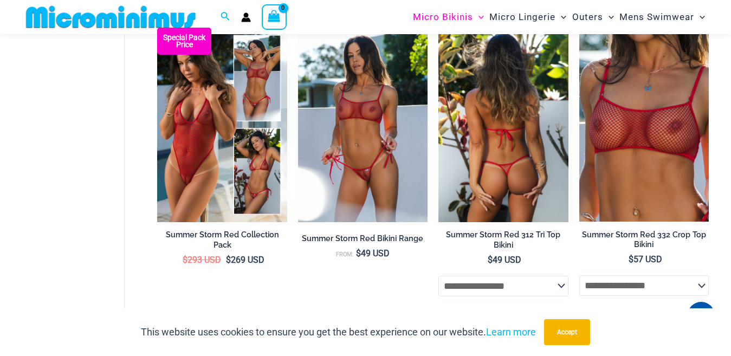
click at [487, 157] on img at bounding box center [503, 125] width 130 height 195
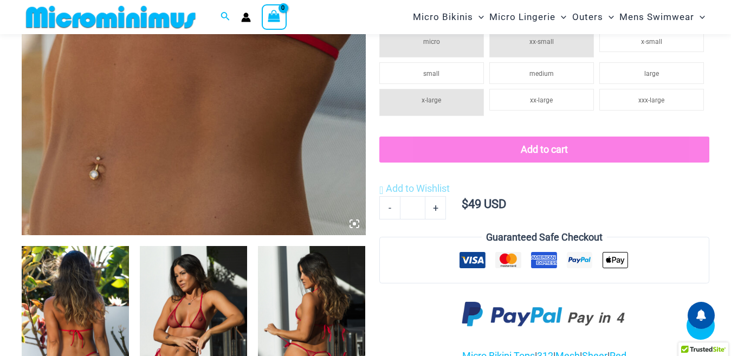
scroll to position [641, 0]
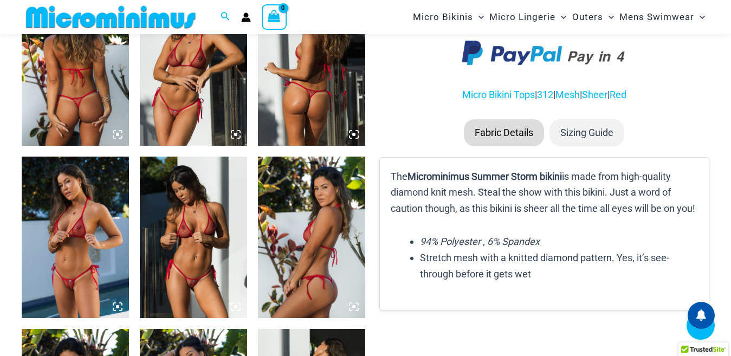
click at [116, 133] on icon at bounding box center [118, 135] width 10 height 10
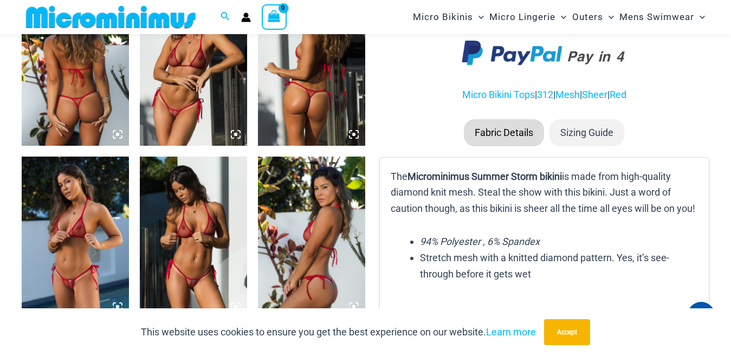
click at [117, 133] on icon at bounding box center [118, 135] width 10 height 10
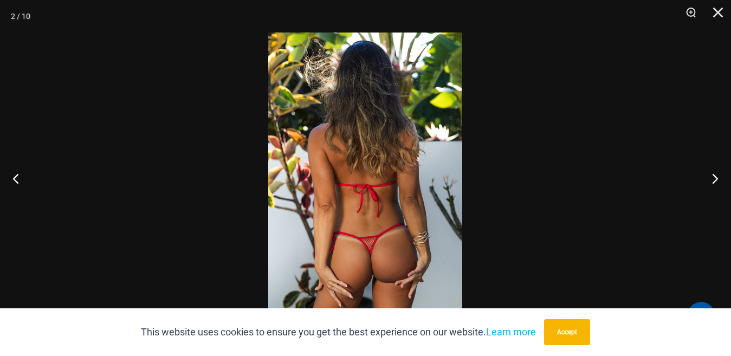
click at [364, 240] on img at bounding box center [365, 178] width 194 height 291
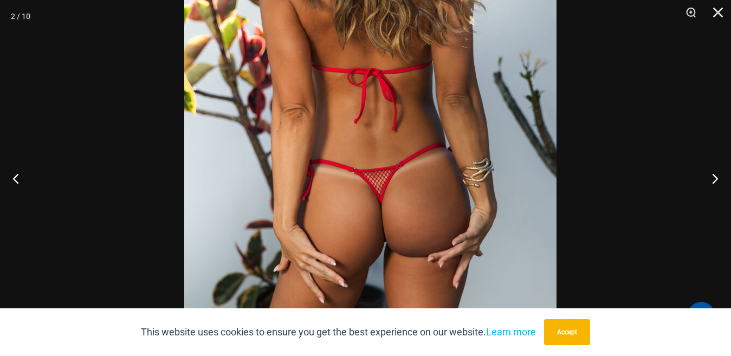
click at [430, 162] on img at bounding box center [370, 56] width 372 height 558
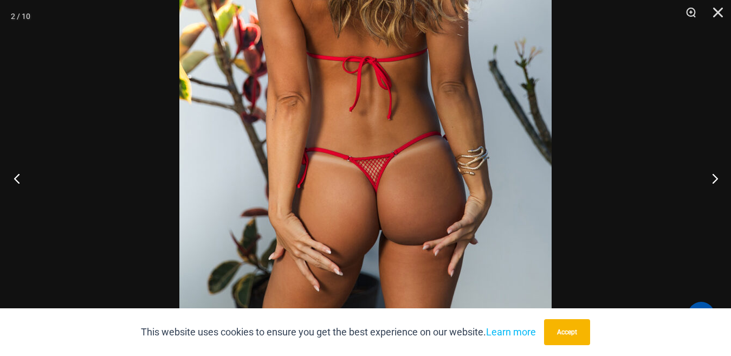
click at [20, 177] on button "Previous" at bounding box center [20, 178] width 41 height 54
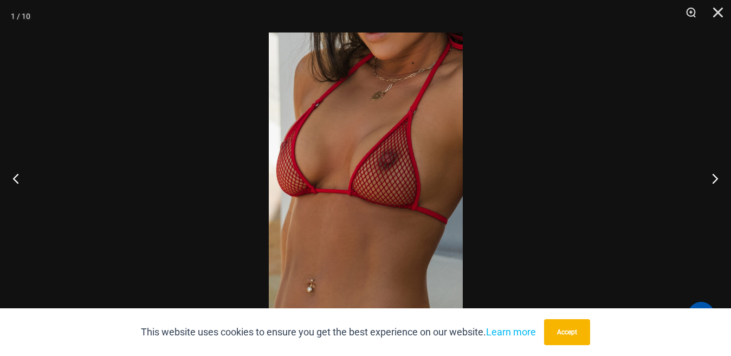
click at [371, 170] on img at bounding box center [366, 178] width 194 height 291
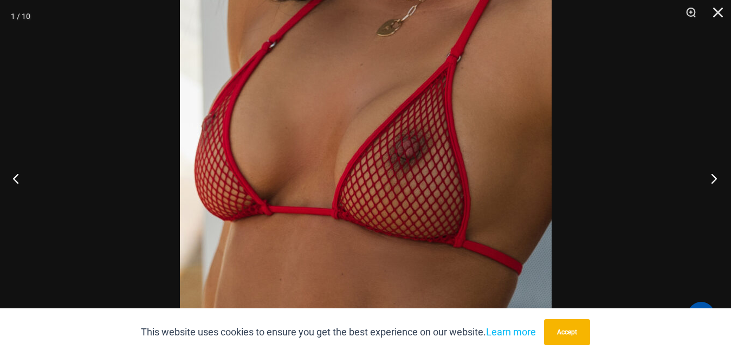
click at [717, 177] on button "Next" at bounding box center [711, 178] width 41 height 54
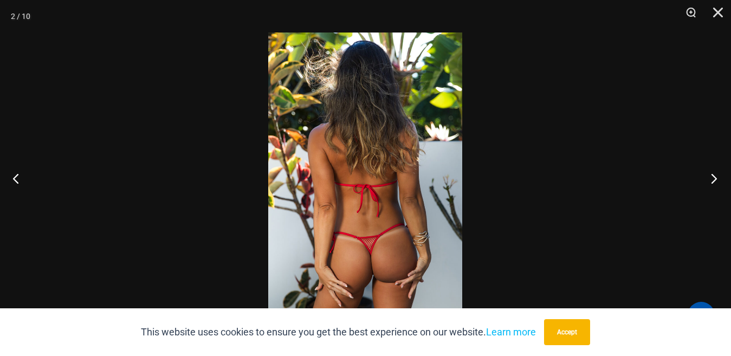
click at [717, 177] on button "Next" at bounding box center [711, 178] width 41 height 54
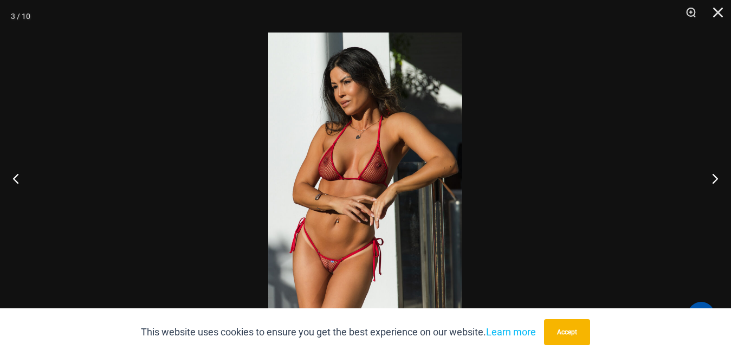
click at [361, 163] on img at bounding box center [365, 178] width 194 height 291
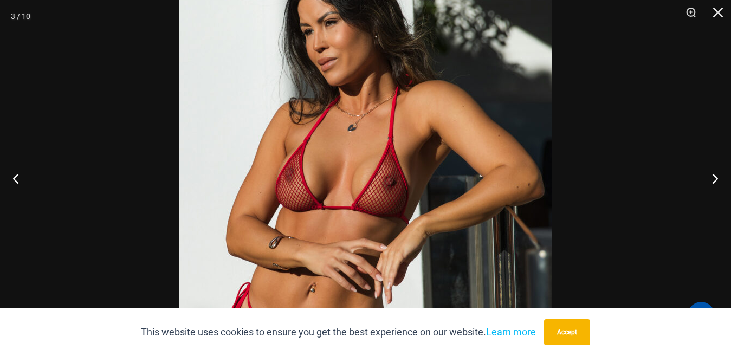
click at [360, 185] on img at bounding box center [365, 206] width 372 height 558
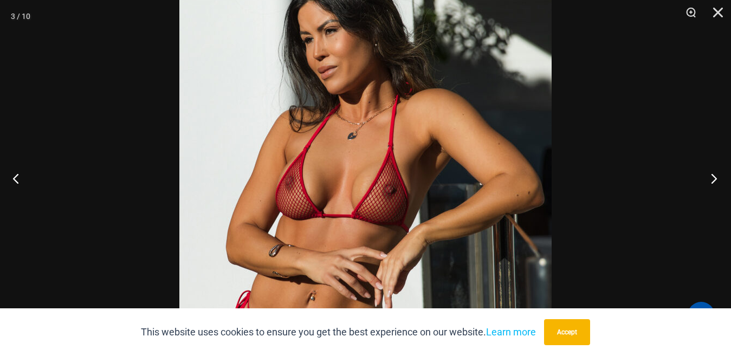
click at [714, 177] on button "Next" at bounding box center [711, 178] width 41 height 54
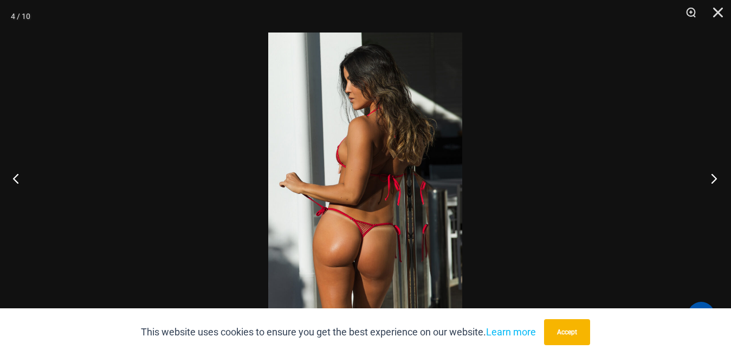
click at [714, 177] on button "Next" at bounding box center [711, 178] width 41 height 54
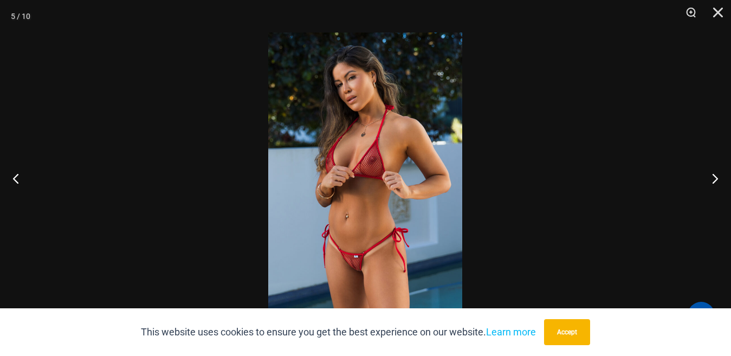
click at [376, 166] on img at bounding box center [365, 178] width 194 height 291
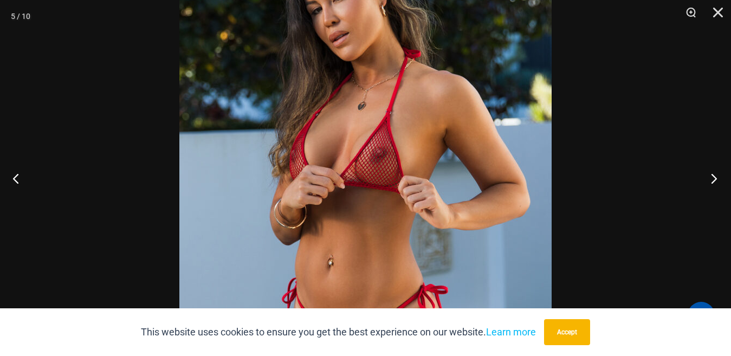
click at [714, 180] on button "Next" at bounding box center [711, 178] width 41 height 54
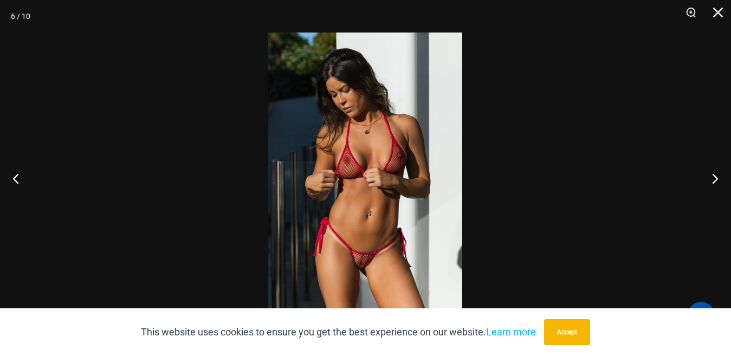
click at [404, 167] on img at bounding box center [365, 178] width 194 height 291
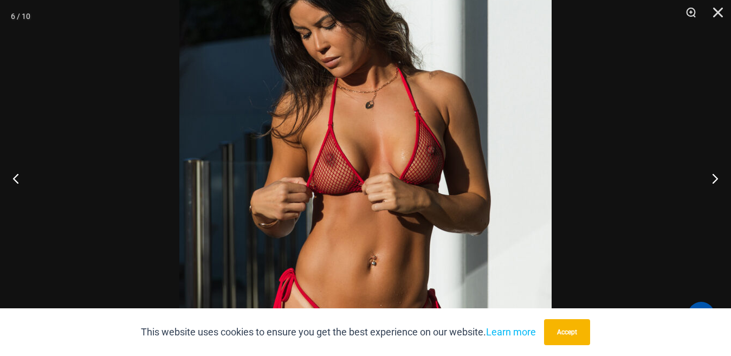
click at [406, 181] on img at bounding box center [365, 193] width 372 height 558
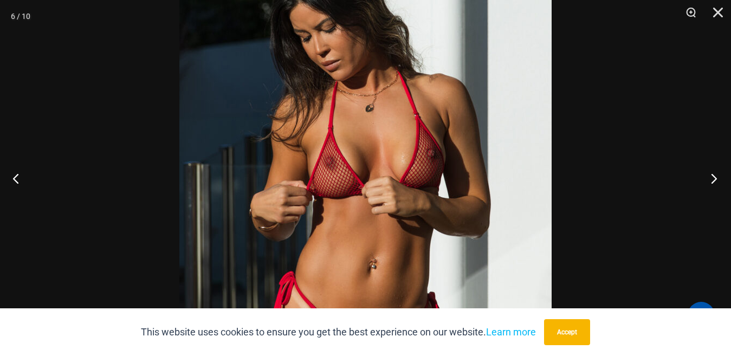
click at [711, 180] on button "Next" at bounding box center [711, 178] width 41 height 54
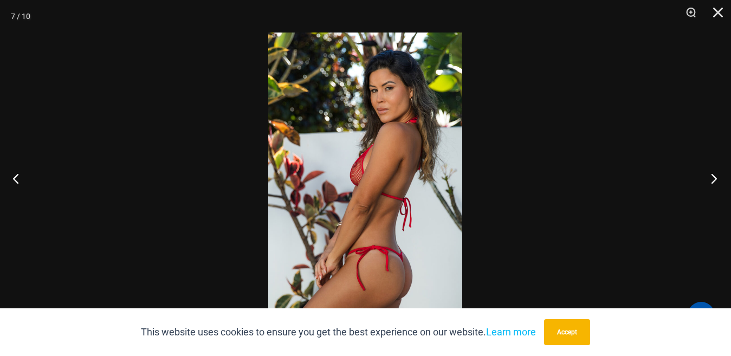
click at [711, 180] on button "Next" at bounding box center [711, 178] width 41 height 54
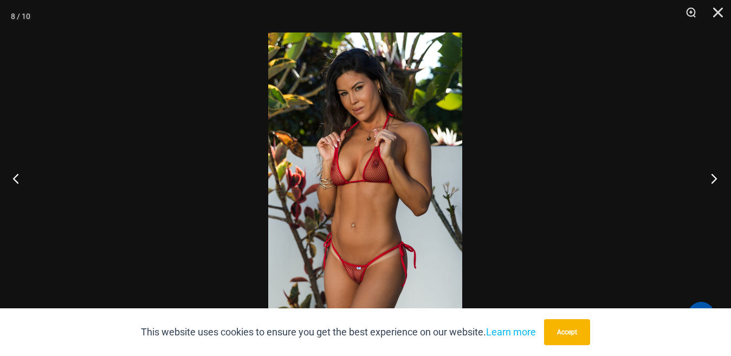
click at [711, 180] on button "Next" at bounding box center [711, 178] width 41 height 54
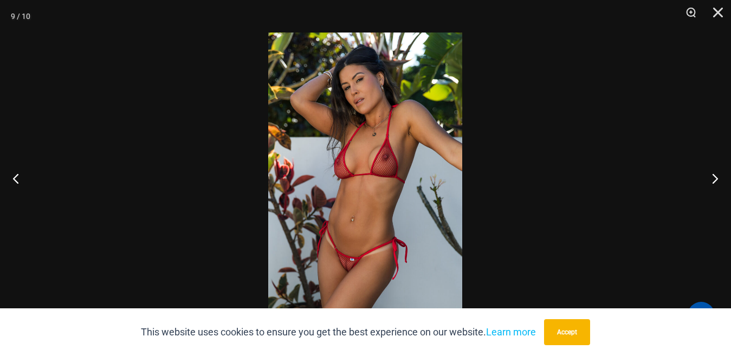
click at [384, 160] on img at bounding box center [365, 178] width 194 height 291
